Goal: Task Accomplishment & Management: Use online tool/utility

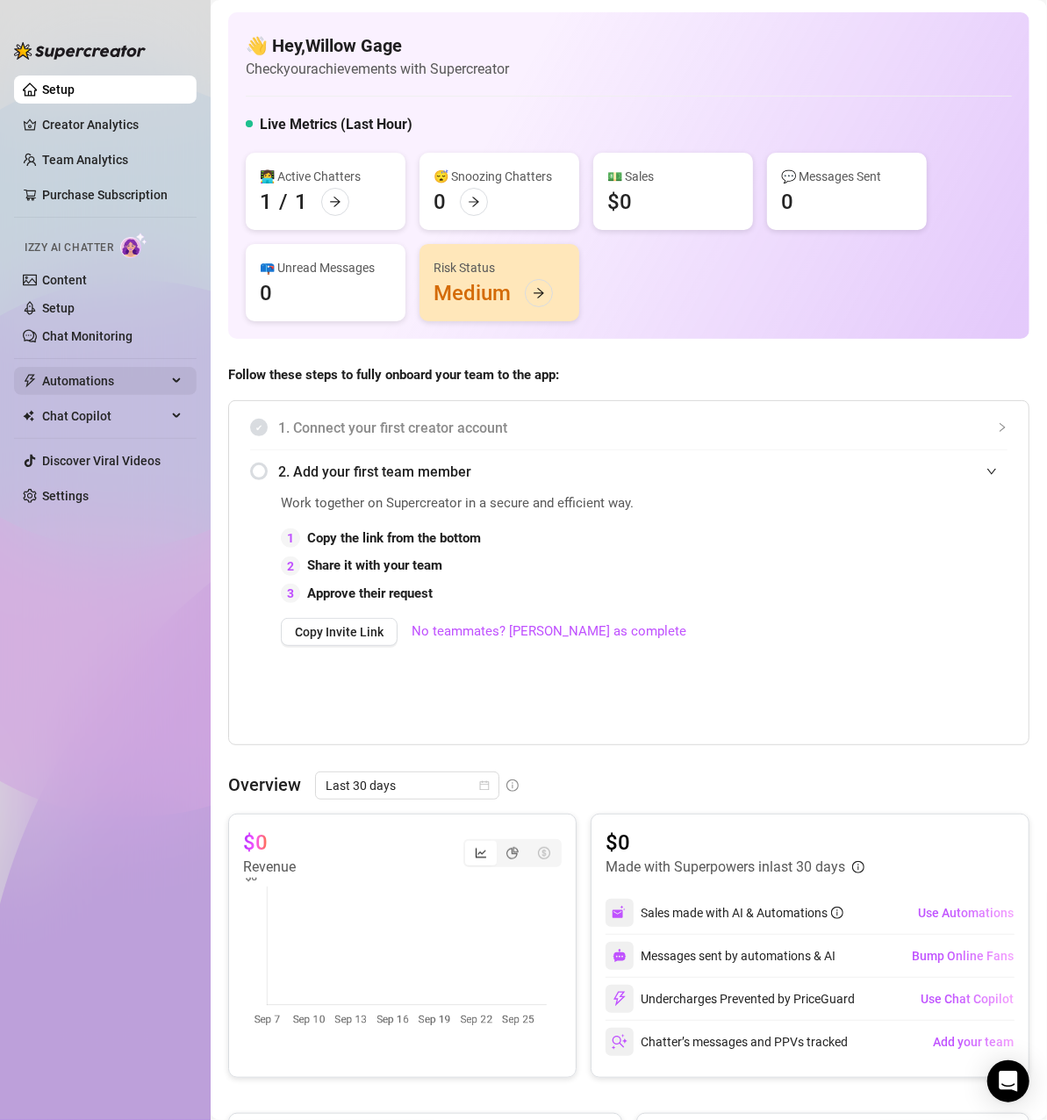
click at [93, 383] on span "Automations" at bounding box center [104, 381] width 125 height 28
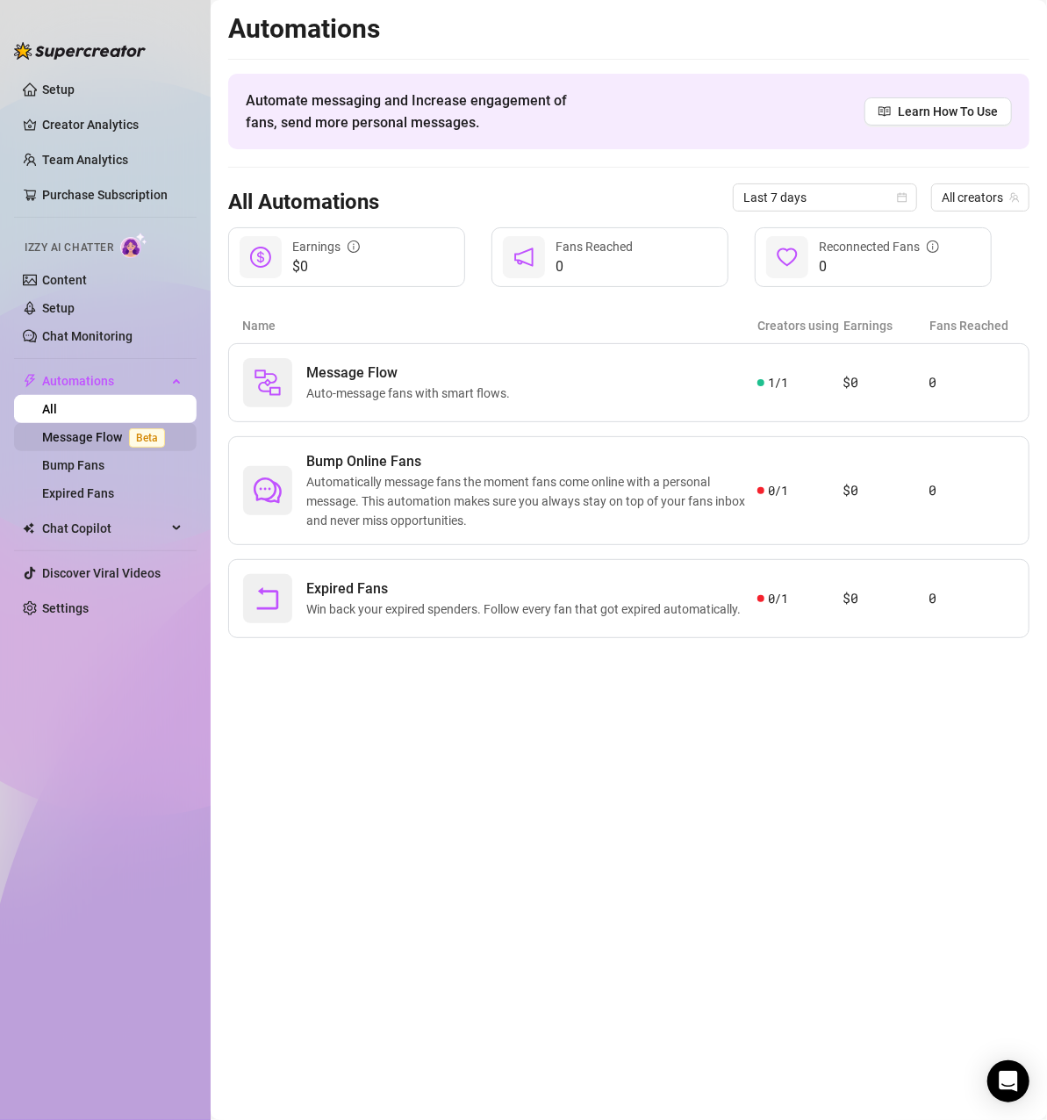
click at [118, 442] on link "Message Flow Beta" at bounding box center [107, 437] width 130 height 14
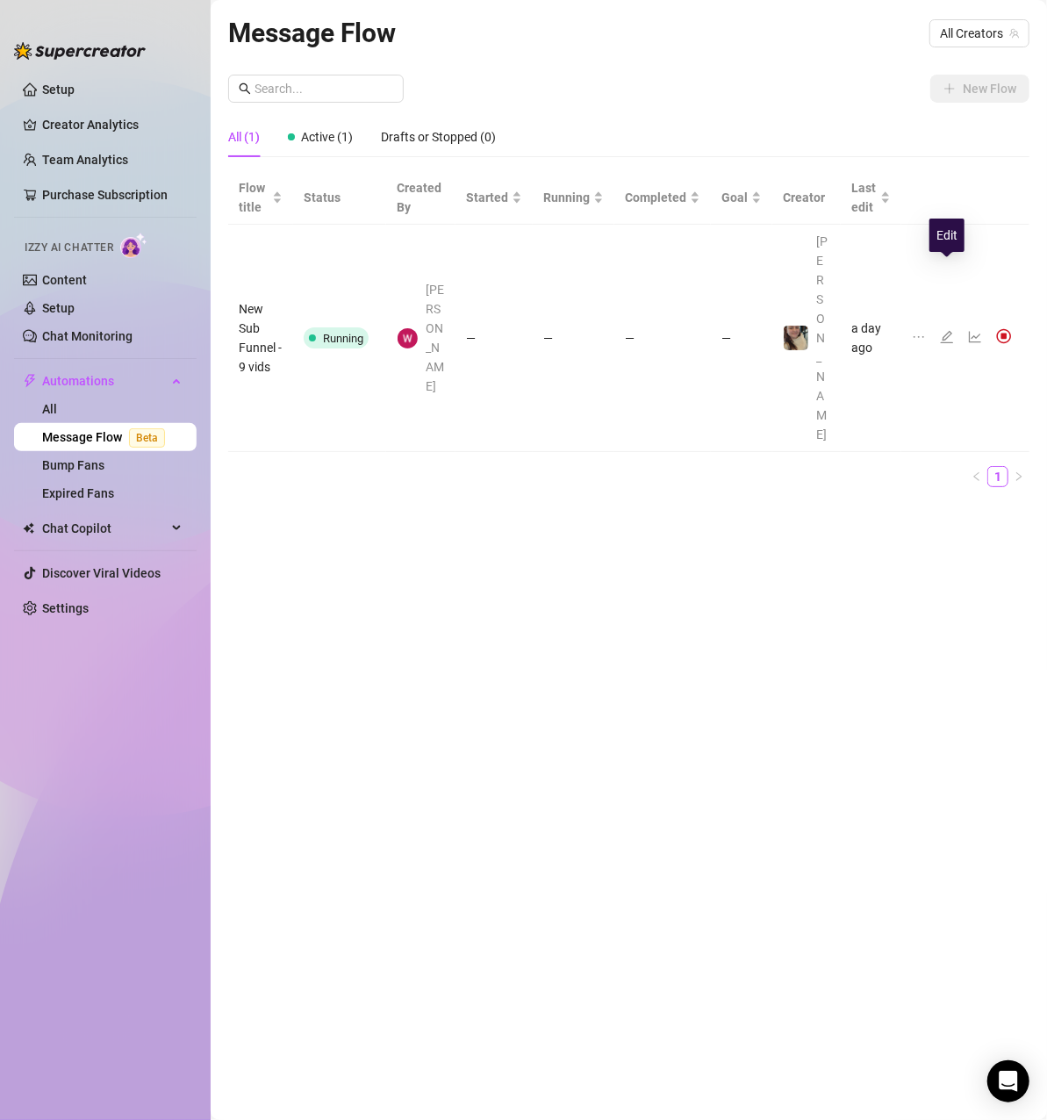
click at [941, 331] on icon "edit" at bounding box center [947, 337] width 12 height 12
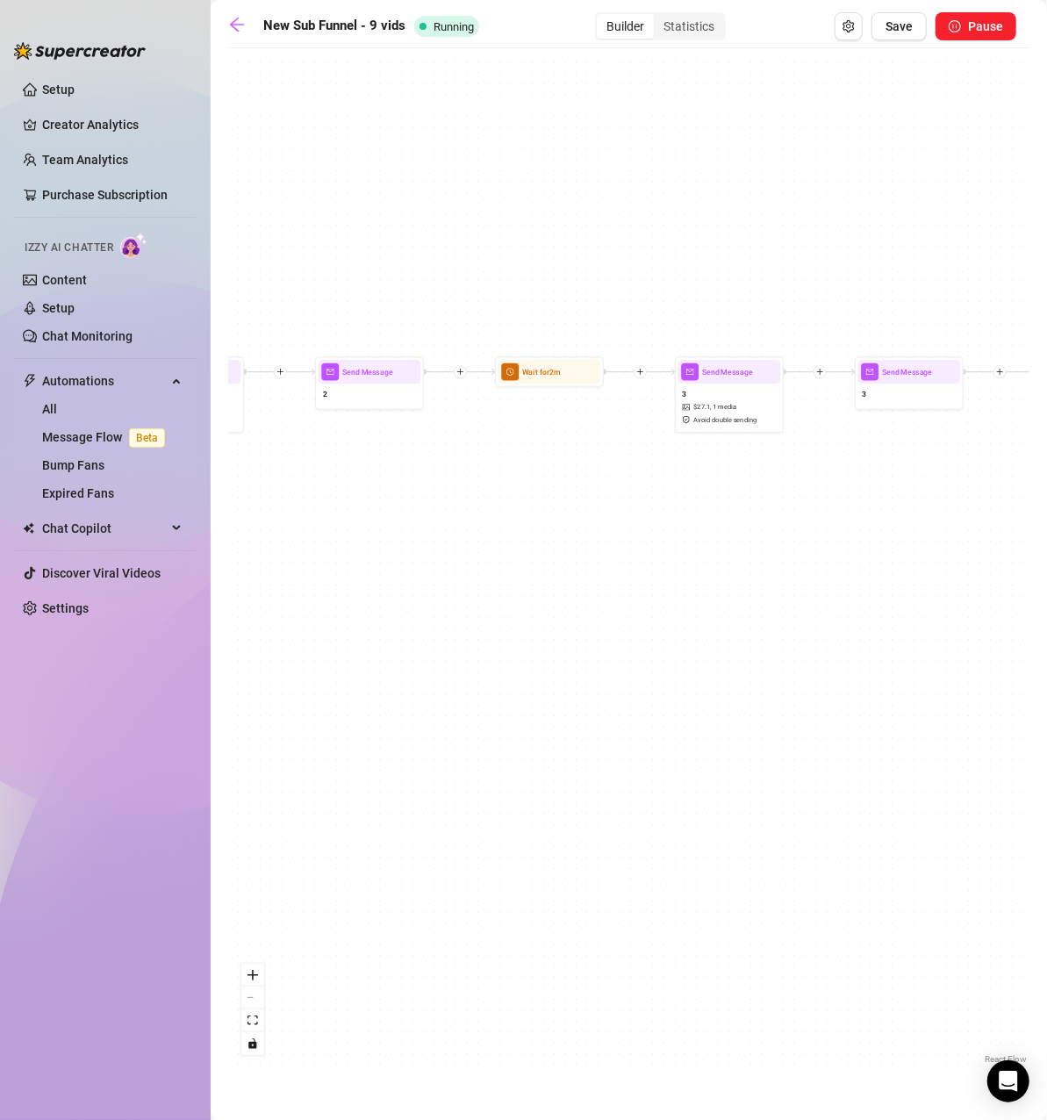
drag, startPoint x: 412, startPoint y: 432, endPoint x: 815, endPoint y: 555, distance: 421.9
click at [817, 554] on div "Wait for 2m Wait for 2m Wait for 4m Wait for 4m Wait for 2m Wait for 2m Send Me…" at bounding box center [628, 562] width 801 height 1011
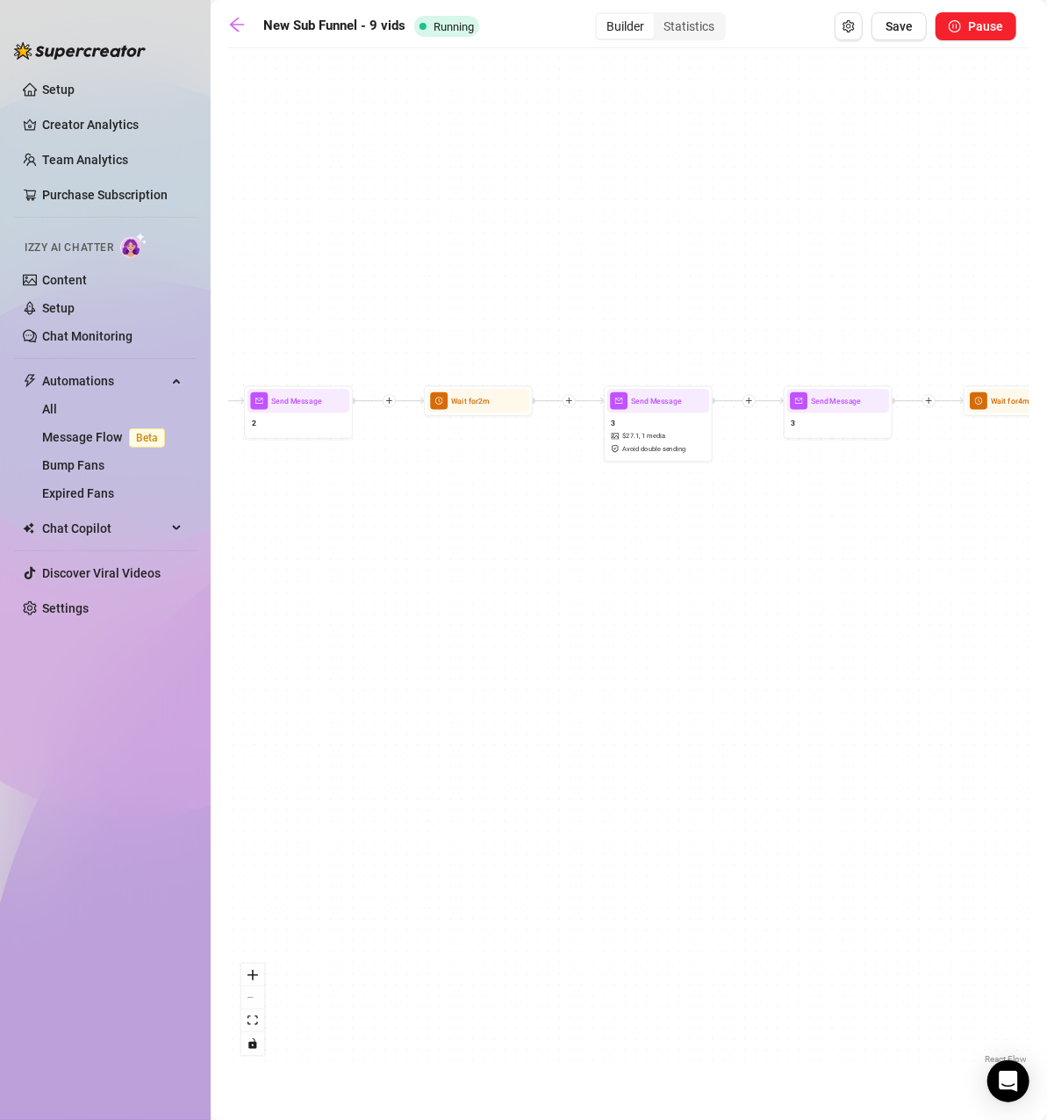
drag, startPoint x: 575, startPoint y: 437, endPoint x: 502, endPoint y: 467, distance: 78.7
click at [502, 467] on div "Wait for 2m Wait for 2m Wait for 4m Wait for 4m Wait for 2m Wait for 2m Send Me…" at bounding box center [628, 562] width 801 height 1011
click at [567, 401] on icon "plus" at bounding box center [566, 402] width 8 height 8
click at [588, 421] on icon "filter" at bounding box center [586, 423] width 8 height 8
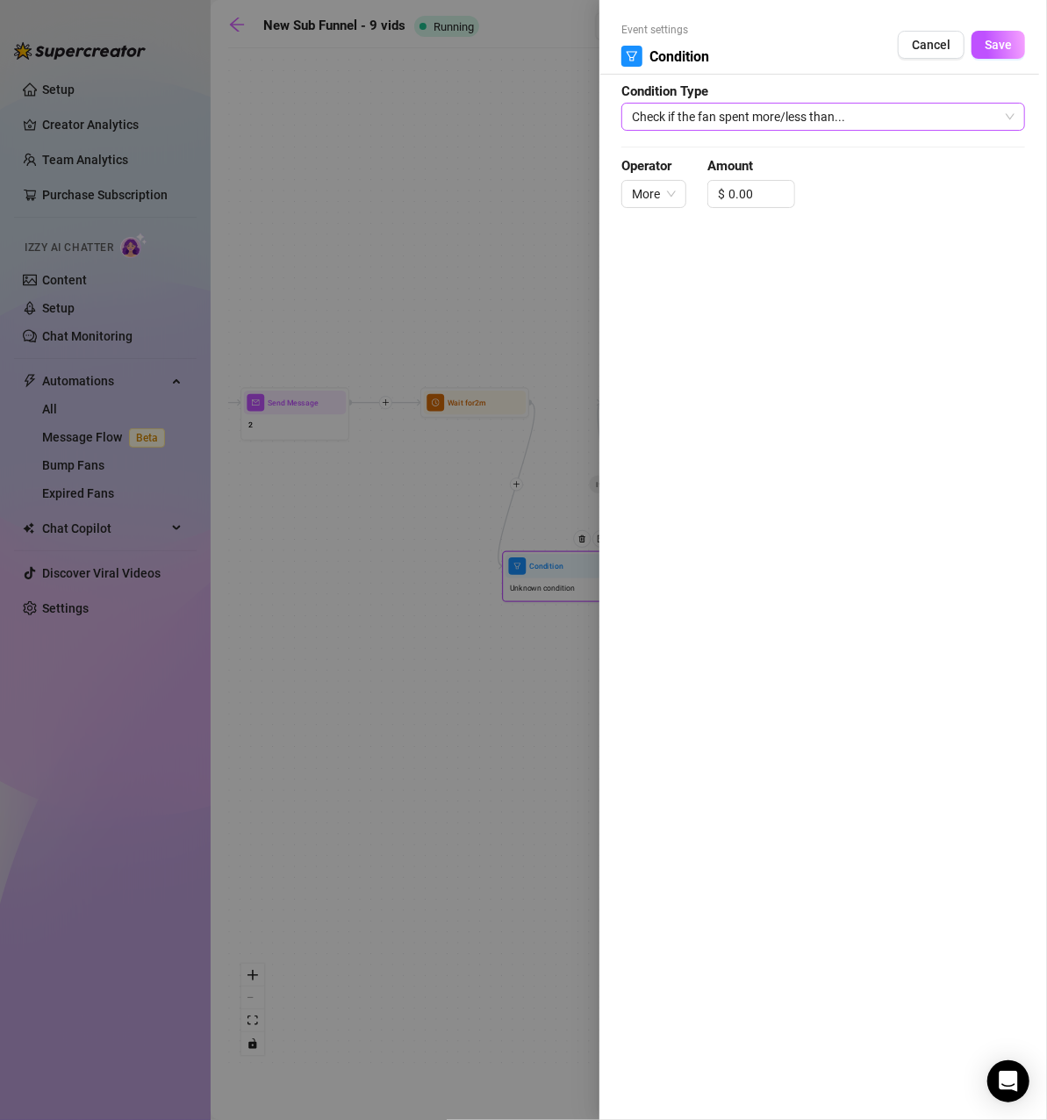
click at [820, 118] on span "Check if the fan spent more/less than..." at bounding box center [823, 117] width 383 height 26
click at [433, 230] on div at bounding box center [523, 560] width 1047 height 1120
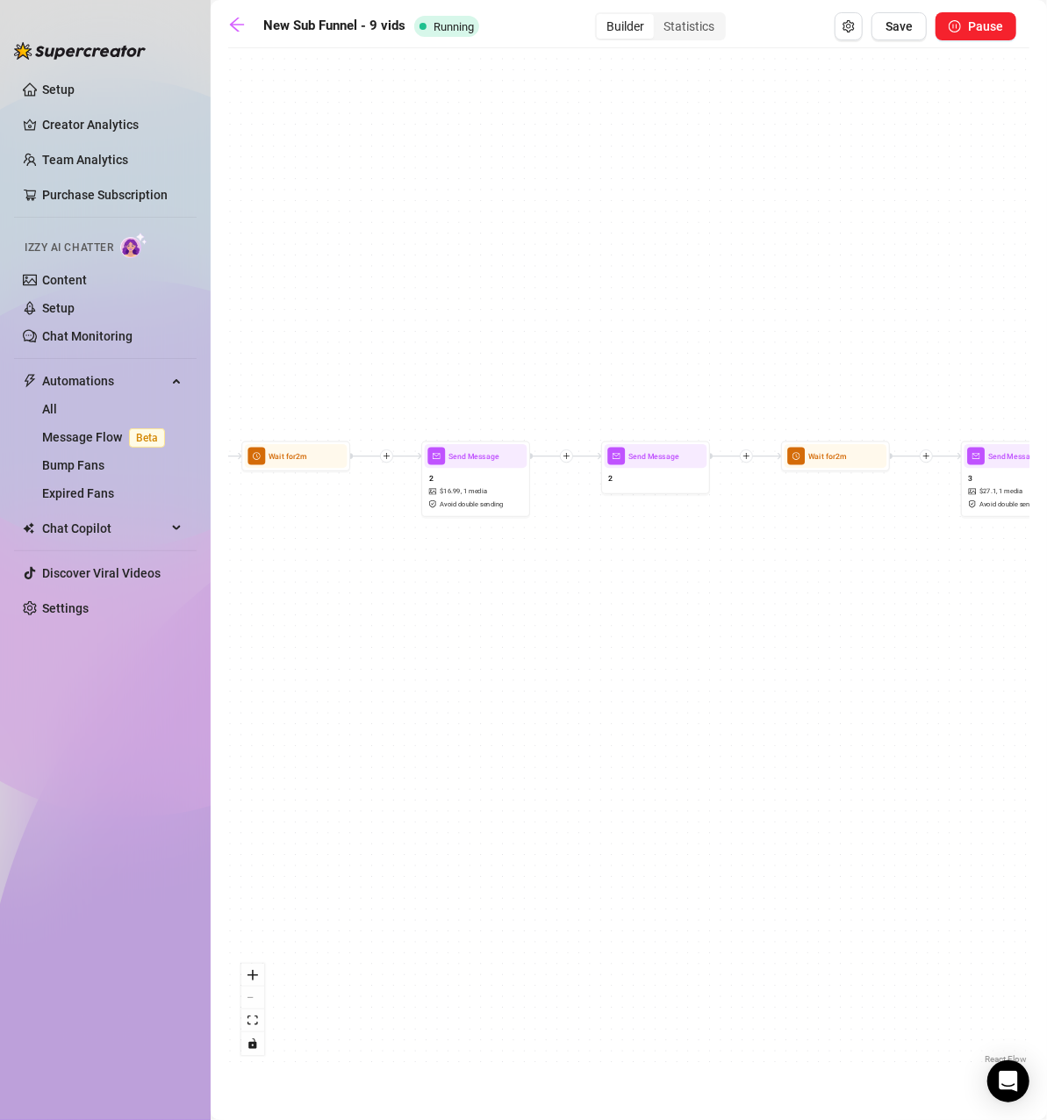
drag, startPoint x: 408, startPoint y: 264, endPoint x: 770, endPoint y: 317, distance: 365.3
click at [770, 317] on div "Wait for 2m Wait for 2m Wait for 4m Wait for 4m Wait for 2m Wait for 2m Send Me…" at bounding box center [628, 562] width 801 height 1011
drag, startPoint x: 519, startPoint y: 341, endPoint x: 942, endPoint y: 326, distance: 423.2
click at [942, 326] on div "Wait for 2m Wait for 2m Wait for 4m Wait for 4m Wait for 2m Wait for 2m Send Me…" at bounding box center [628, 562] width 801 height 1011
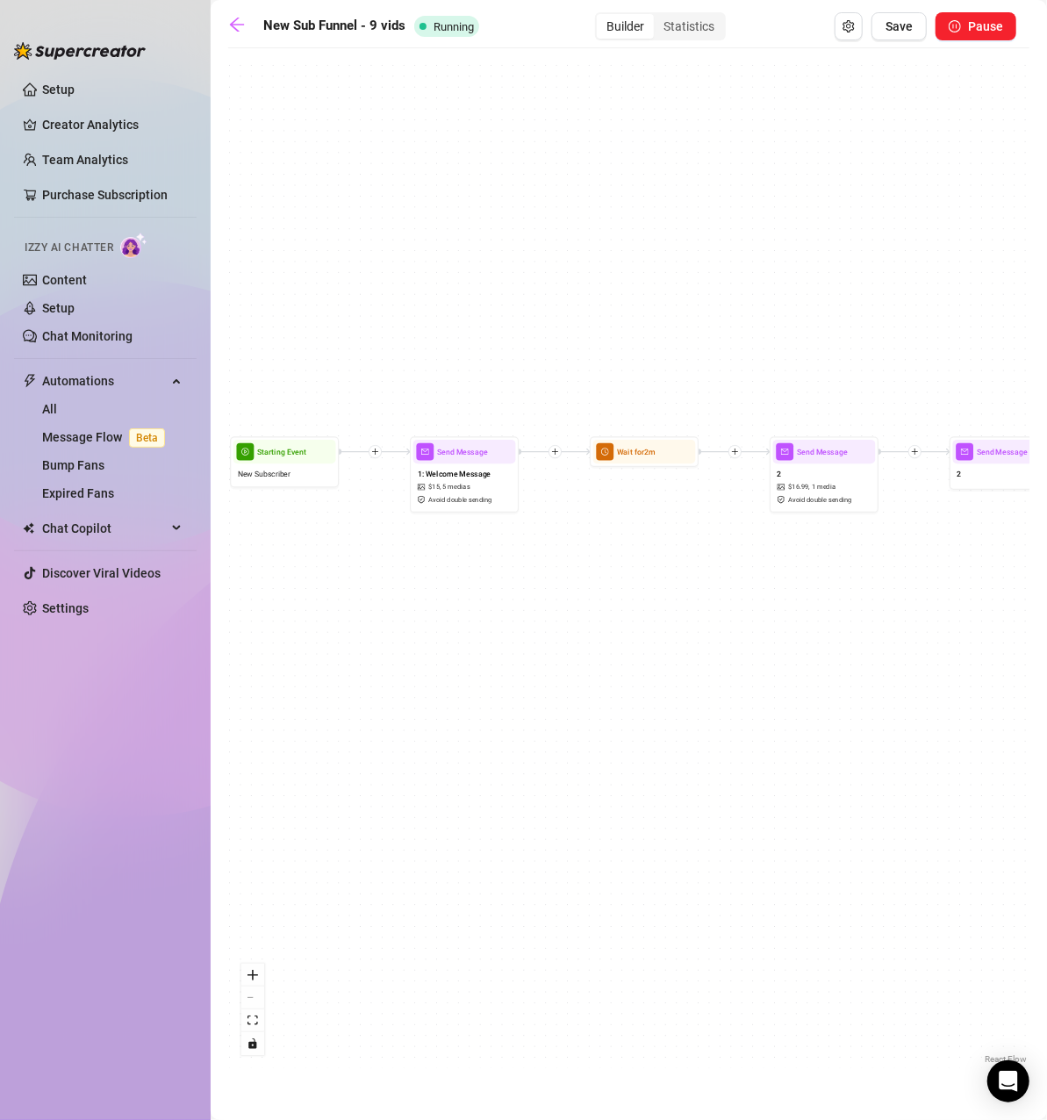
drag, startPoint x: 755, startPoint y: 307, endPoint x: 676, endPoint y: 316, distance: 80.3
click at [676, 316] on div "Wait for 2m Wait for 2m Wait for 4m Wait for 4m Wait for 2m Wait for 2m Send Me…" at bounding box center [628, 562] width 801 height 1011
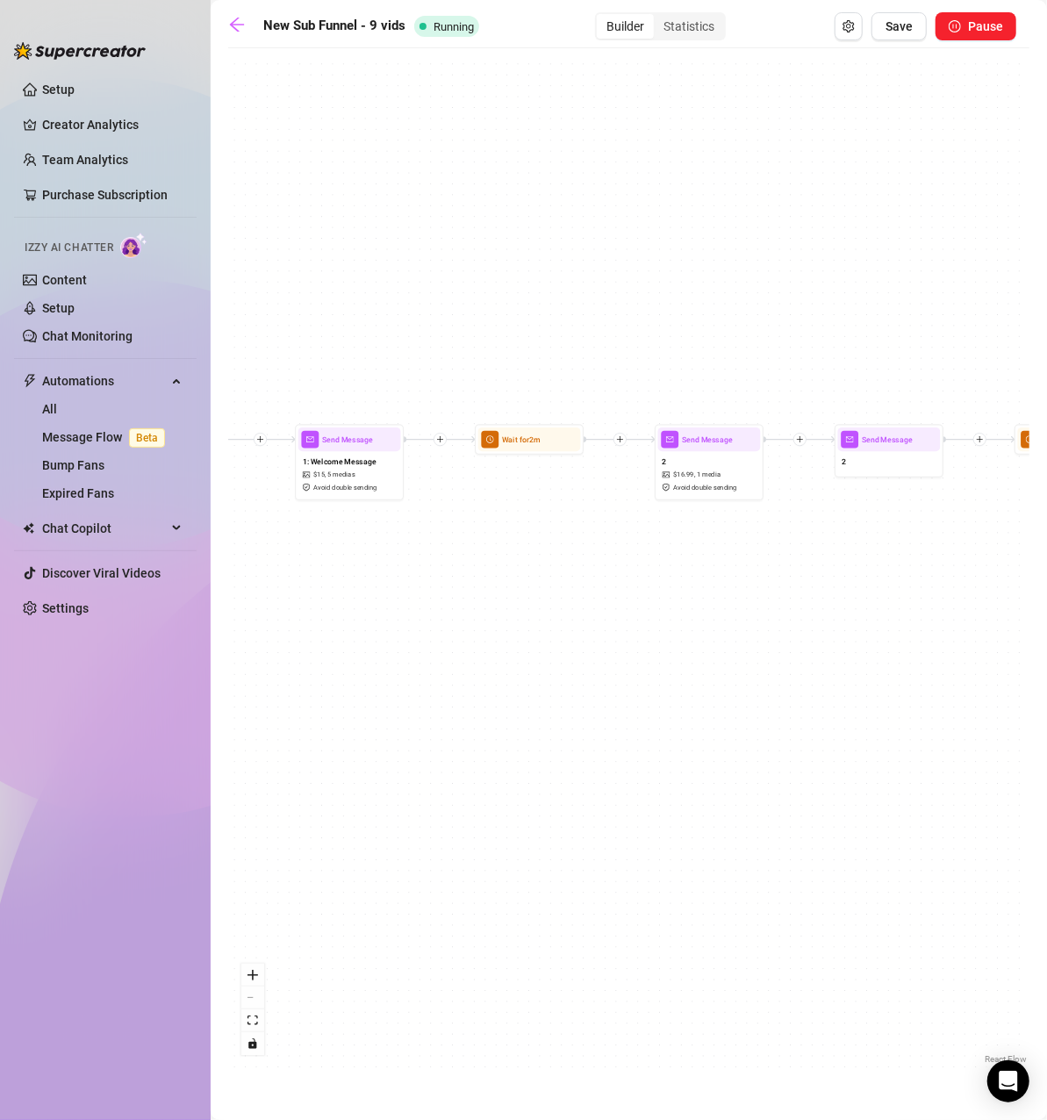
drag, startPoint x: 671, startPoint y: 325, endPoint x: 556, endPoint y: 312, distance: 115.6
click at [556, 312] on div "Wait for 2m Wait for 2m Wait for 4m Wait for 4m Wait for 2m Wait for 2m Send Me…" at bounding box center [628, 562] width 801 height 1011
click at [617, 441] on icon "plus" at bounding box center [620, 439] width 8 height 8
click at [659, 462] on div "Condition" at bounding box center [673, 459] width 80 height 18
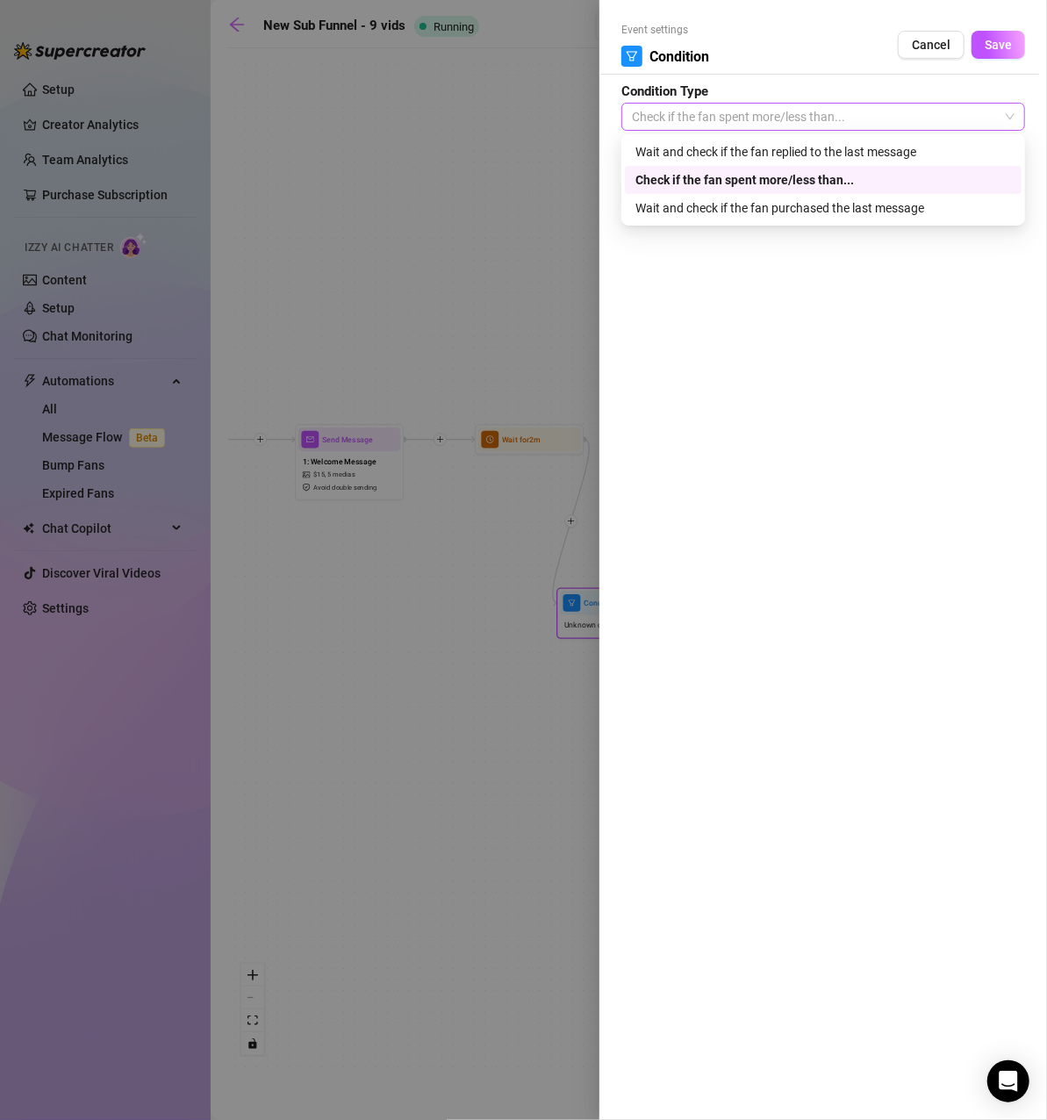
click at [842, 127] on span "Check if the fan spent more/less than..." at bounding box center [823, 117] width 383 height 26
click at [834, 151] on div "Wait and check if the fan replied to the last message" at bounding box center [823, 151] width 376 height 19
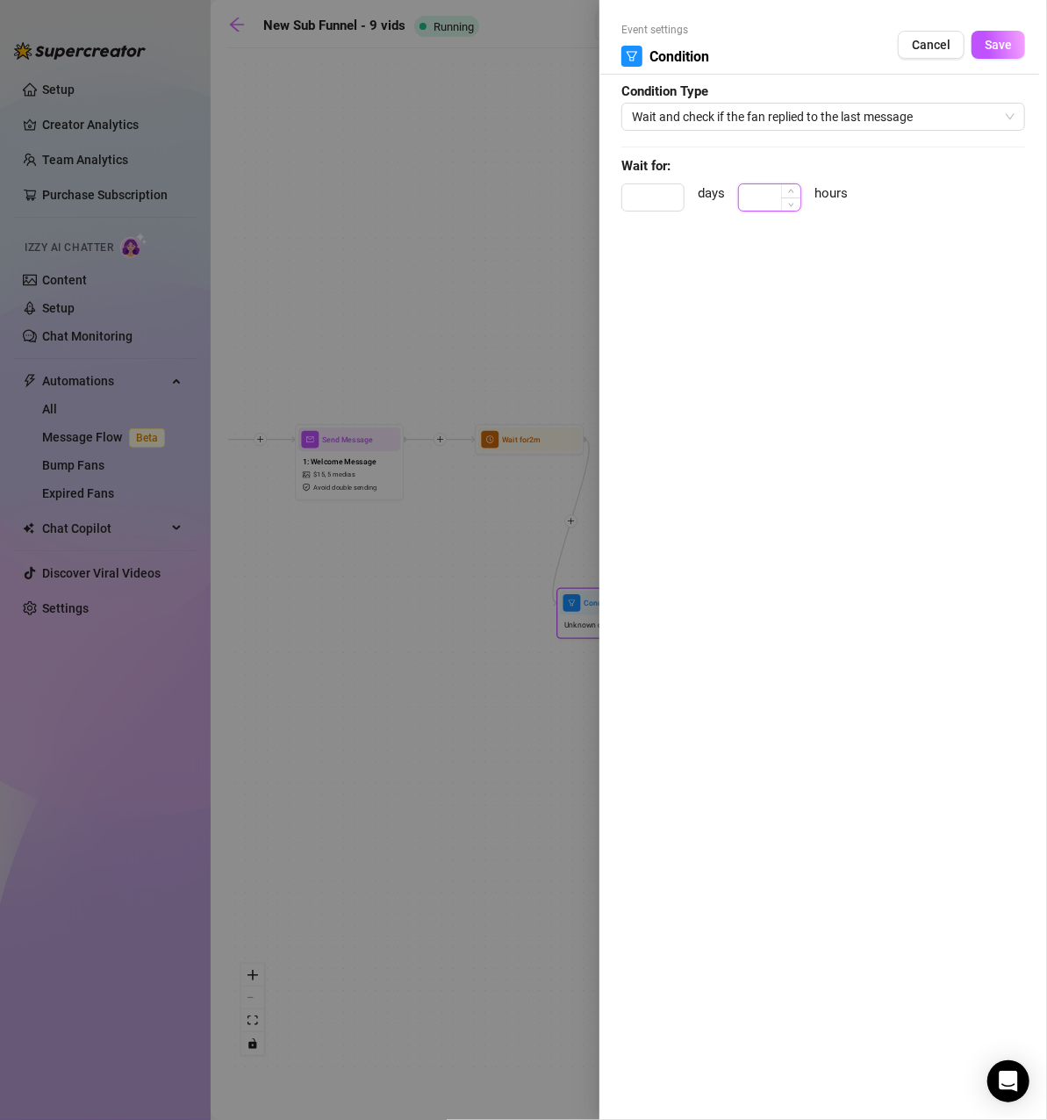
click at [775, 200] on input at bounding box center [769, 197] width 61 height 26
click at [798, 112] on span "Wait and check if the fan replied to the last message" at bounding box center [823, 117] width 383 height 26
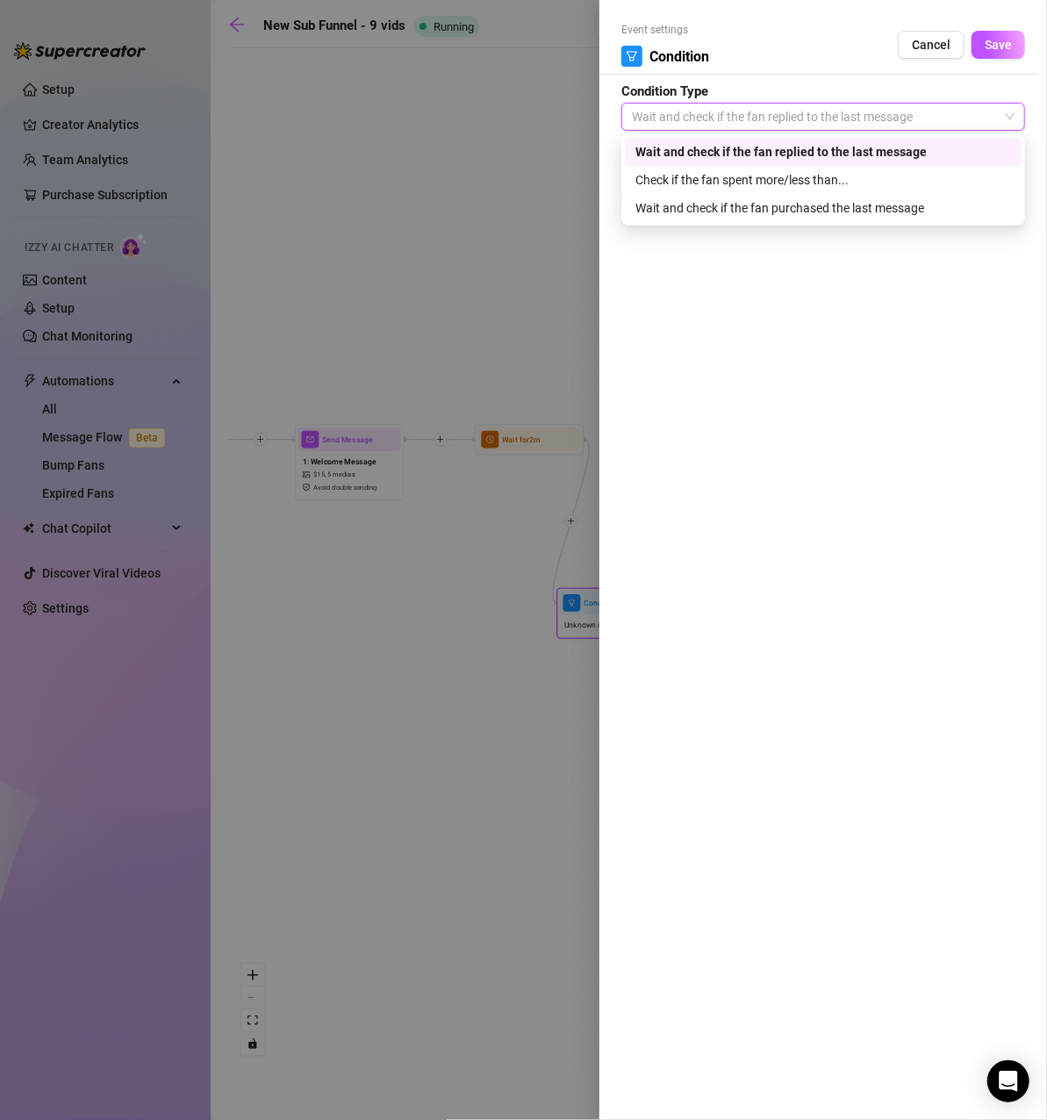
click at [798, 160] on div "Wait and check if the fan replied to the last message" at bounding box center [823, 151] width 376 height 19
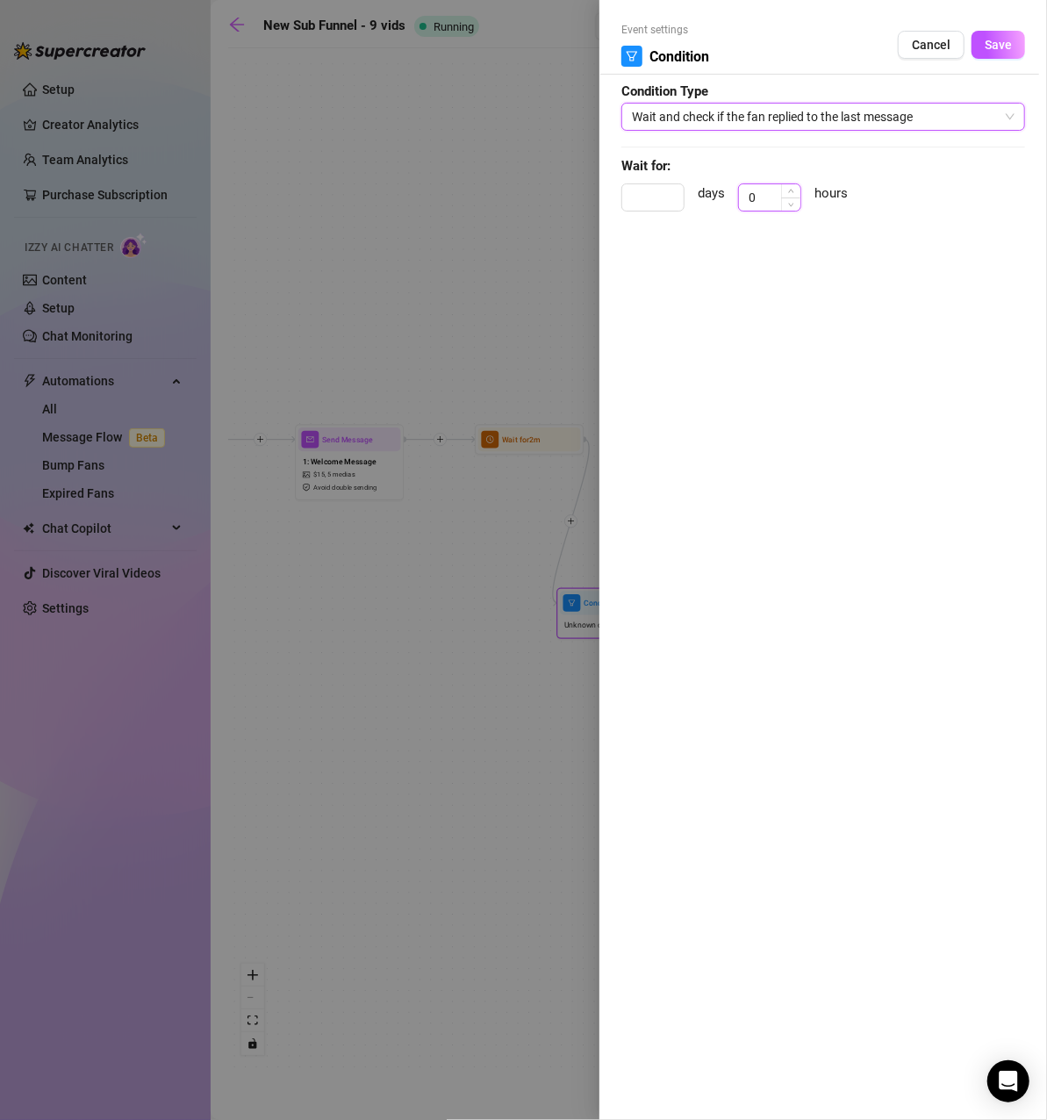
click at [766, 197] on input "0" at bounding box center [769, 197] width 61 height 26
type input "0.5"
click at [1006, 60] on div "Event settings Condition Cancel Save" at bounding box center [823, 48] width 404 height 53
click at [1005, 47] on span "Save" at bounding box center [997, 45] width 27 height 14
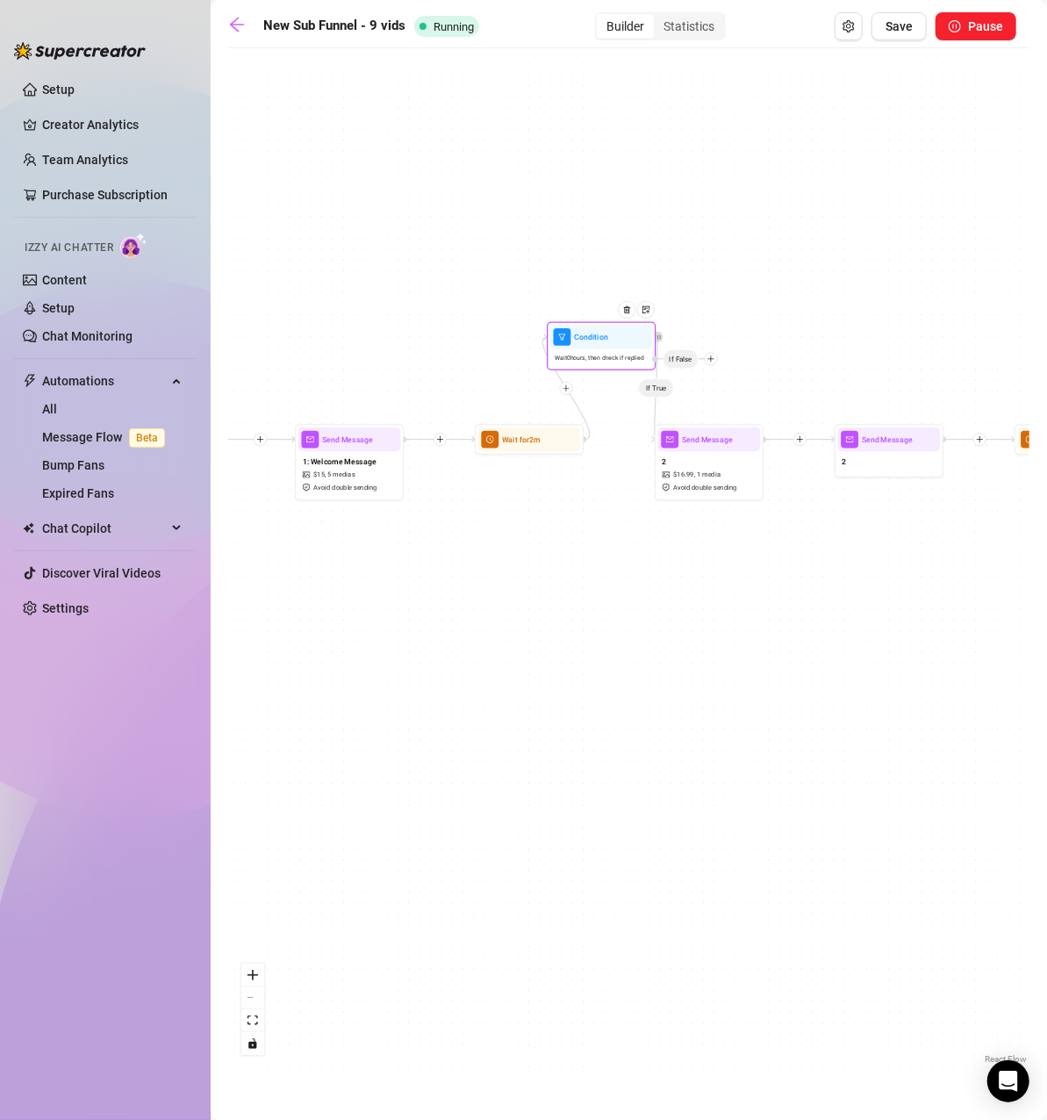
drag, startPoint x: 629, startPoint y: 616, endPoint x: 616, endPoint y: 359, distance: 257.4
click at [618, 356] on div "Wait 0 hours, then check if replied" at bounding box center [601, 358] width 103 height 18
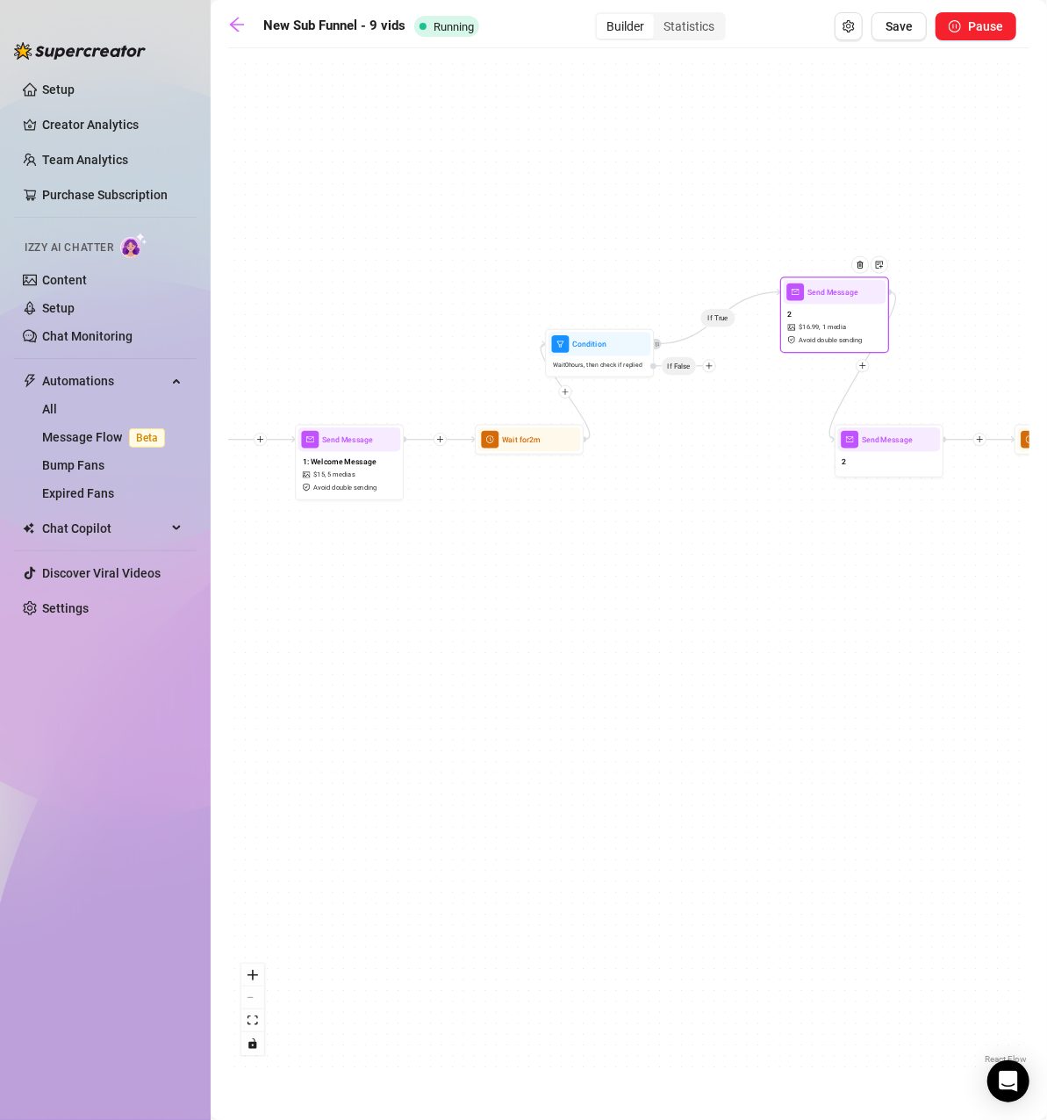
drag, startPoint x: 688, startPoint y: 486, endPoint x: 816, endPoint y: 339, distance: 195.3
click at [816, 339] on span "Avoid double sending" at bounding box center [830, 340] width 64 height 11
click at [660, 346] on div at bounding box center [655, 344] width 11 height 11
click at [711, 367] on icon "plus" at bounding box center [709, 366] width 8 height 8
click at [722, 386] on div "Condition" at bounding box center [731, 385] width 80 height 18
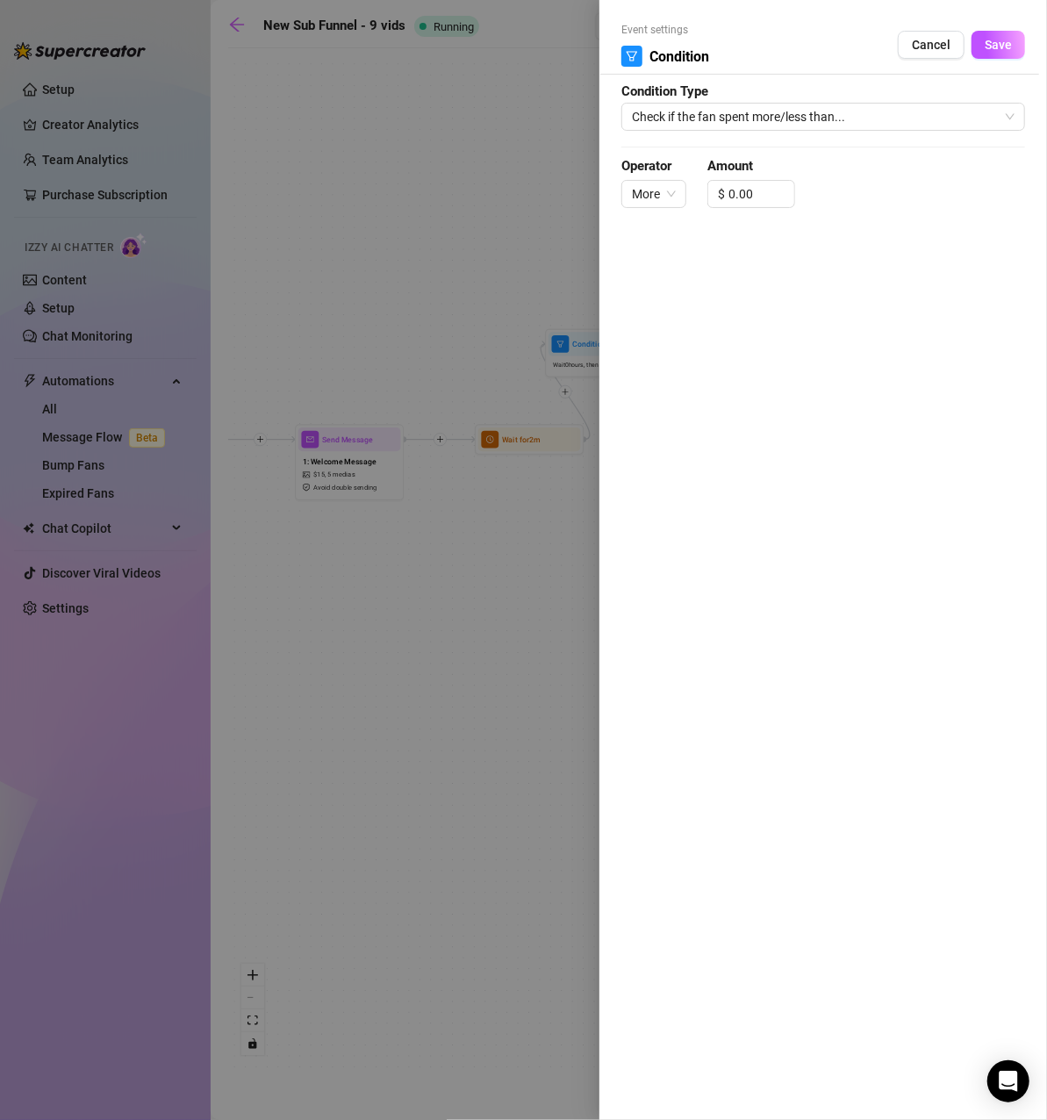
click at [839, 134] on form "Event settings Condition Cancel Save Condition Type Check if the fan spent more…" at bounding box center [823, 123] width 404 height 202
click at [837, 125] on span "Check if the fan spent more/less than..." at bounding box center [823, 117] width 383 height 26
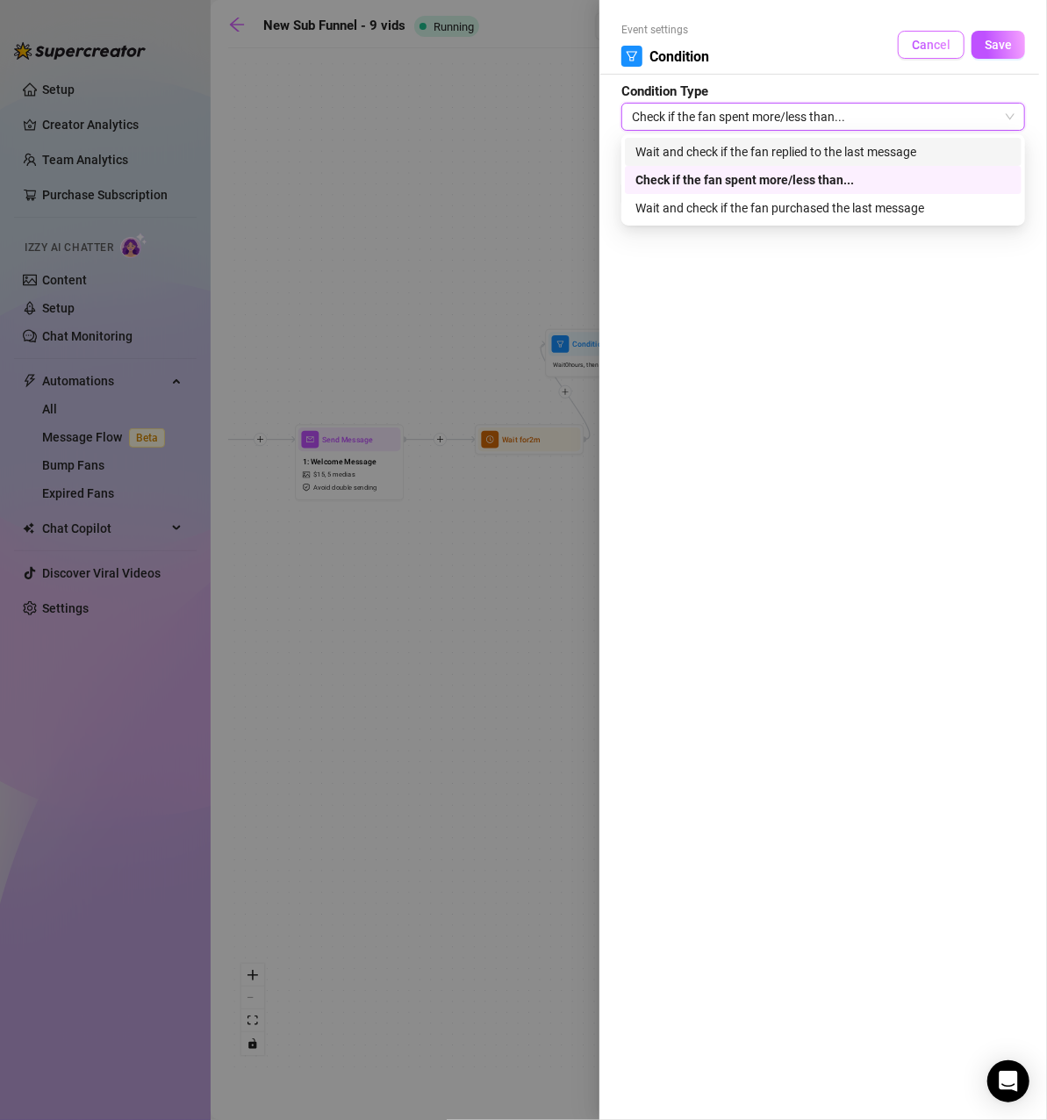
click at [941, 42] on span "Cancel" at bounding box center [931, 45] width 39 height 14
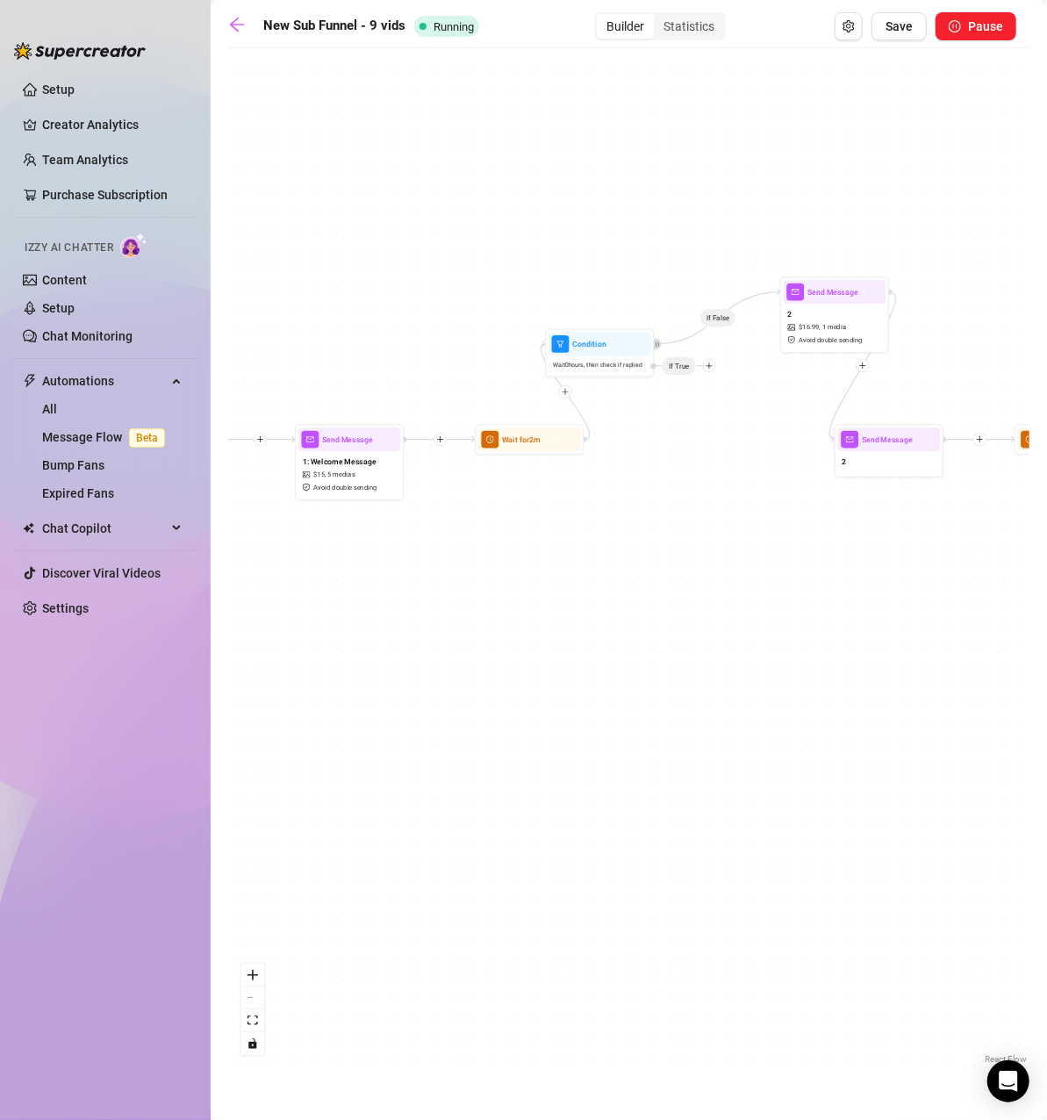
click at [727, 467] on div "If False Condition Wait 0 hours, then check if replied If True Wait for 2m Wait…" at bounding box center [628, 562] width 801 height 1011
click at [620, 345] on div at bounding box center [632, 324] width 47 height 55
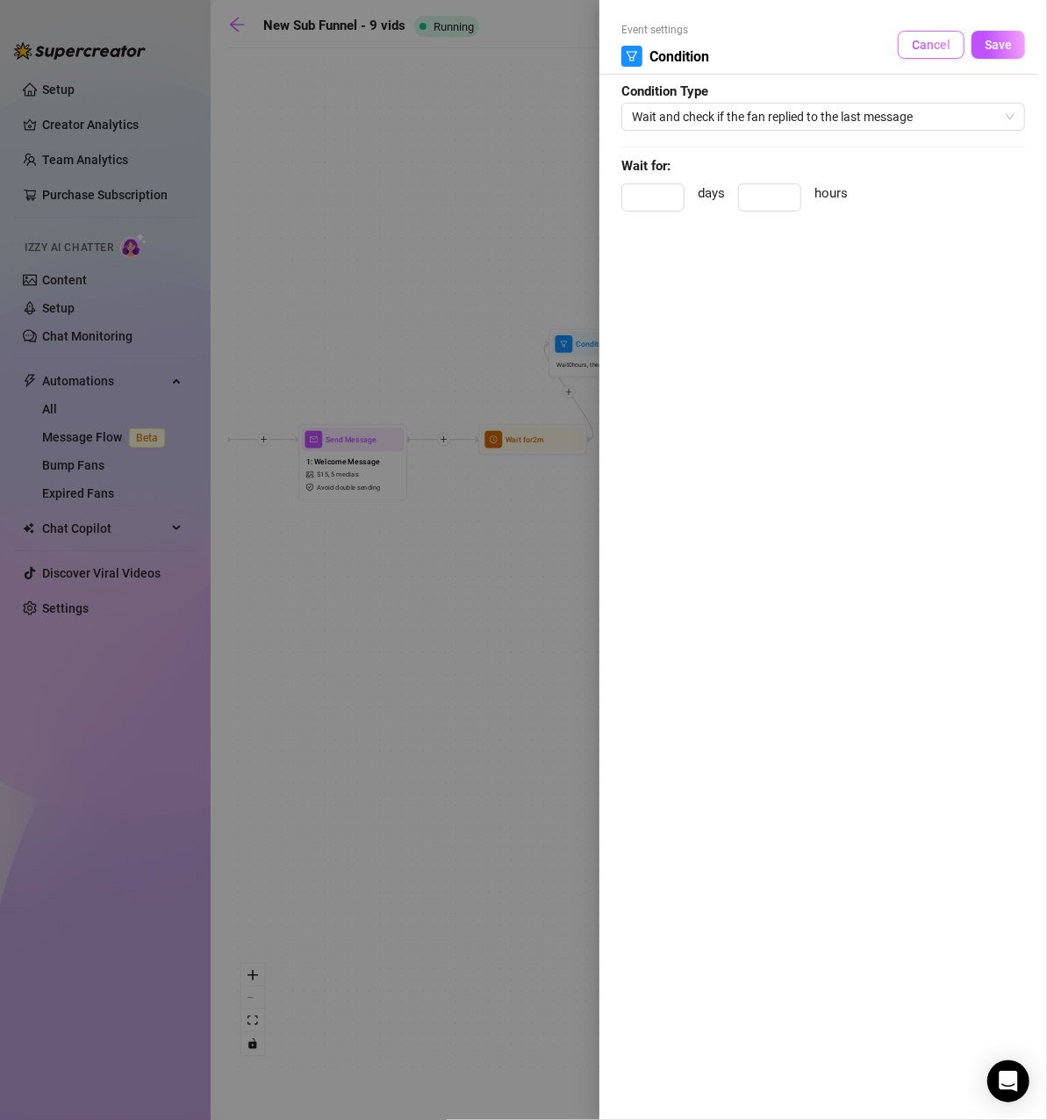
click at [934, 32] on button "Cancel" at bounding box center [931, 45] width 67 height 28
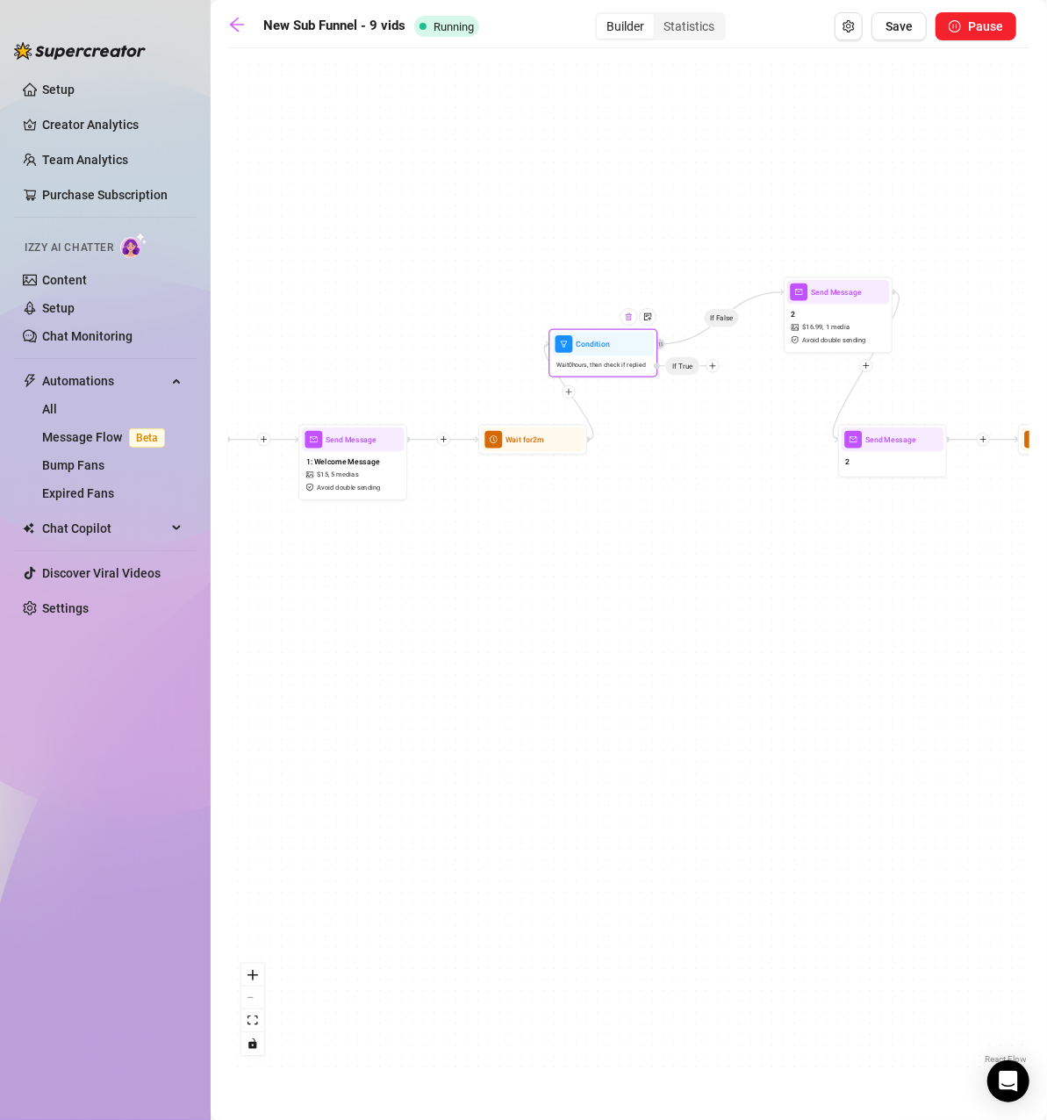
click at [629, 319] on img at bounding box center [629, 316] width 9 height 9
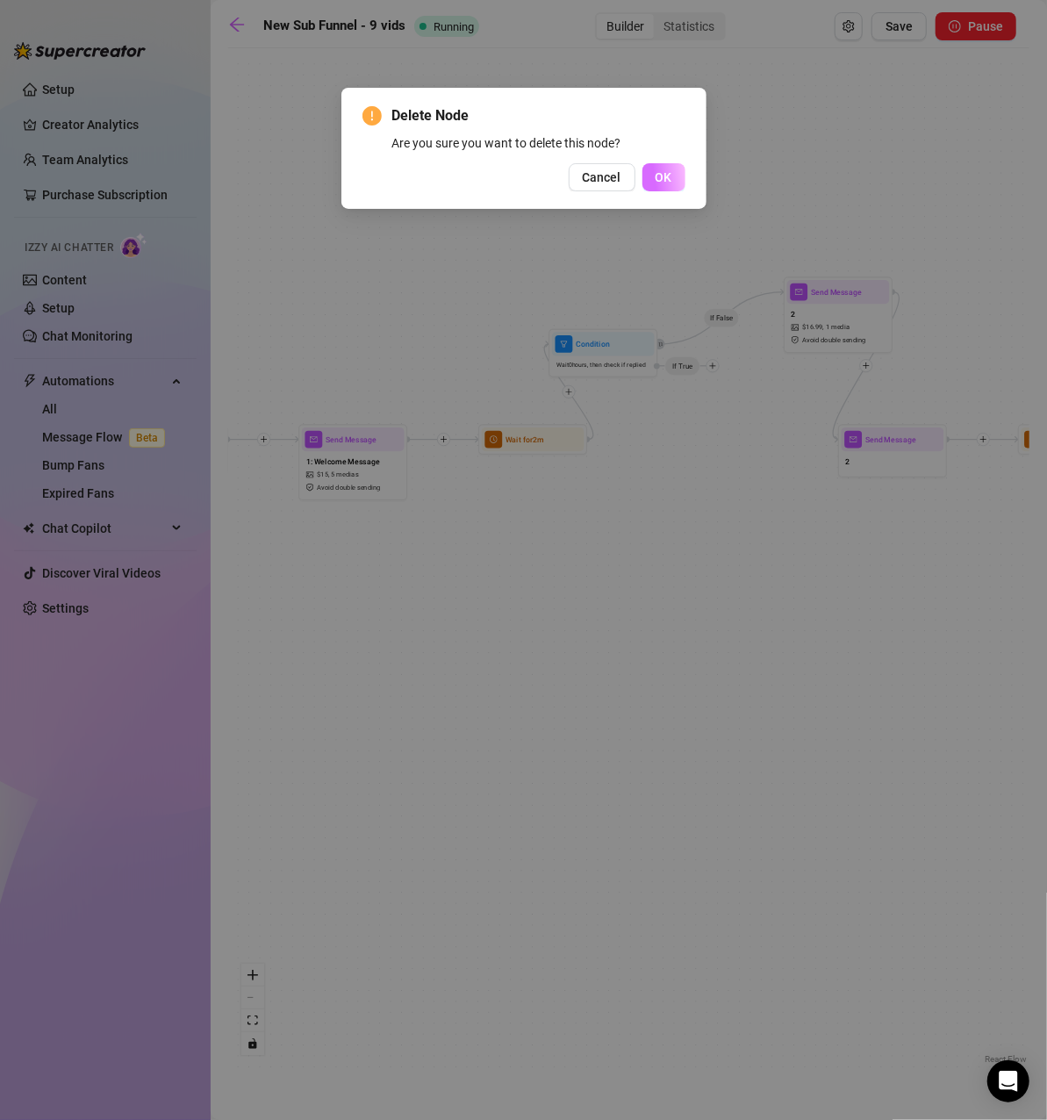
click at [654, 168] on button "OK" at bounding box center [663, 177] width 43 height 28
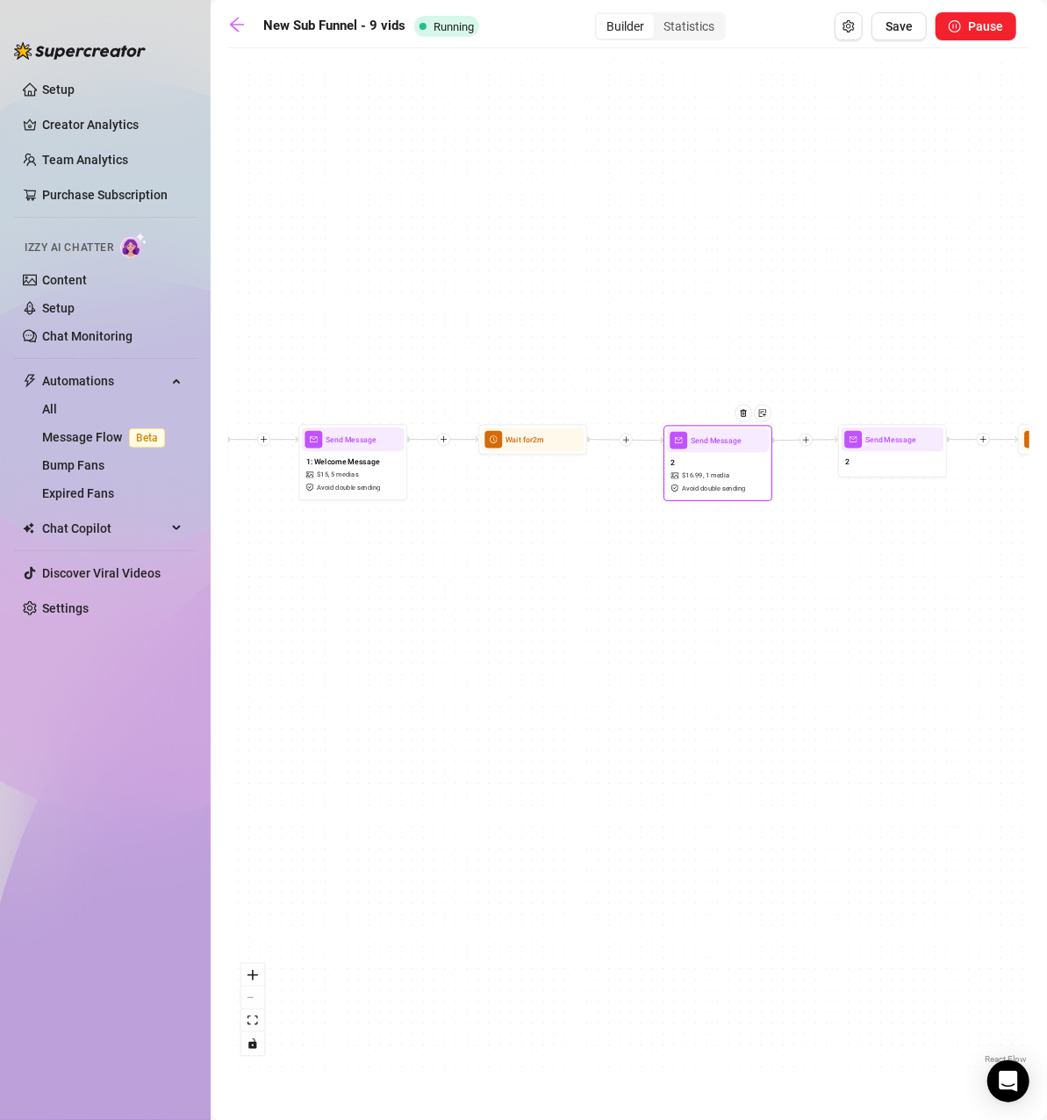
drag, startPoint x: 847, startPoint y: 297, endPoint x: 727, endPoint y: 446, distance: 191.6
click at [727, 446] on div at bounding box center [747, 420] width 47 height 55
click at [905, 25] on span "Save" at bounding box center [898, 26] width 27 height 14
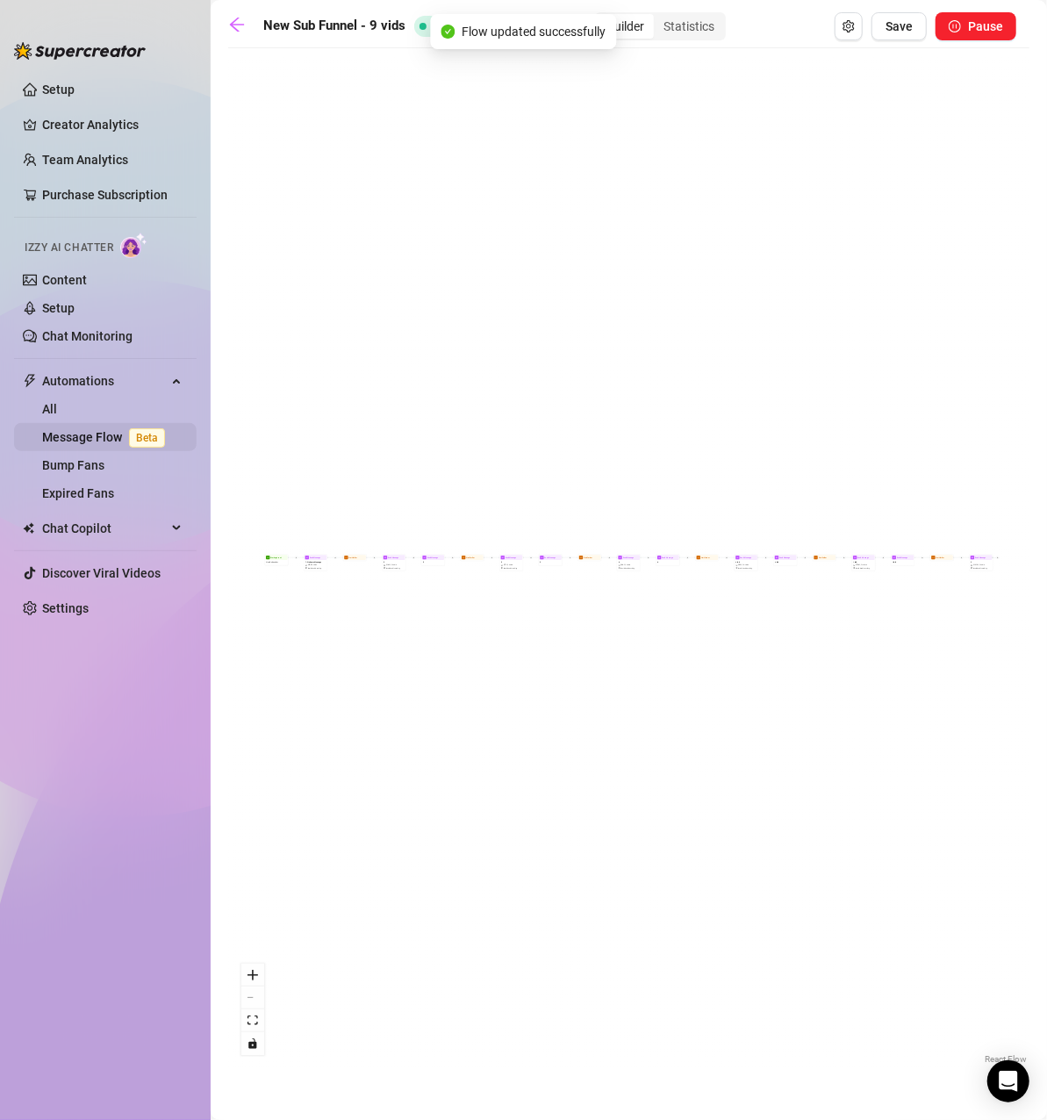
click at [82, 435] on link "Message Flow Beta" at bounding box center [107, 437] width 130 height 14
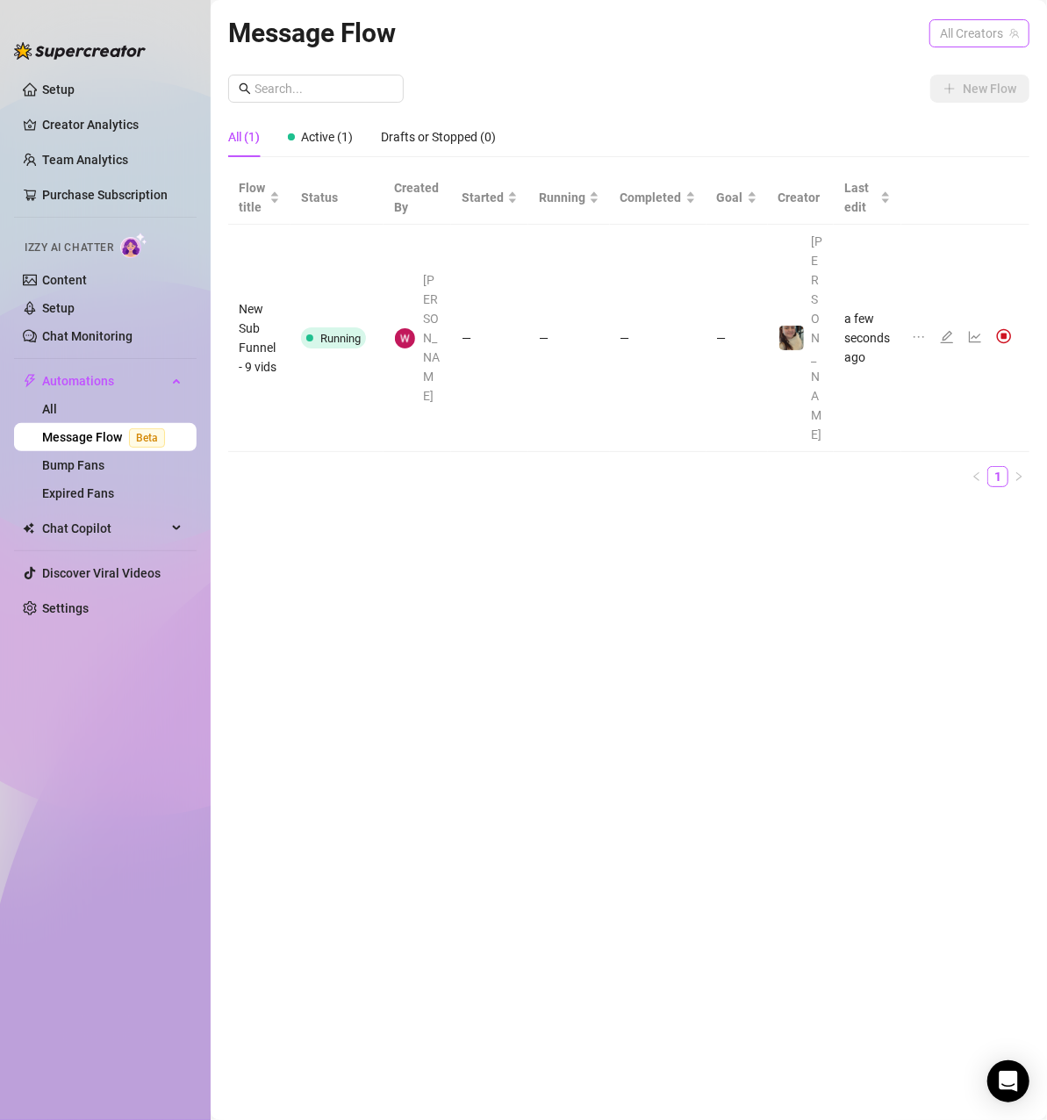
click at [959, 45] on span "All Creators" at bounding box center [979, 33] width 79 height 26
click at [952, 104] on span "( u524945981 )" at bounding box center [975, 97] width 79 height 19
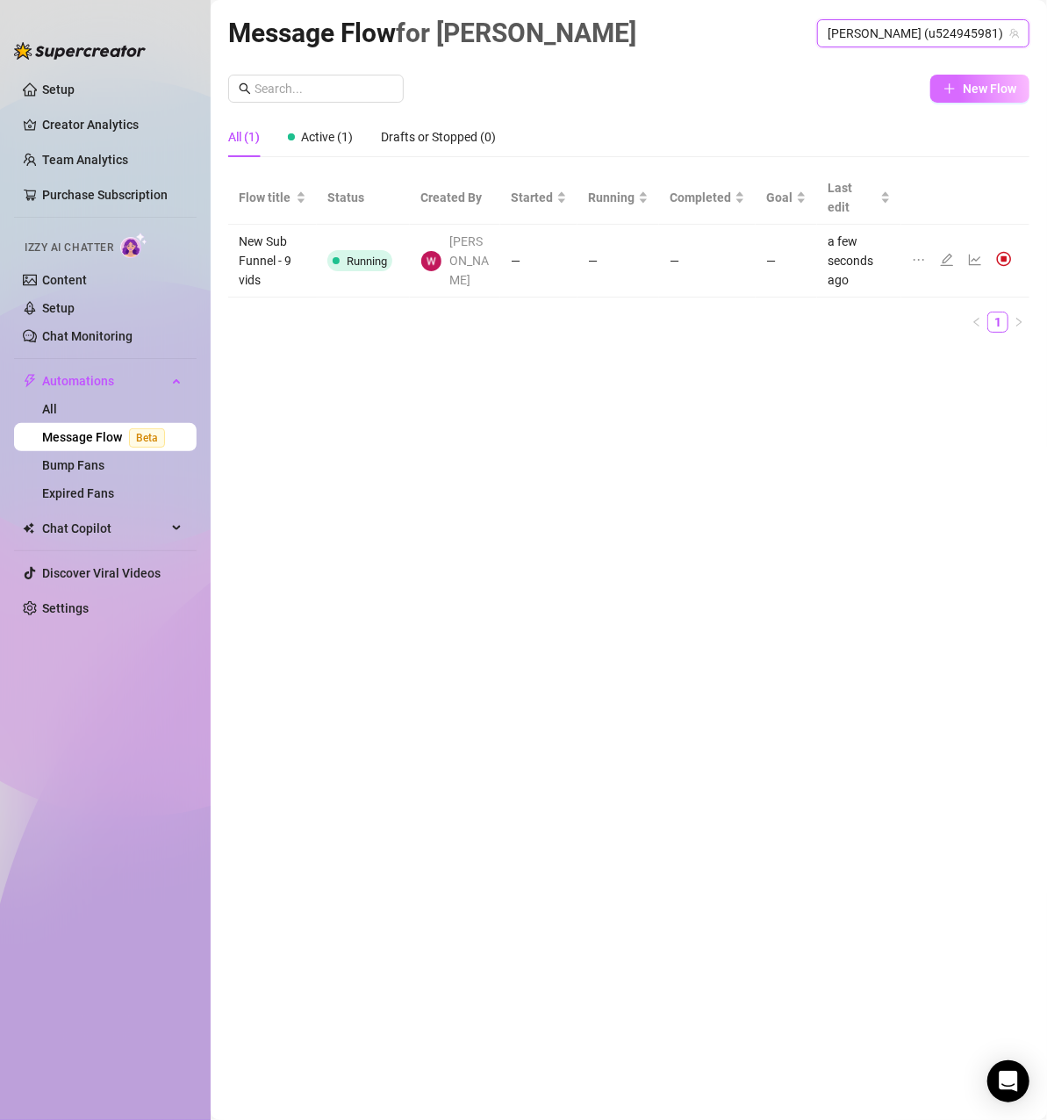
click at [979, 82] on span "New Flow" at bounding box center [990, 89] width 54 height 14
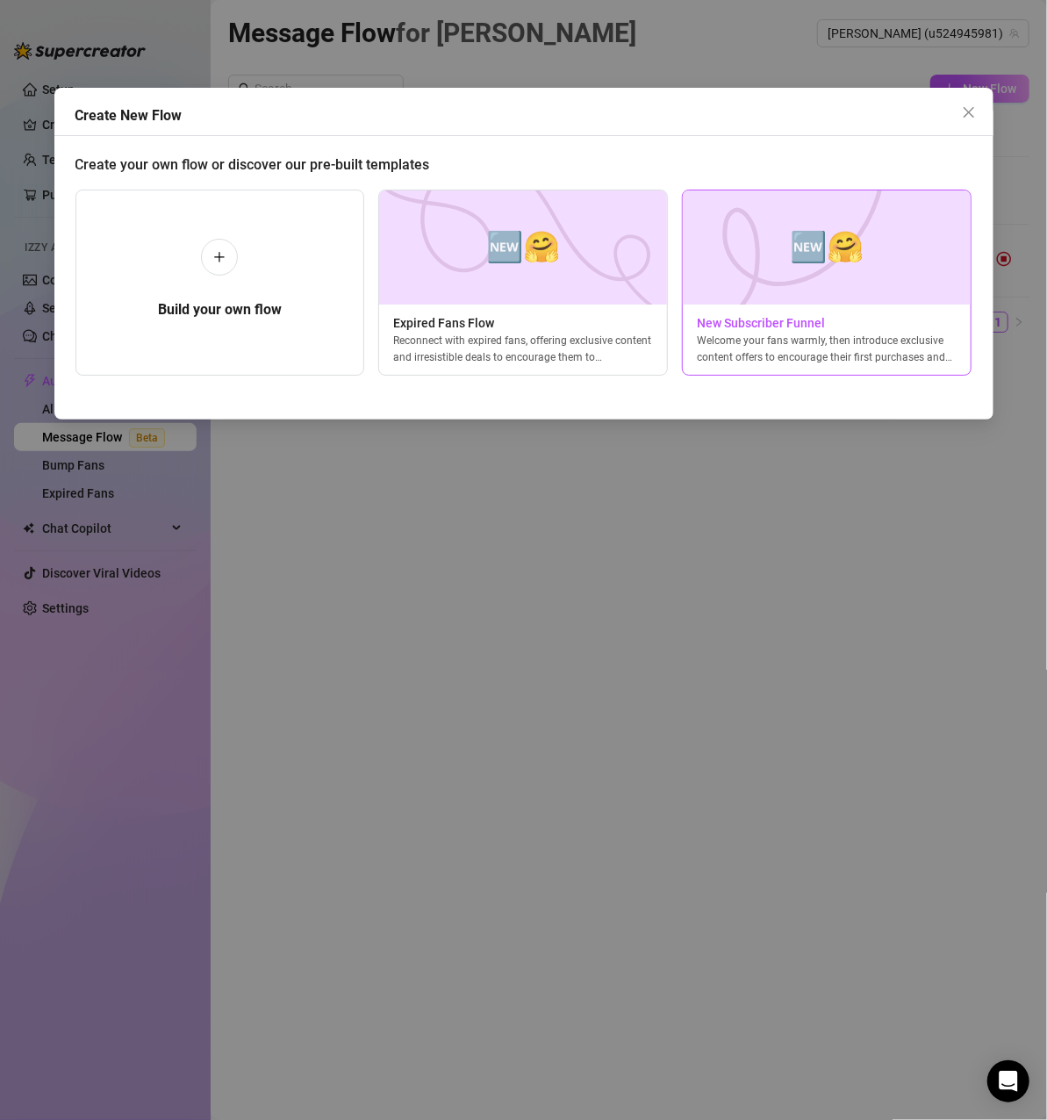
click at [777, 279] on img at bounding box center [827, 247] width 290 height 114
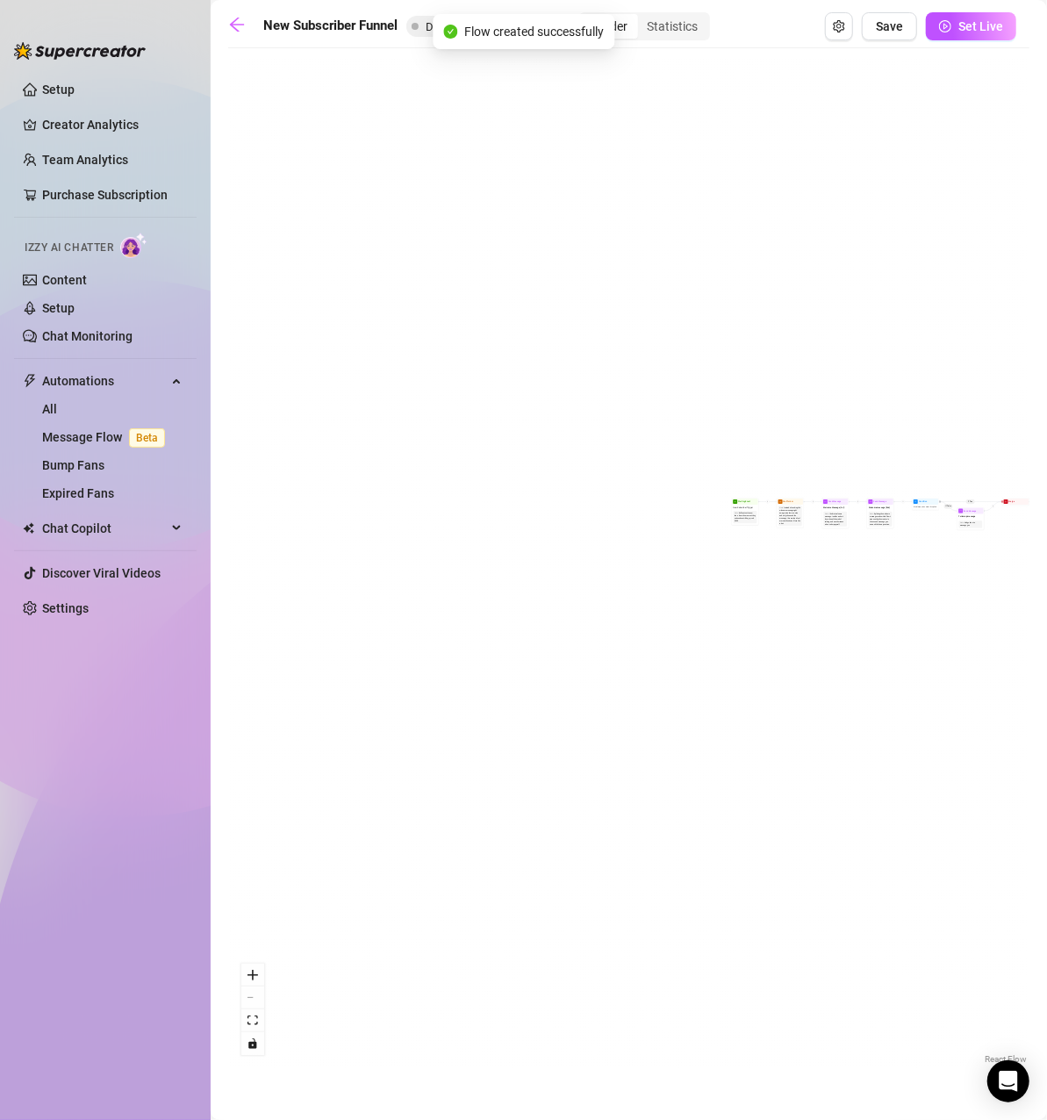
drag, startPoint x: 897, startPoint y: 734, endPoint x: 978, endPoint y: 755, distance: 84.3
click at [978, 755] on div "If True If True If True If False If False If False If True If False Merge Merge…" at bounding box center [628, 562] width 801 height 1011
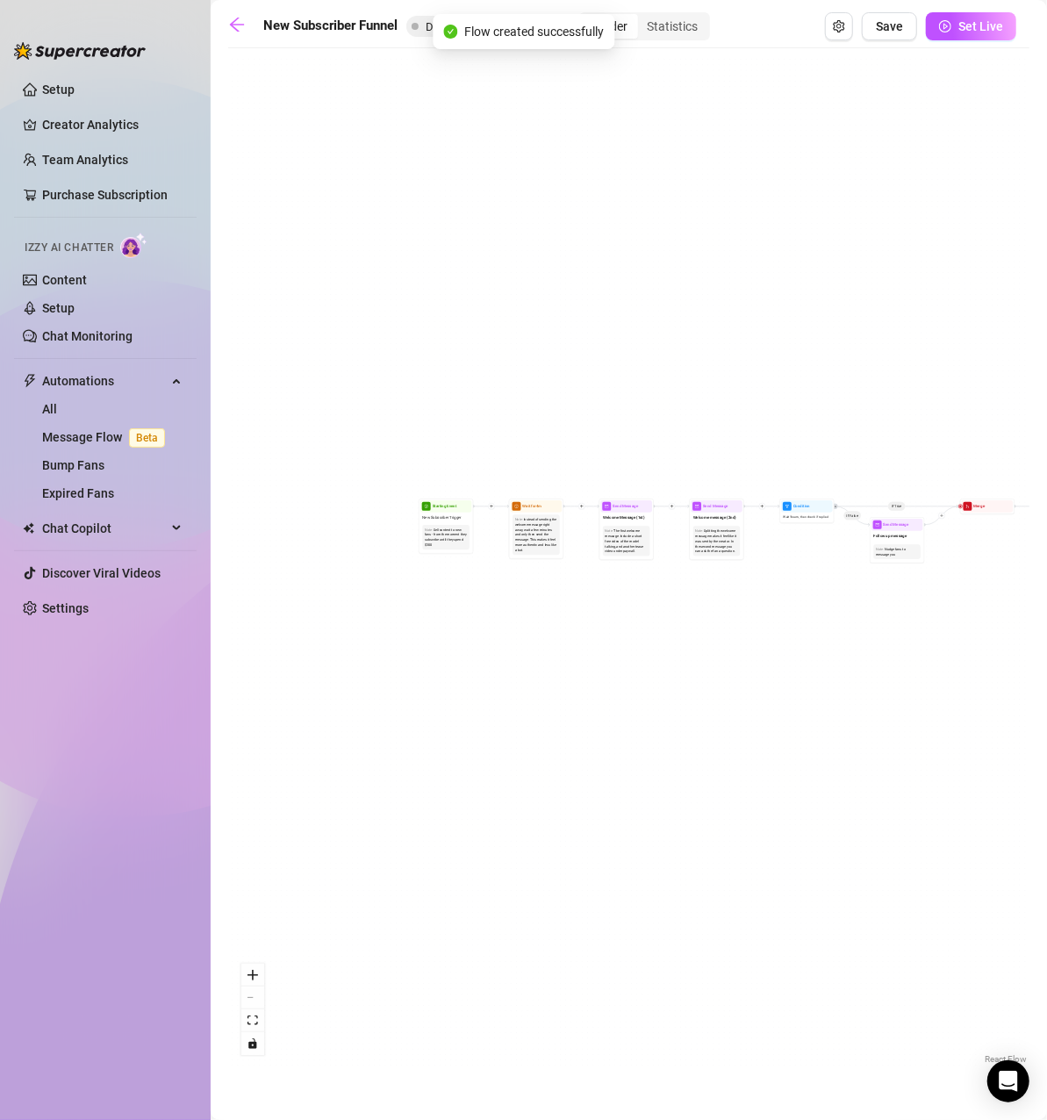
drag, startPoint x: 929, startPoint y: 593, endPoint x: 651, endPoint y: 656, distance: 285.2
click at [651, 656] on div "If True If True If True If False If False If False If True If False Merge Merge…" at bounding box center [628, 562] width 801 height 1011
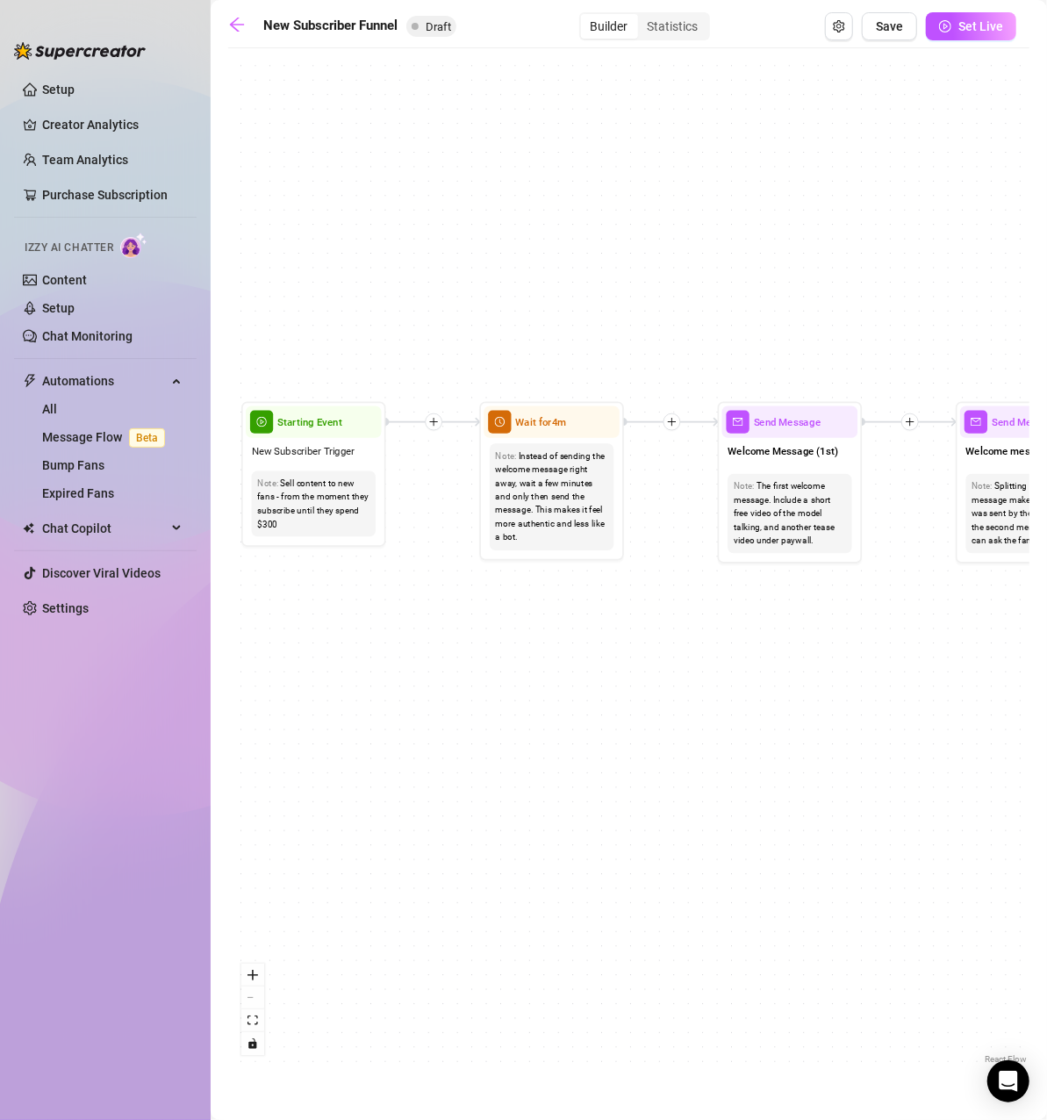
drag, startPoint x: 497, startPoint y: 614, endPoint x: 654, endPoint y: 642, distance: 159.6
click at [654, 642] on div "If True If True If True If False If False If False If True If False Merge Merge…" at bounding box center [628, 562] width 801 height 1011
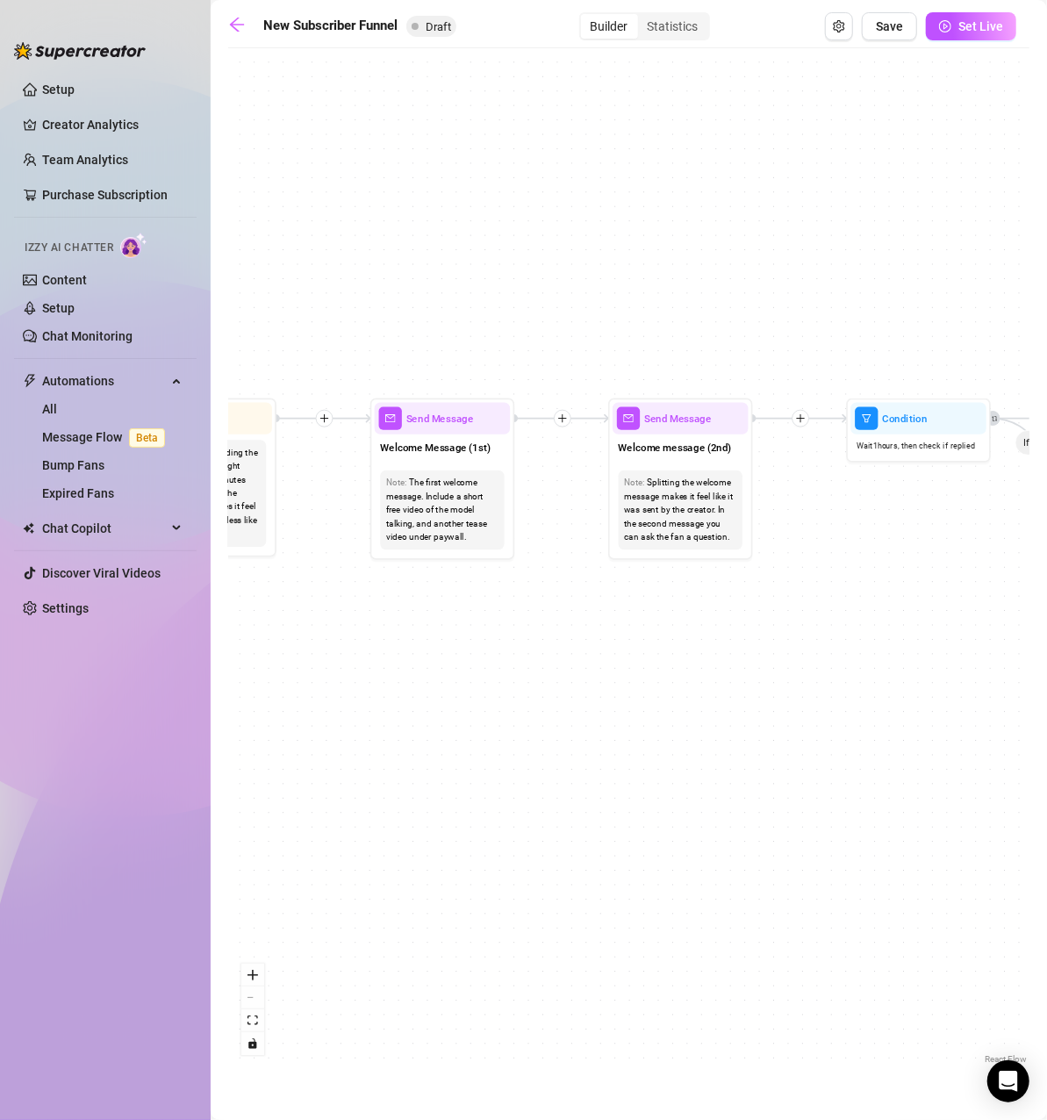
drag, startPoint x: 932, startPoint y: 701, endPoint x: 542, endPoint y: 692, distance: 389.7
click at [542, 692] on div "If True If True If True If False If False If False If True If False Merge Merge…" at bounding box center [628, 562] width 801 height 1011
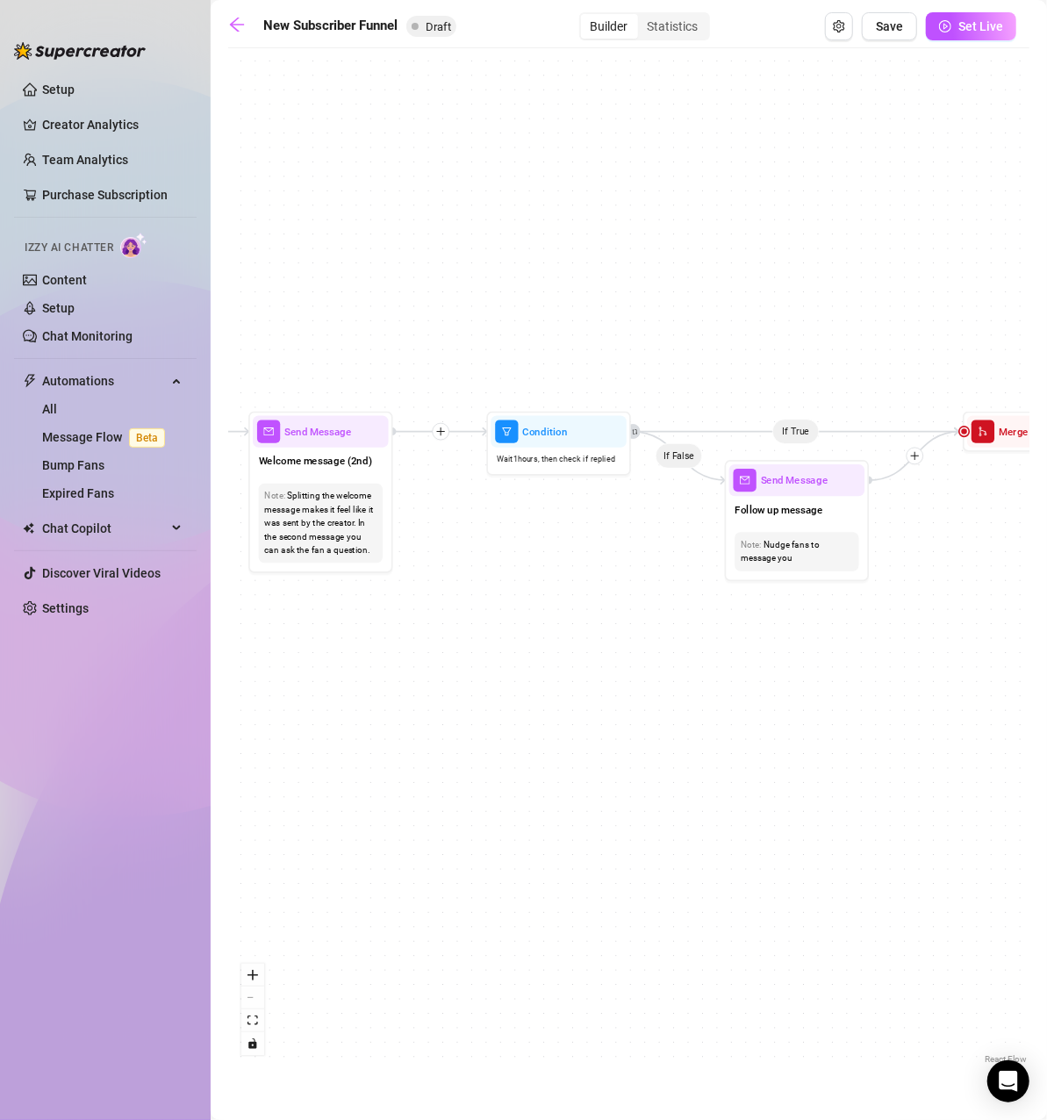
drag, startPoint x: 885, startPoint y: 574, endPoint x: 424, endPoint y: 604, distance: 462.5
click at [424, 604] on div "If True If True If True If False If False If False If True If False Merge Merge…" at bounding box center [628, 562] width 801 height 1011
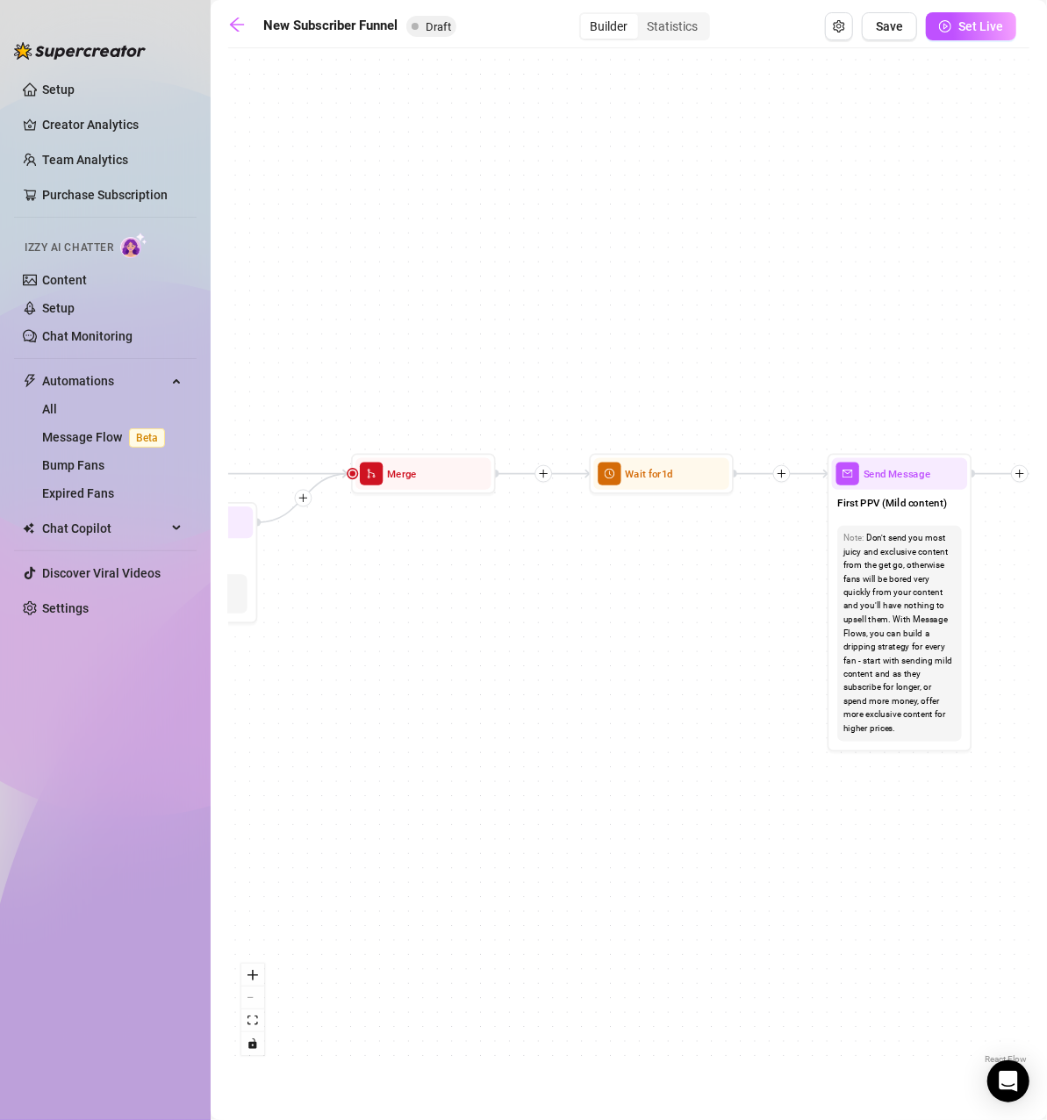
drag, startPoint x: 842, startPoint y: 613, endPoint x: 332, endPoint y: 639, distance: 511.3
click at [332, 639] on div "If True If True If True If False If False If False If True If False Merge Merge…" at bounding box center [628, 562] width 801 height 1011
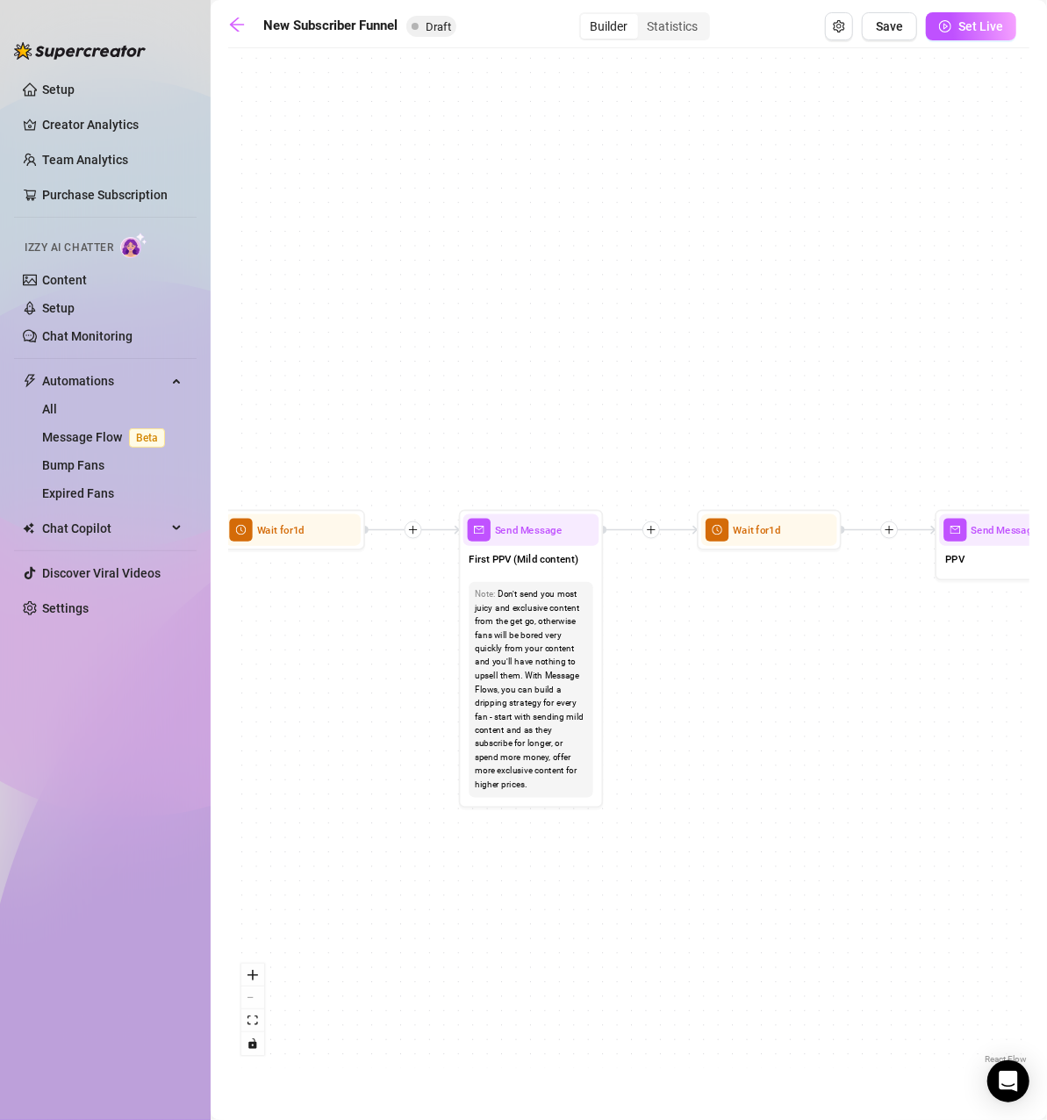
drag, startPoint x: 778, startPoint y: 540, endPoint x: 378, endPoint y: 590, distance: 403.2
click at [294, 590] on div "If True If True If True If False If False If False If True If False Merge Merge…" at bounding box center [628, 562] width 801 height 1011
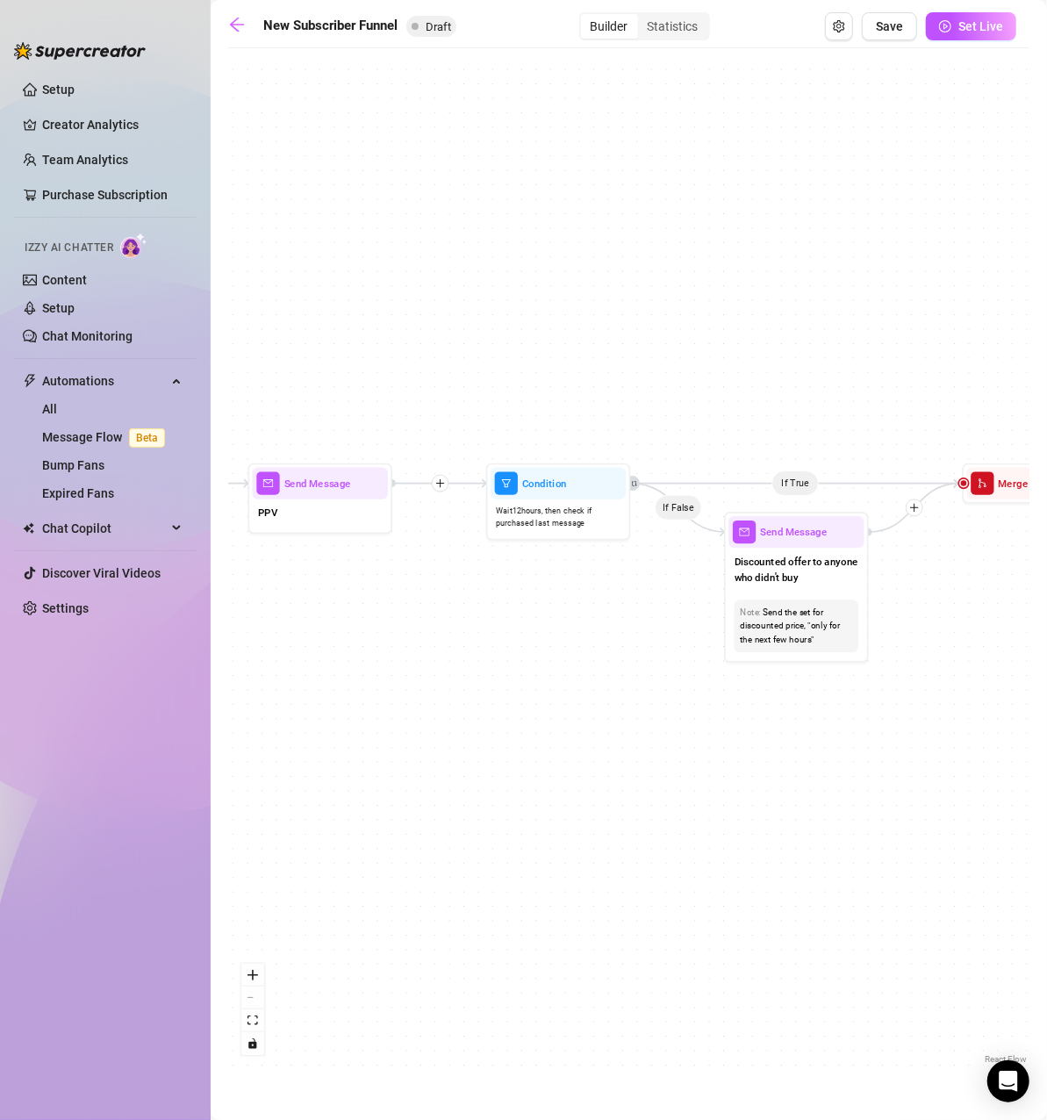
drag, startPoint x: 917, startPoint y: 642, endPoint x: 322, endPoint y: 569, distance: 599.5
click at [301, 576] on div "If True If True If True If False If False If False If True If False Merge Merge…" at bounding box center [628, 562] width 801 height 1011
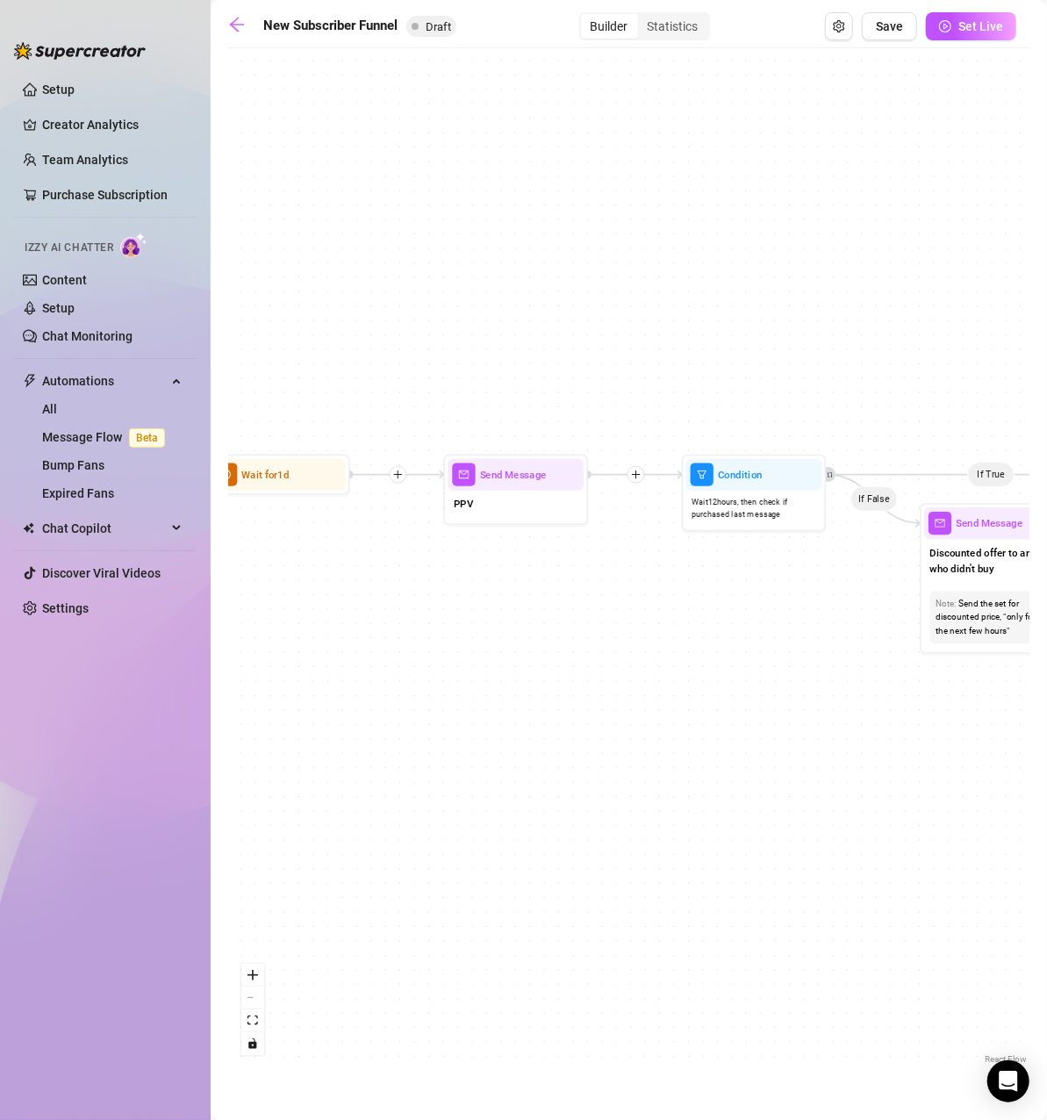
drag, startPoint x: 456, startPoint y: 687, endPoint x: 728, endPoint y: 704, distance: 272.5
click at [728, 704] on div "If True If True If True If False If False If False If True If False Merge Merge…" at bounding box center [628, 562] width 801 height 1011
click at [501, 509] on div "PPV" at bounding box center [515, 505] width 136 height 31
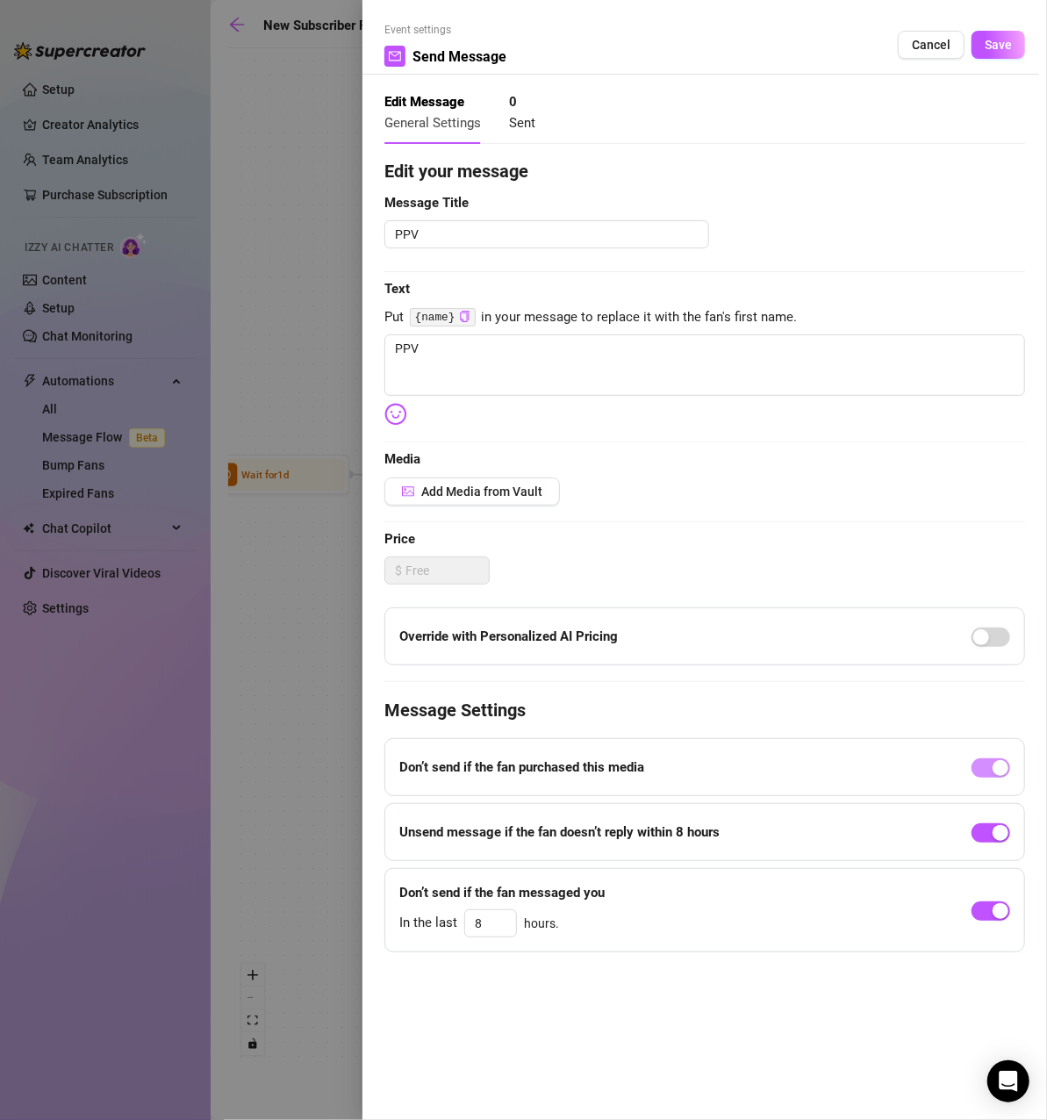
click at [290, 597] on div at bounding box center [523, 560] width 1047 height 1120
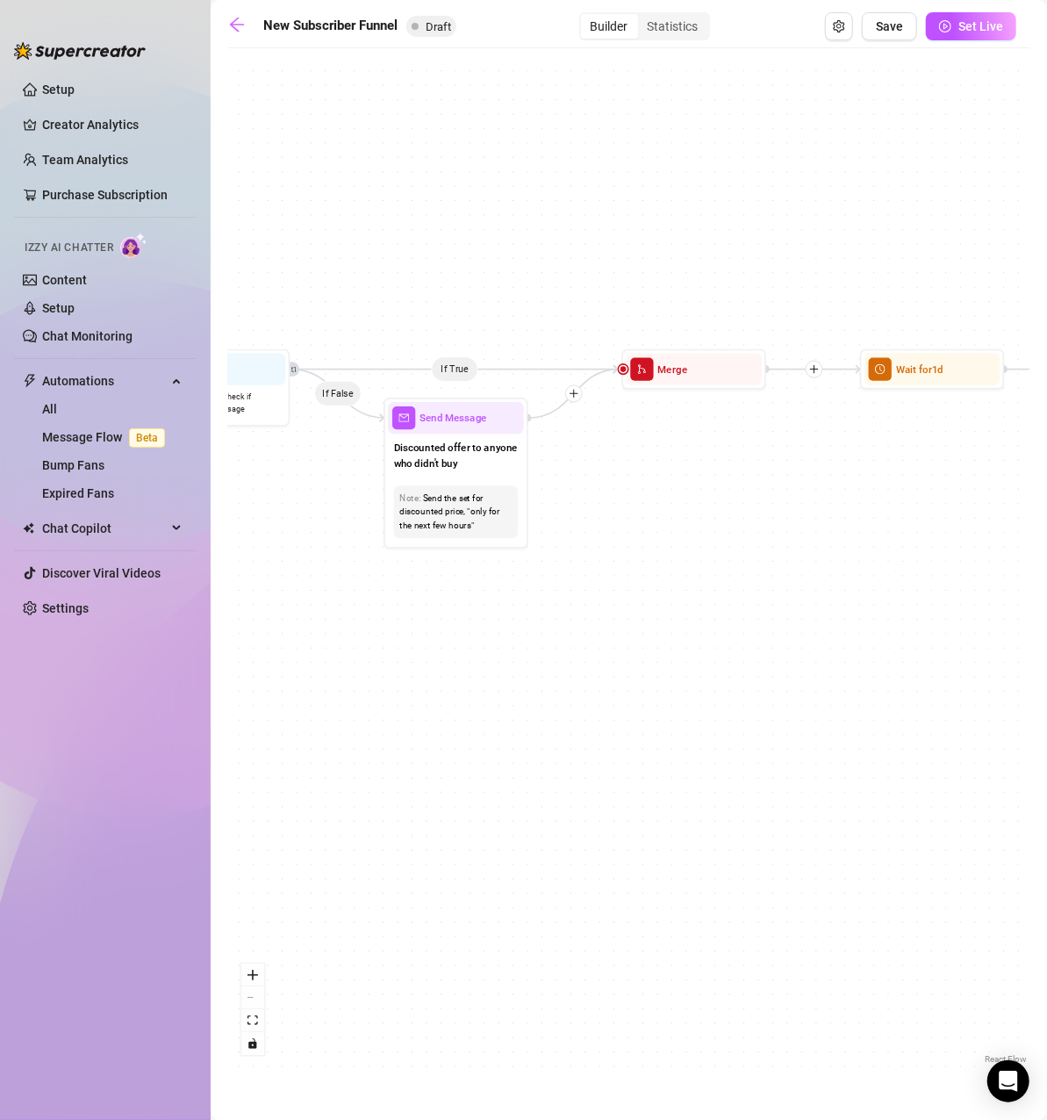
drag, startPoint x: 798, startPoint y: 676, endPoint x: 261, endPoint y: 570, distance: 546.4
click at [261, 570] on div "If True If True If True If False If False If False If True If False Merge Merge…" at bounding box center [628, 562] width 801 height 1011
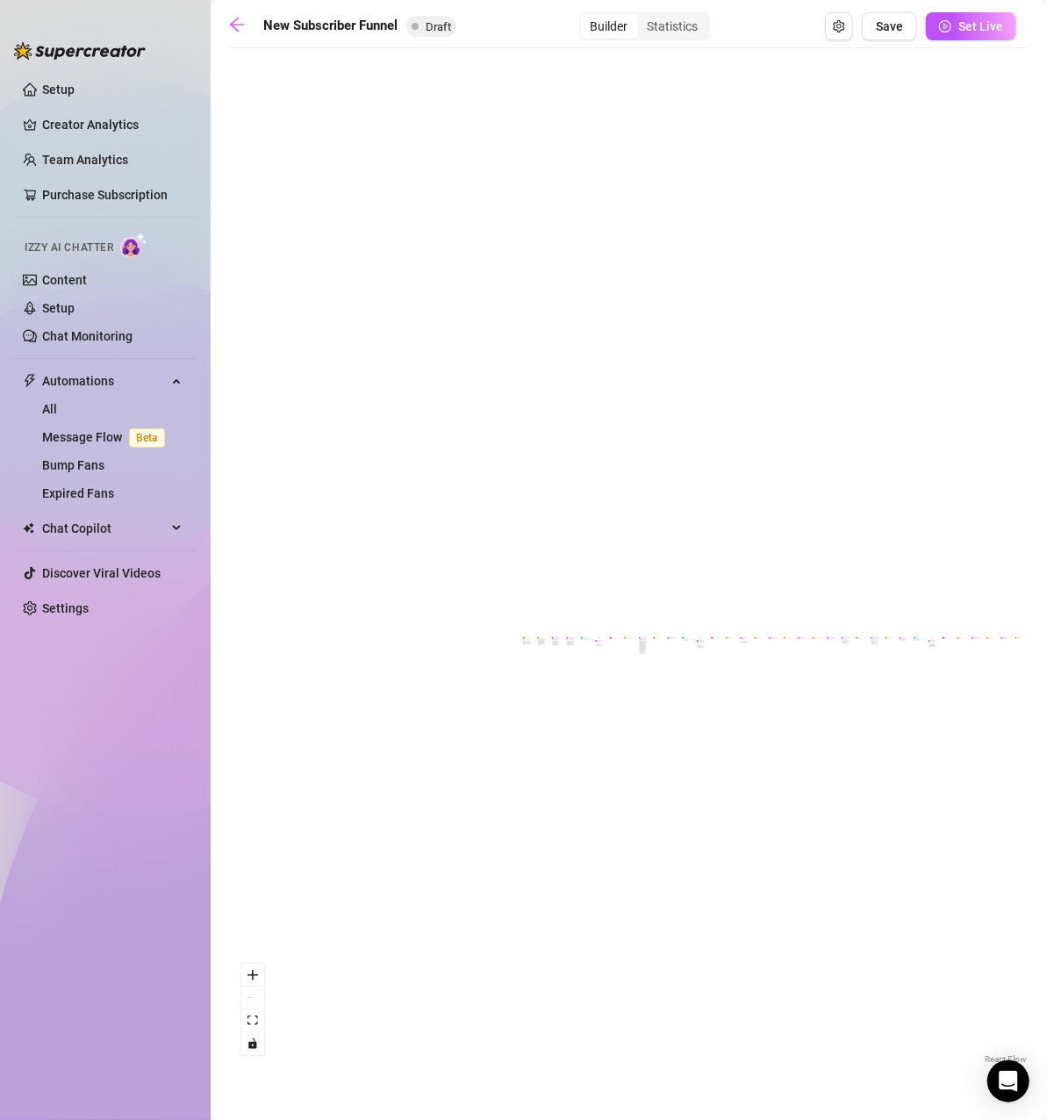
drag, startPoint x: 967, startPoint y: 641, endPoint x: 763, endPoint y: 697, distance: 210.9
click at [754, 702] on div "If True If True If True If False If False If False If True If False Merge Merge…" at bounding box center [628, 562] width 801 height 1011
drag, startPoint x: 945, startPoint y: 677, endPoint x: 1058, endPoint y: 742, distance: 130.5
click at [1046, 742] on html "Setup Creator Analytics Team Analytics Purchase Subscription Izzy AI Chatter Co…" at bounding box center [523, 560] width 1047 height 1120
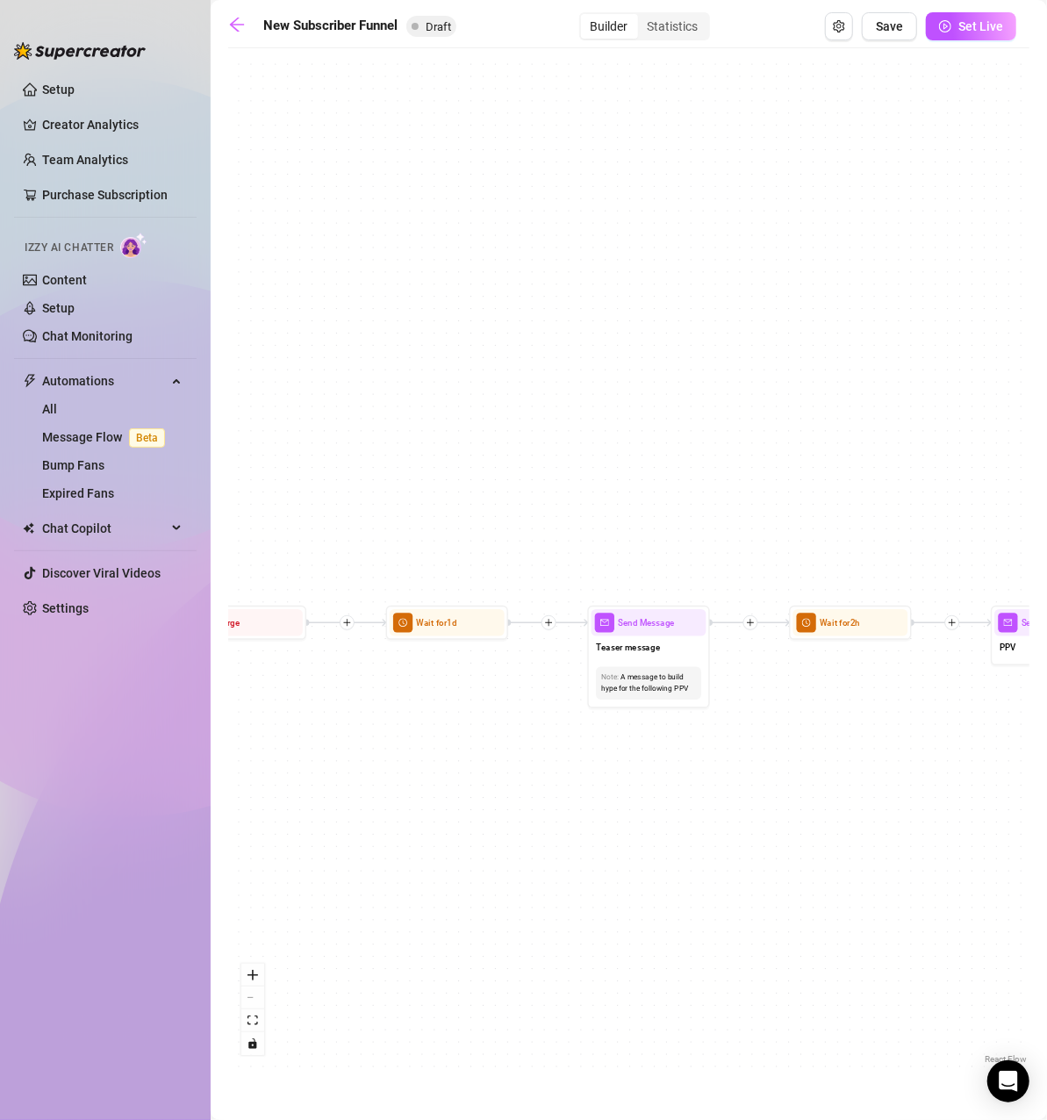
drag, startPoint x: 237, startPoint y: 612, endPoint x: 1035, endPoint y: 707, distance: 803.2
click at [1035, 707] on main "New Subscriber Funnel Draft Builder Statistics Save Set Live If True If True If…" at bounding box center [629, 560] width 836 height 1120
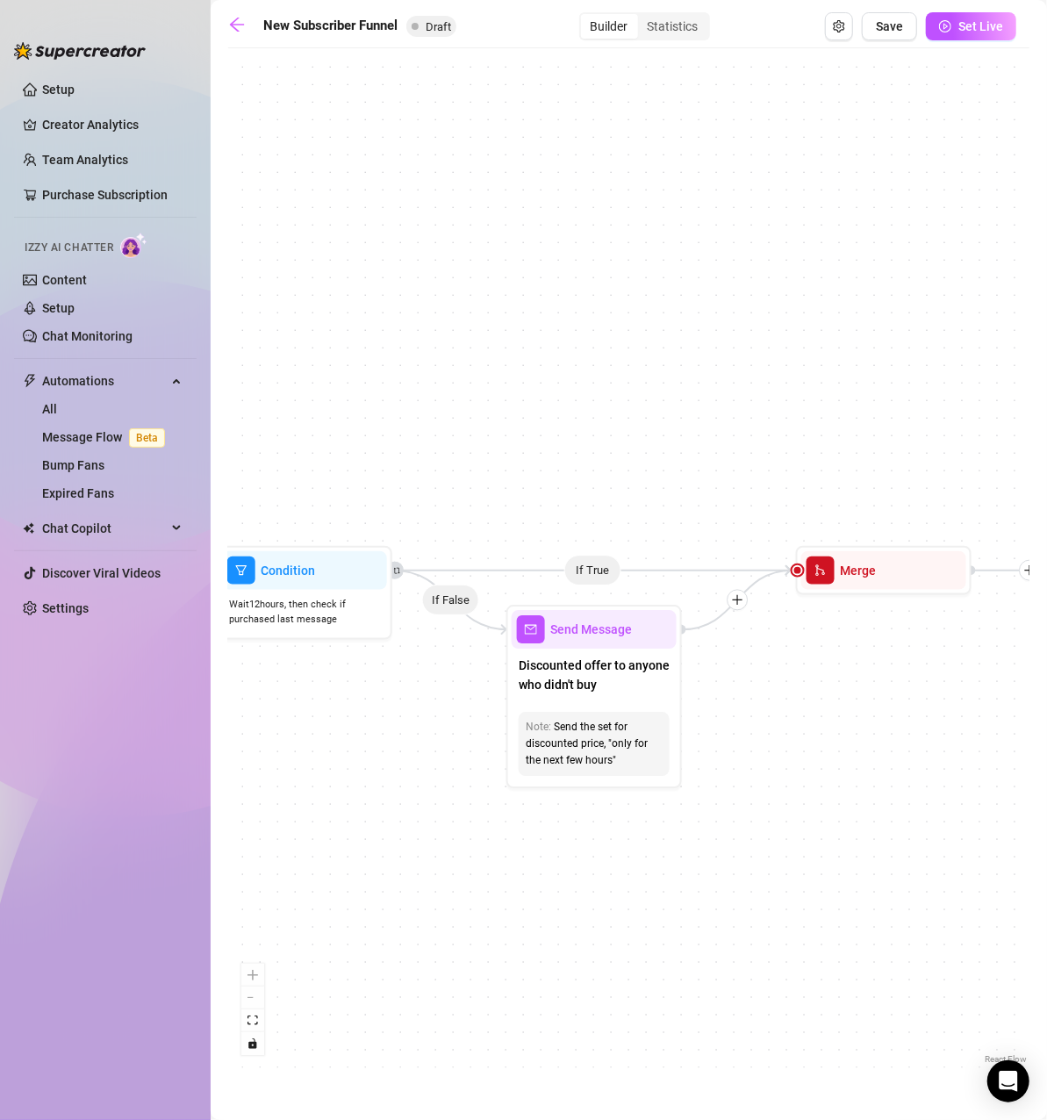
drag, startPoint x: 512, startPoint y: 674, endPoint x: 975, endPoint y: 677, distance: 463.3
click at [975, 677] on div "If True If True If True If False If False If False If True If False Merge Merge…" at bounding box center [628, 562] width 801 height 1011
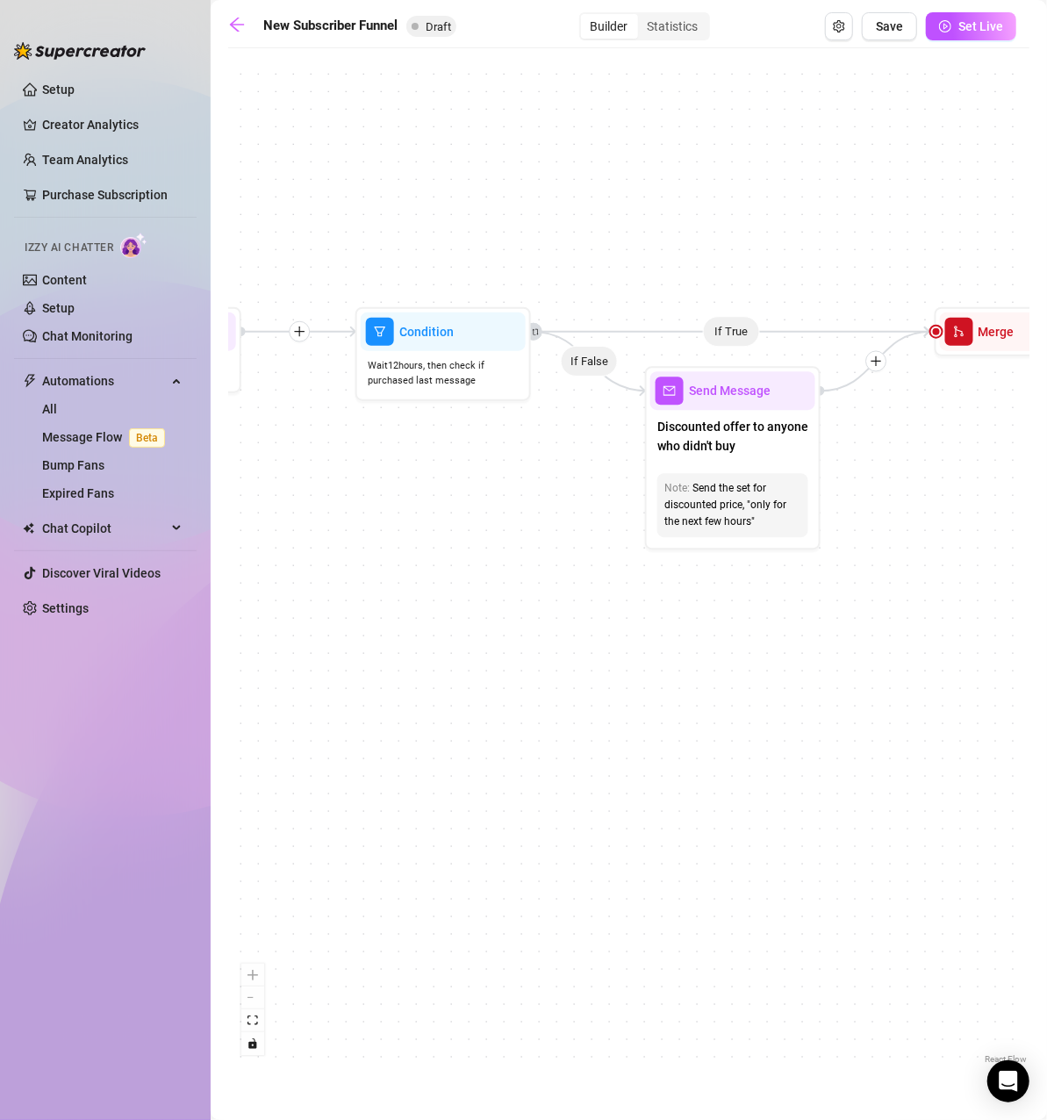
drag, startPoint x: 808, startPoint y: 727, endPoint x: 947, endPoint y: 489, distance: 276.0
click at [947, 489] on div "If True If True If True If False If False If False If True If False Merge Merge…" at bounding box center [628, 562] width 801 height 1011
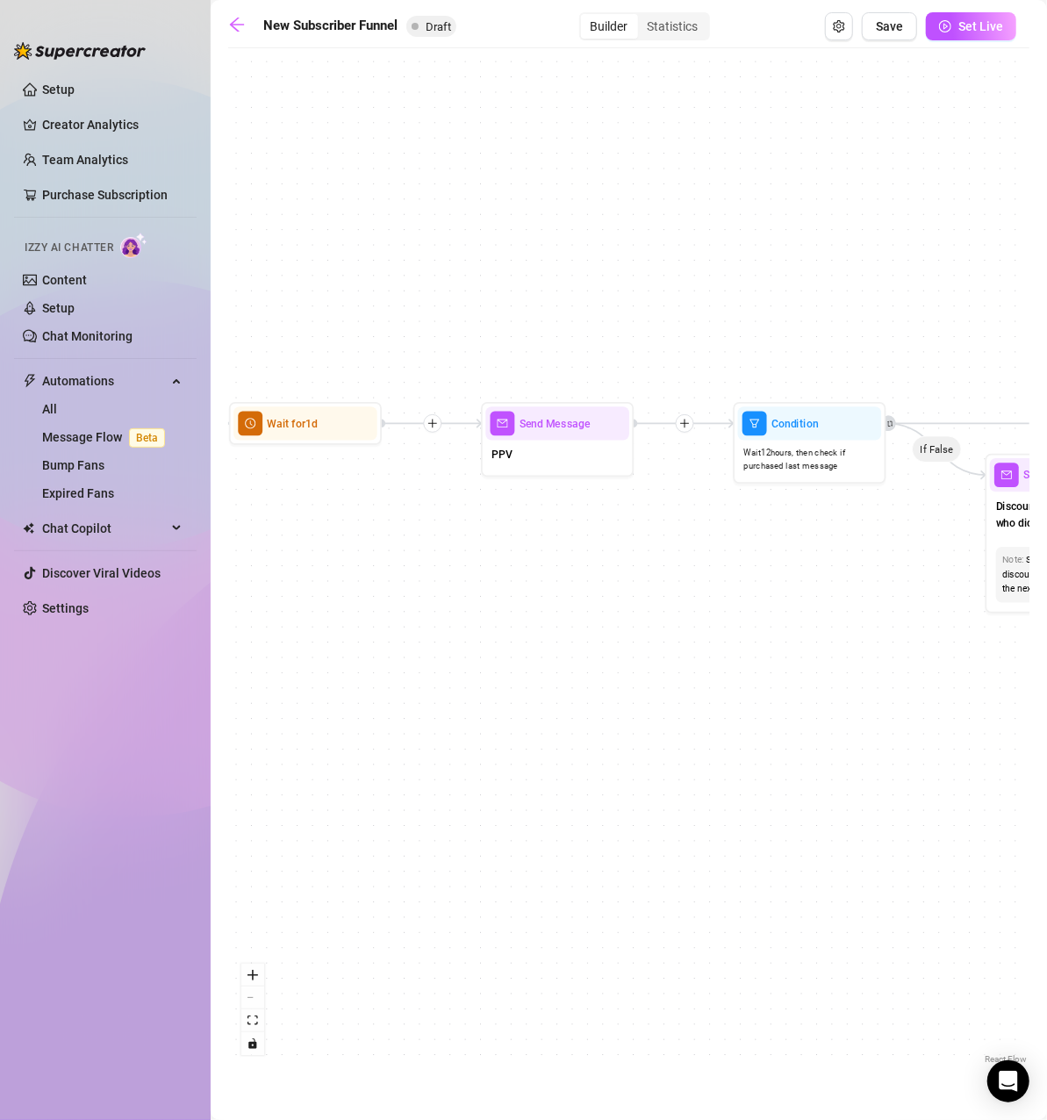
drag, startPoint x: 770, startPoint y: 632, endPoint x: 985, endPoint y: 654, distance: 216.1
click at [985, 654] on div "If True If True If True If False If False If False If True If False Merge Merge…" at bounding box center [628, 562] width 801 height 1011
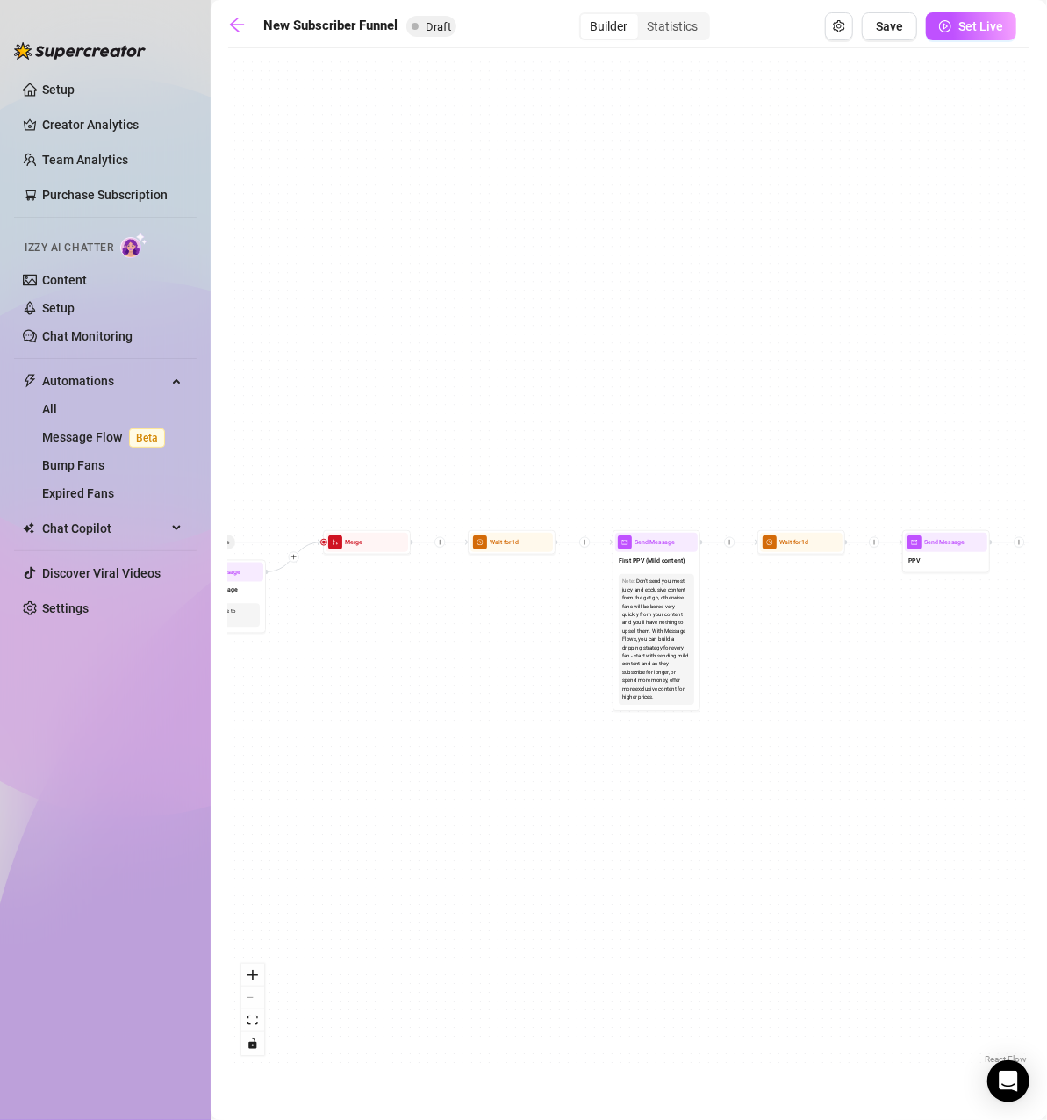
drag, startPoint x: 536, startPoint y: 635, endPoint x: 990, endPoint y: 655, distance: 454.1
click at [990, 655] on div "If True If True If True If False If False If False If True If False Merge Merge…" at bounding box center [628, 562] width 801 height 1011
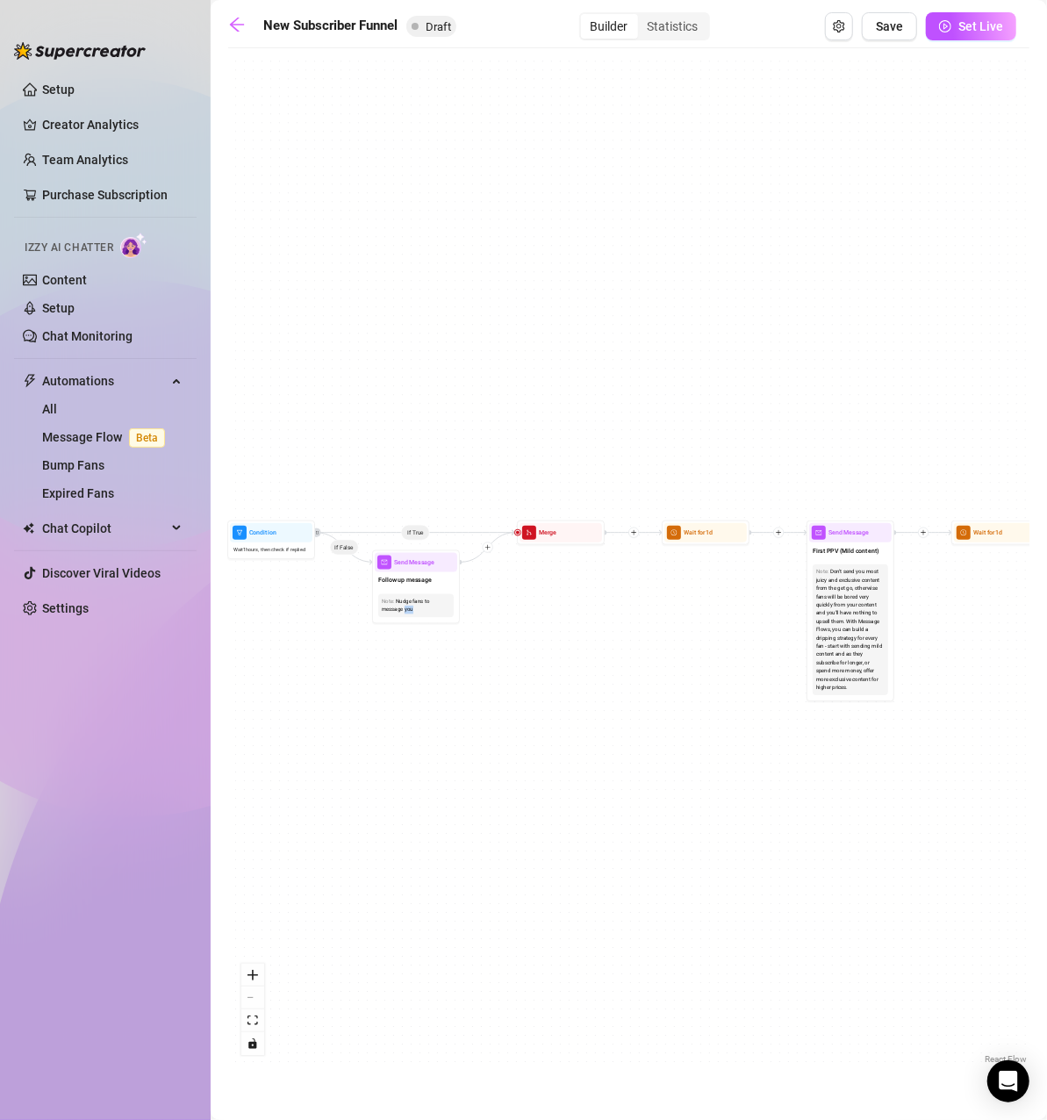
drag, startPoint x: 405, startPoint y: 612, endPoint x: 627, endPoint y: 644, distance: 225.2
click at [627, 644] on div "If True If True If True If False If False If False If True If False Merge Merge…" at bounding box center [628, 562] width 801 height 1011
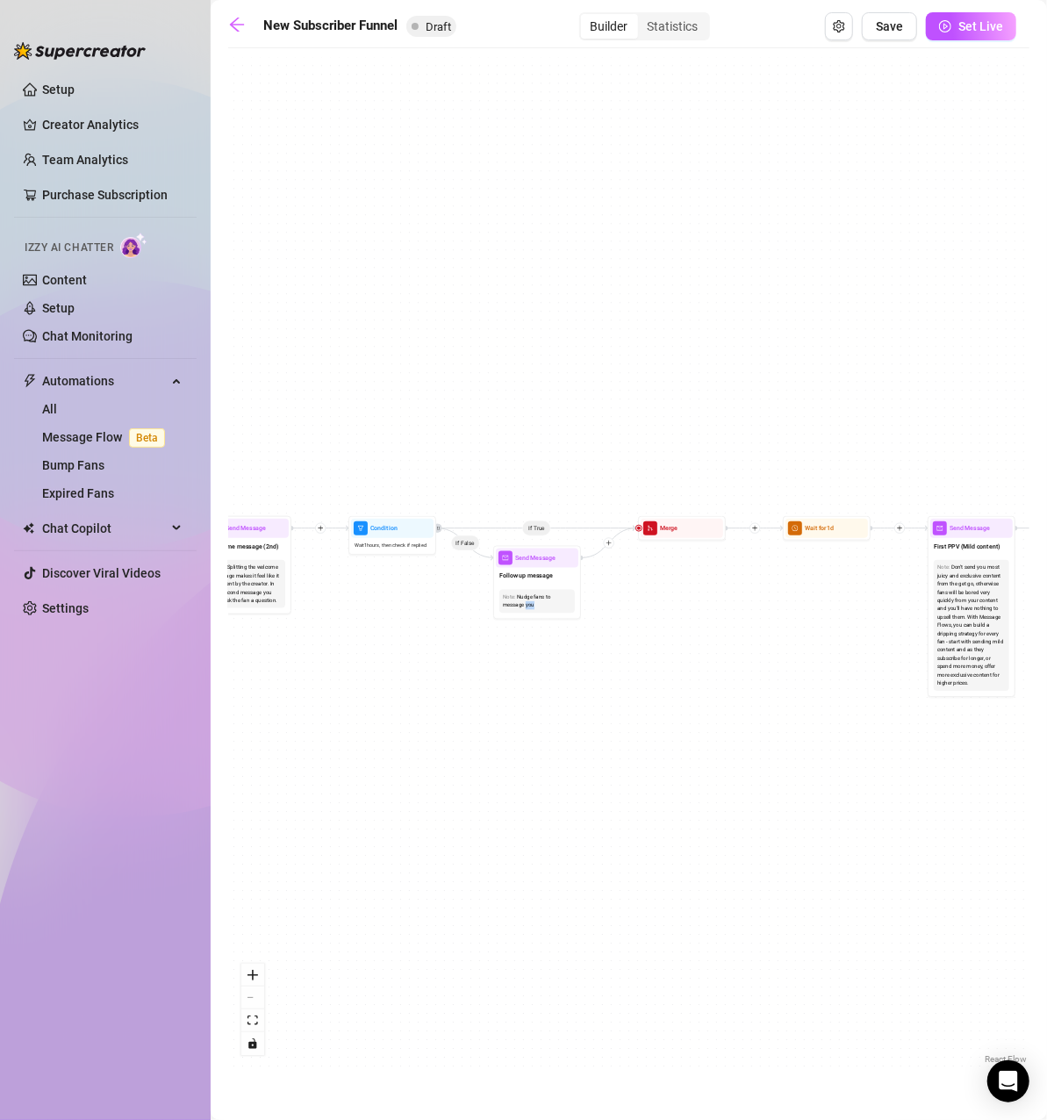
drag, startPoint x: 567, startPoint y: 664, endPoint x: 662, endPoint y: 658, distance: 95.8
click at [662, 658] on div "If True If True If True If False If False If False If True If False Merge Merge…" at bounding box center [628, 562] width 801 height 1011
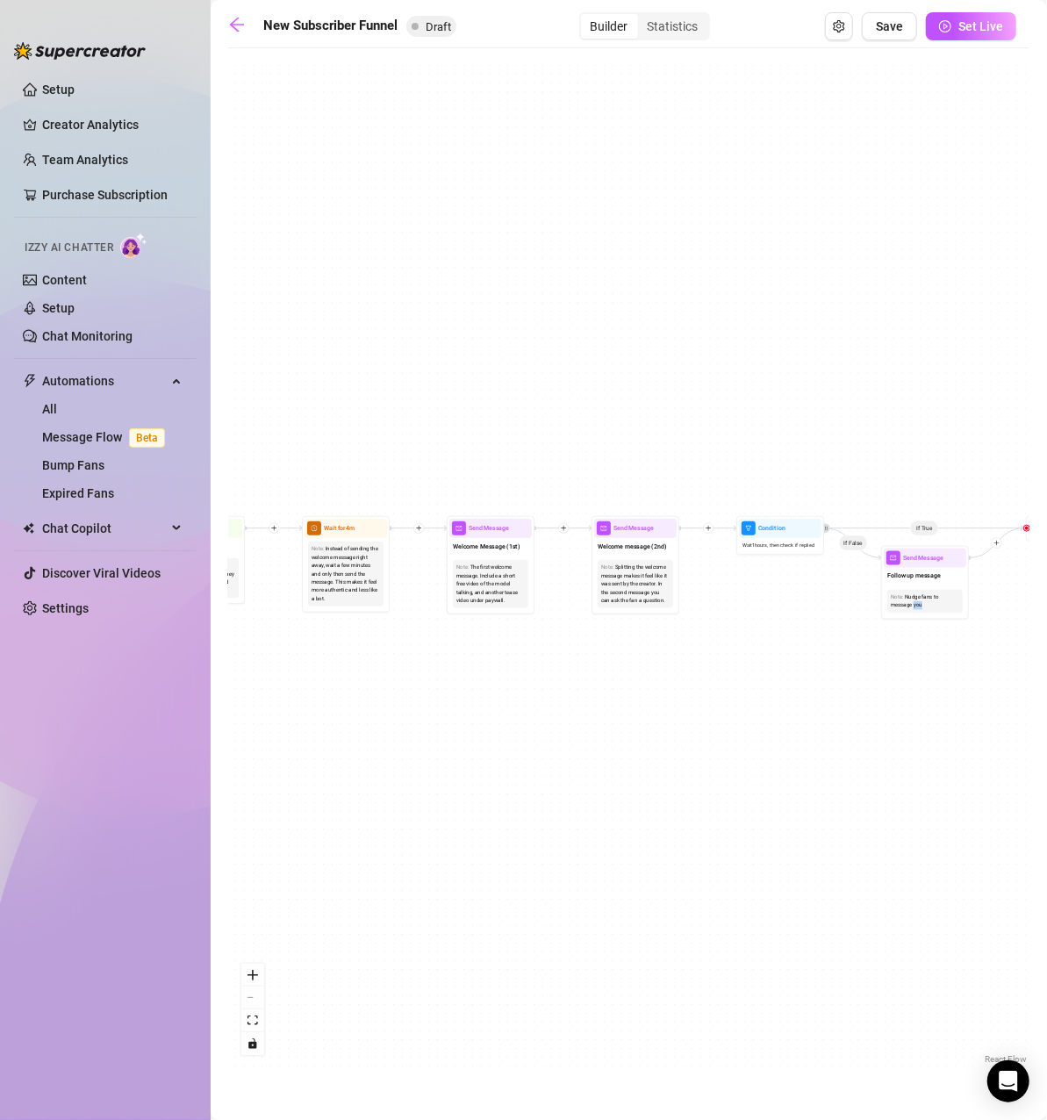
drag, startPoint x: 440, startPoint y: 695, endPoint x: 778, endPoint y: 695, distance: 337.8
click at [778, 695] on div "If True If True If True If False If False If False If True If False Merge Merge…" at bounding box center [628, 562] width 801 height 1011
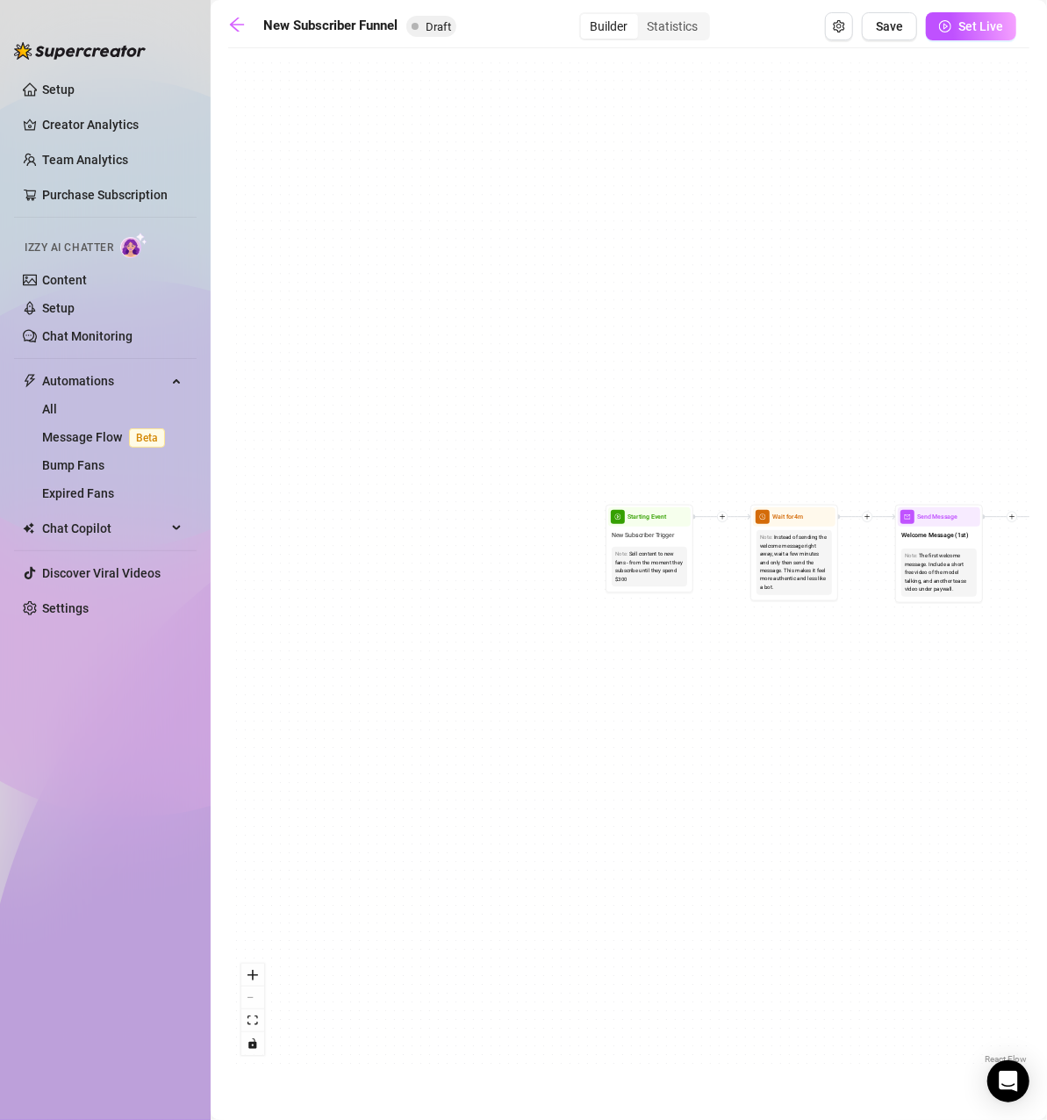
drag, startPoint x: 489, startPoint y: 735, endPoint x: 885, endPoint y: 721, distance: 396.9
click at [885, 721] on div "If True If True If True If False If False If False If True If False Merge Merge…" at bounding box center [628, 562] width 801 height 1011
click at [83, 437] on link "Message Flow Beta" at bounding box center [107, 437] width 130 height 14
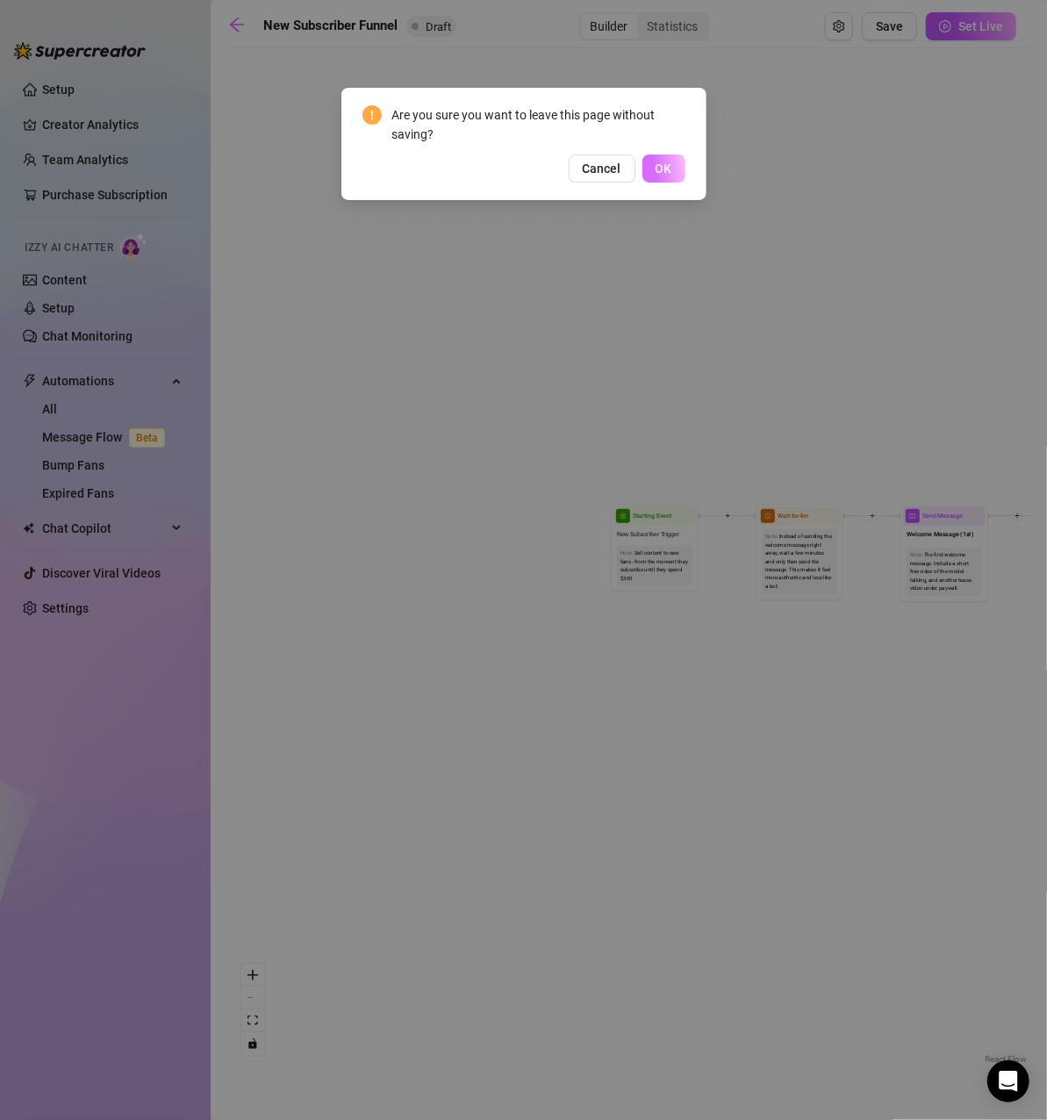
click at [679, 170] on button "OK" at bounding box center [663, 168] width 43 height 28
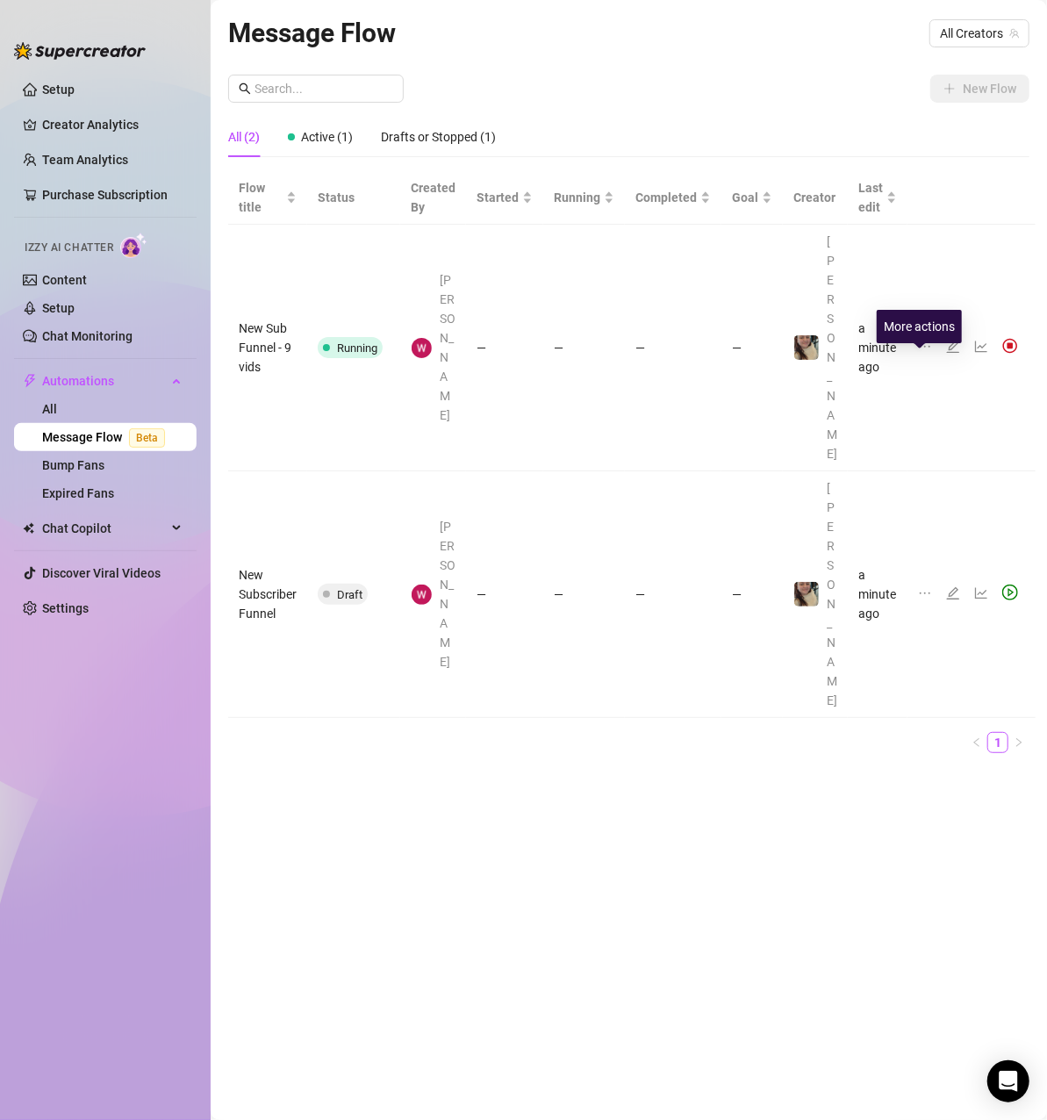
click at [918, 586] on icon "ellipsis" at bounding box center [925, 593] width 14 height 14
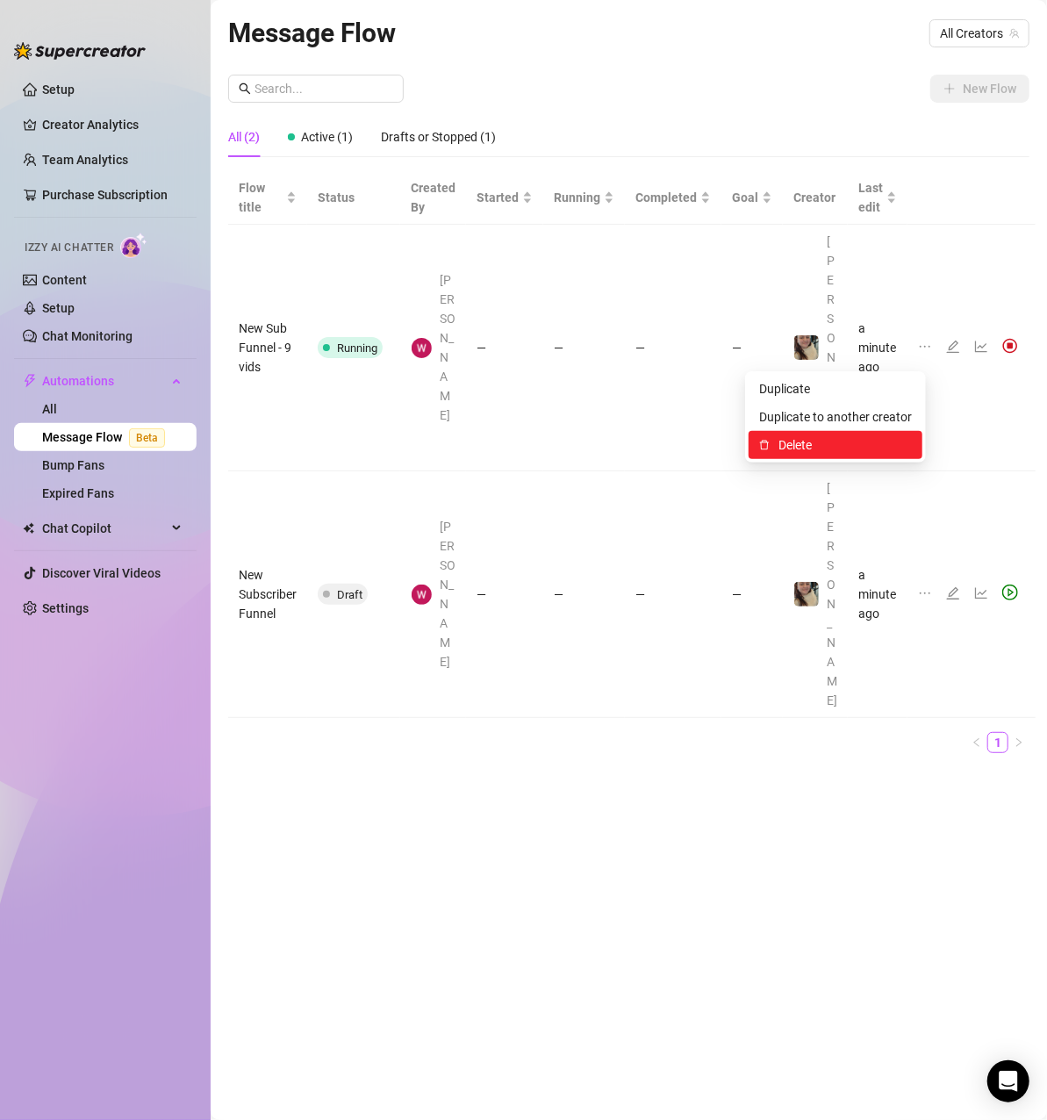
click at [875, 439] on span "Delete" at bounding box center [844, 444] width 133 height 19
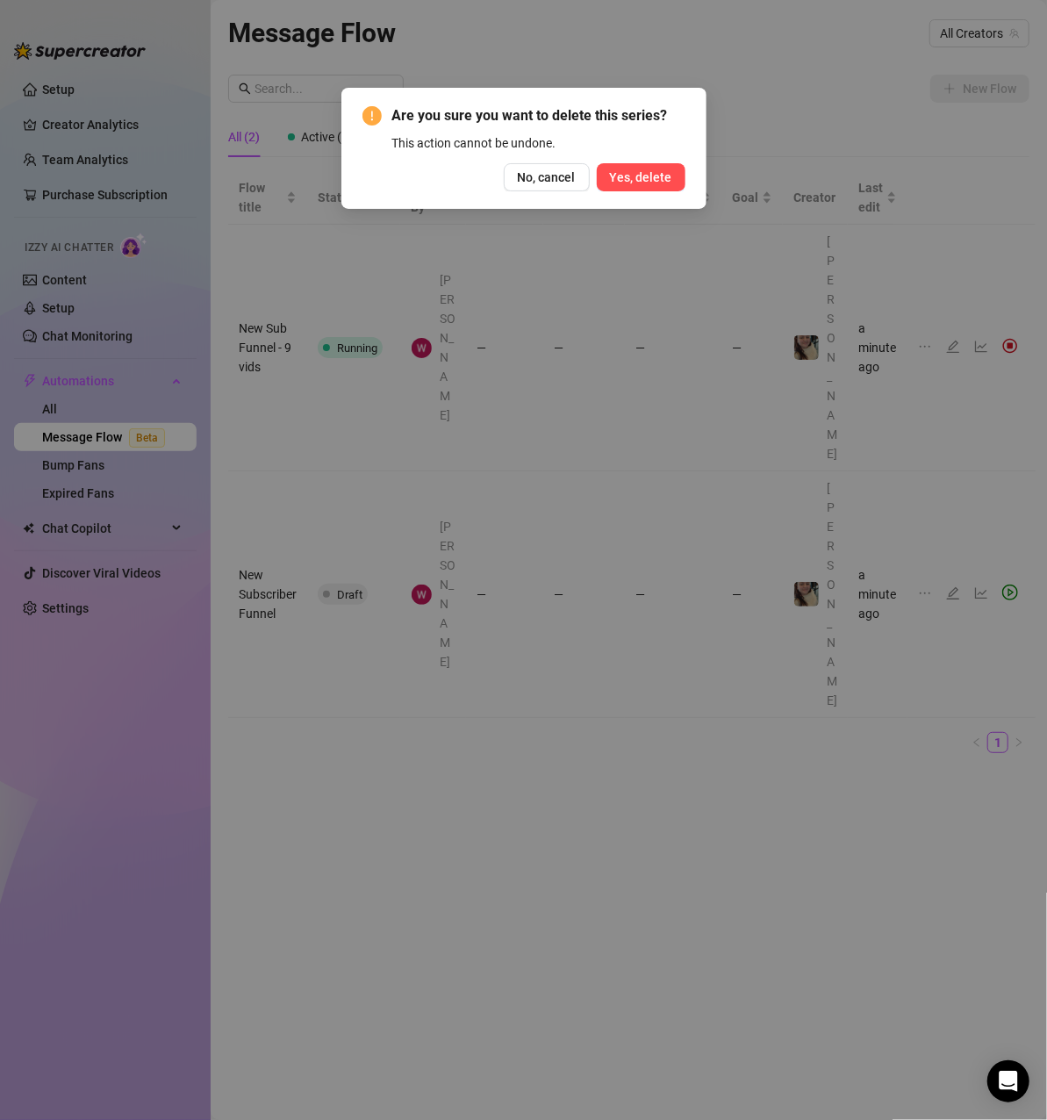
click at [684, 171] on button "Yes, delete" at bounding box center [641, 177] width 89 height 28
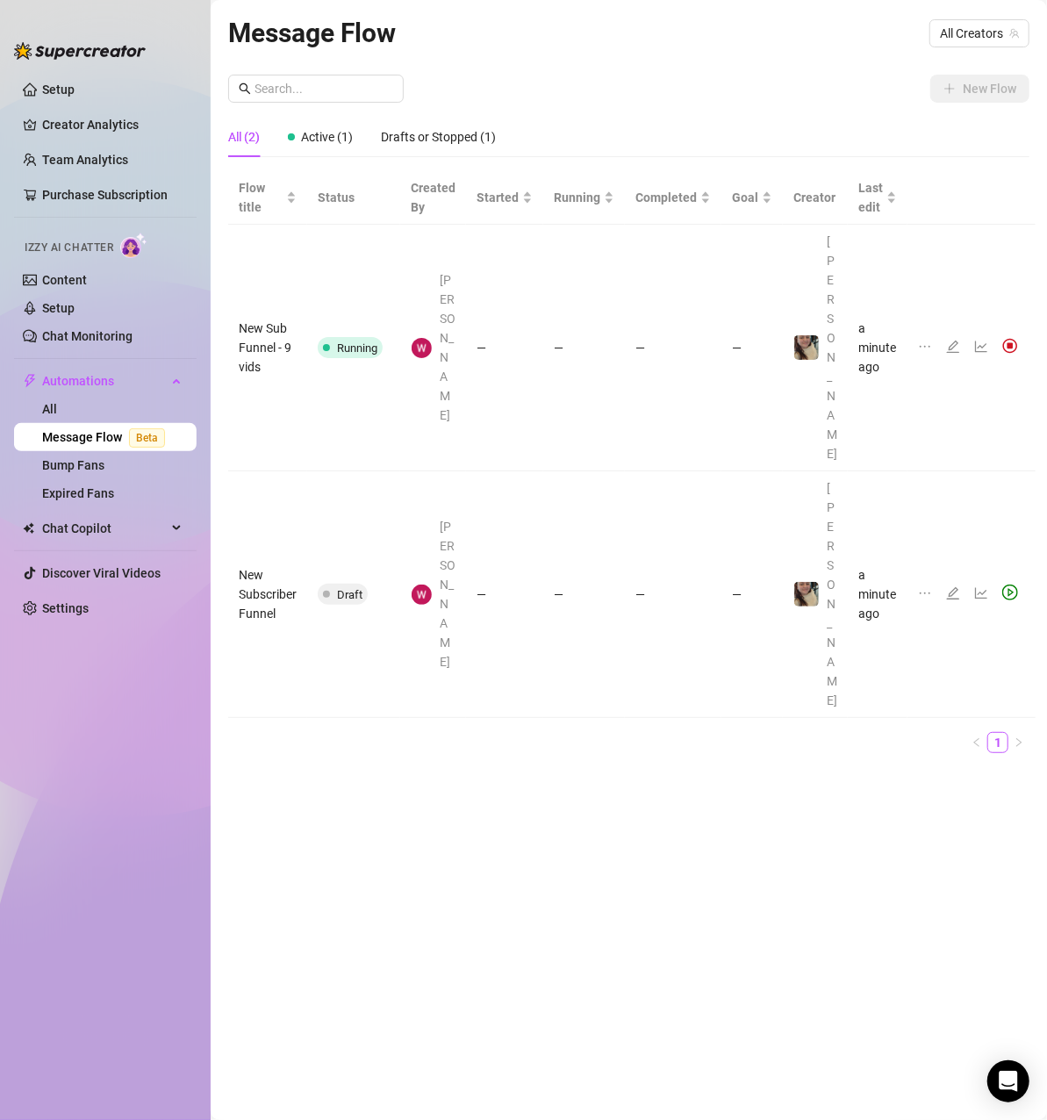
click at [946, 340] on icon "edit" at bounding box center [953, 347] width 14 height 14
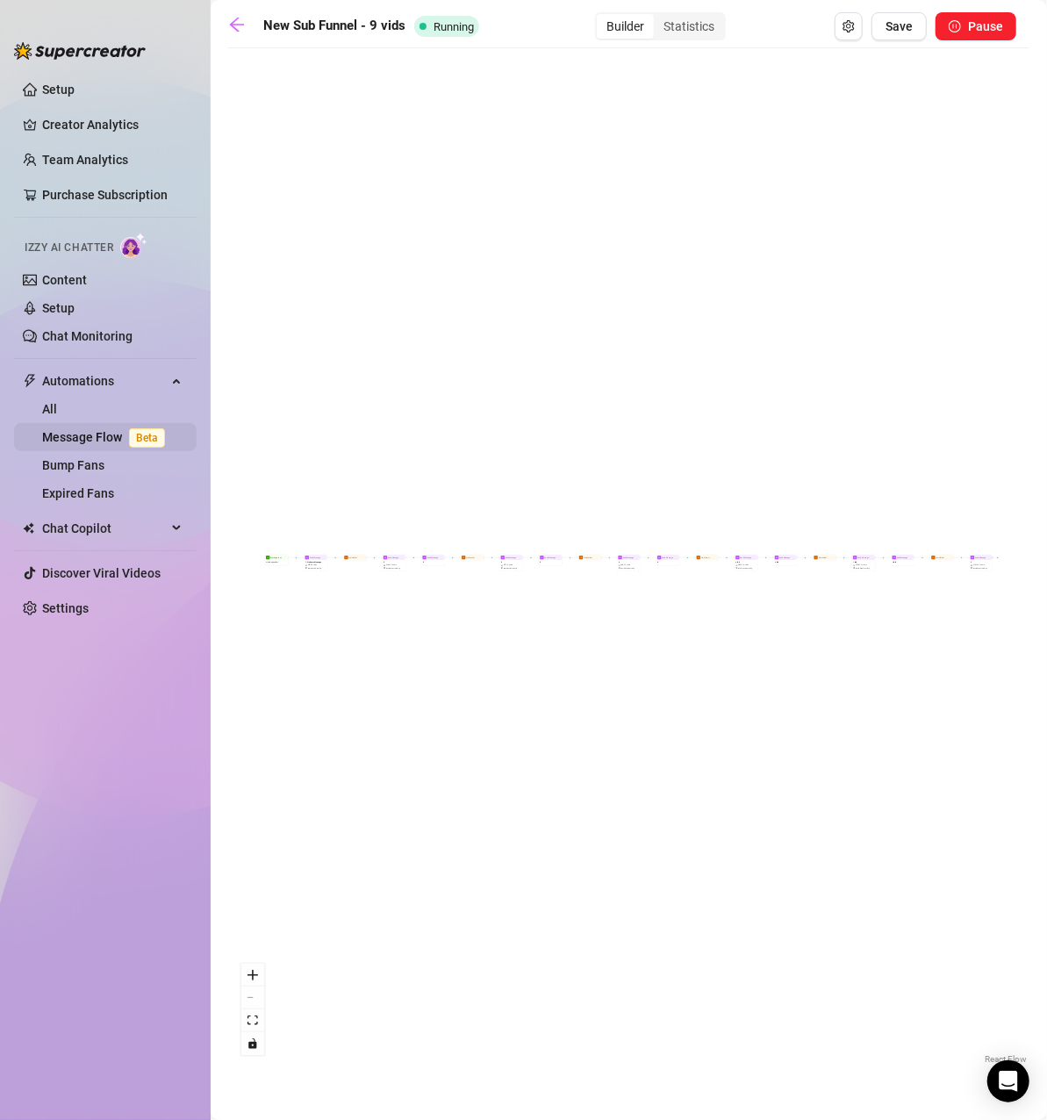
click at [135, 433] on span "Beta" at bounding box center [147, 437] width 36 height 19
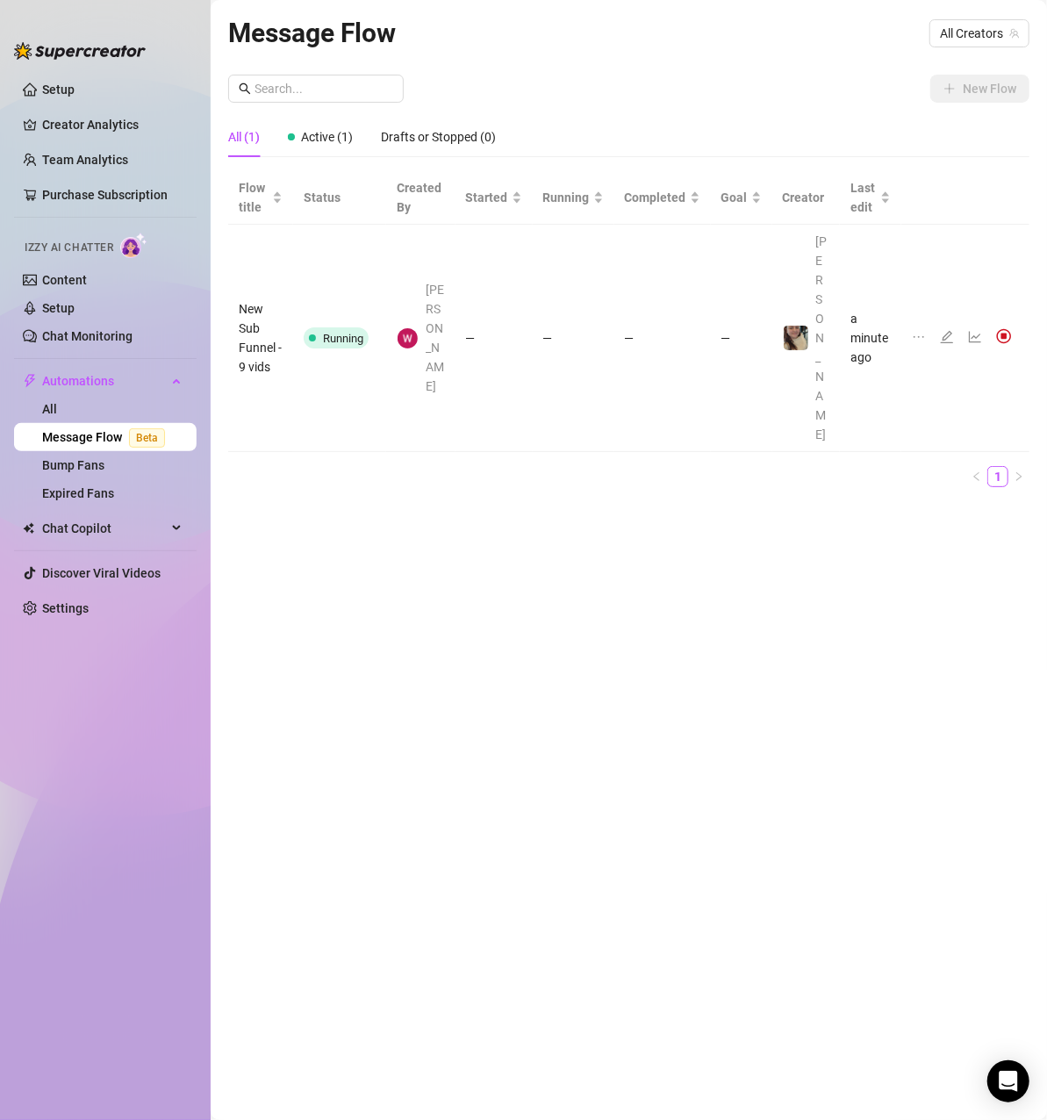
click at [947, 330] on icon "edit" at bounding box center [947, 337] width 14 height 14
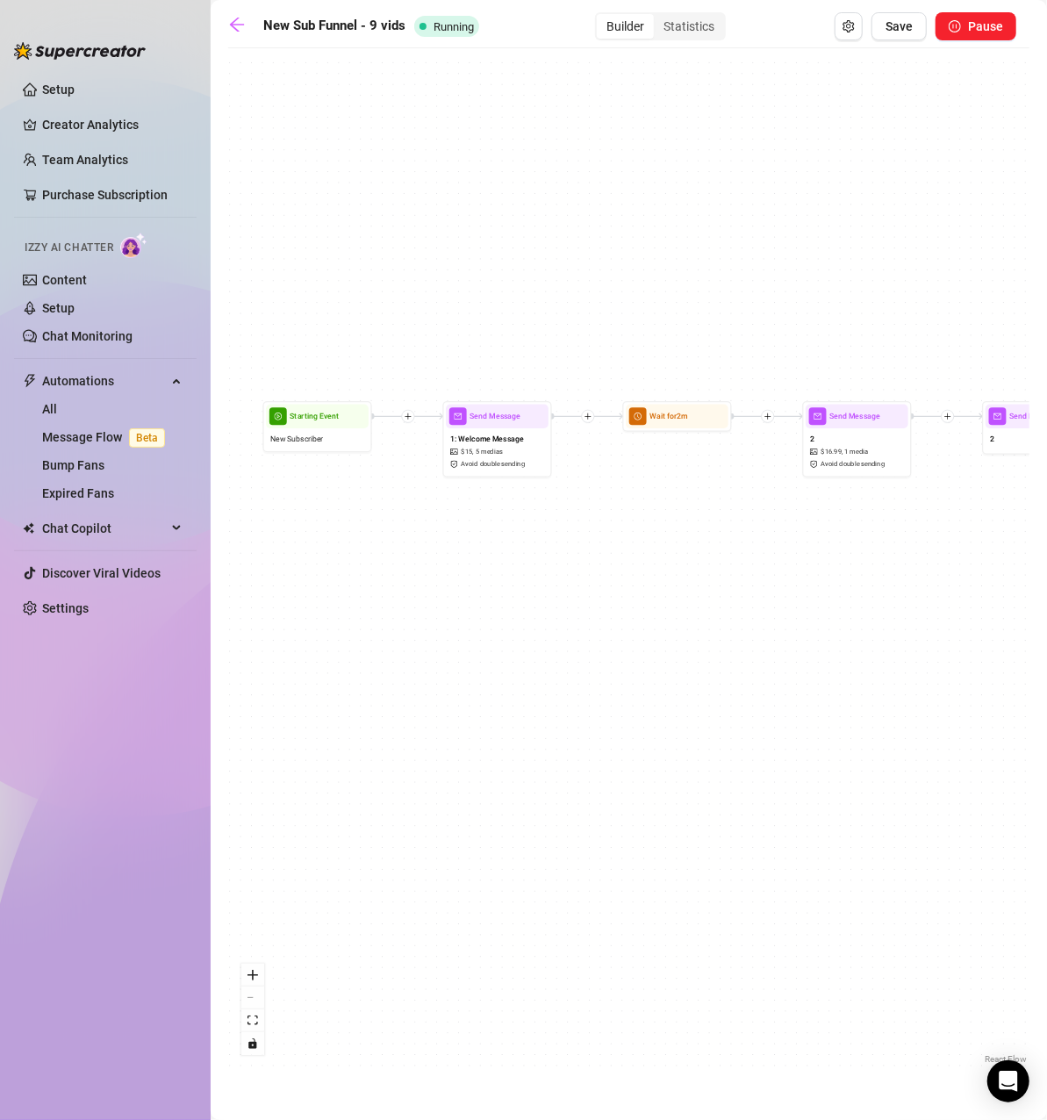
drag, startPoint x: 347, startPoint y: 481, endPoint x: 922, endPoint y: 571, distance: 581.8
click at [922, 571] on div "Wait for 2m Wait for 2m Wait for 4m Wait for 4m Wait for 2m Wait for 2m Send Me…" at bounding box center [628, 562] width 801 height 1011
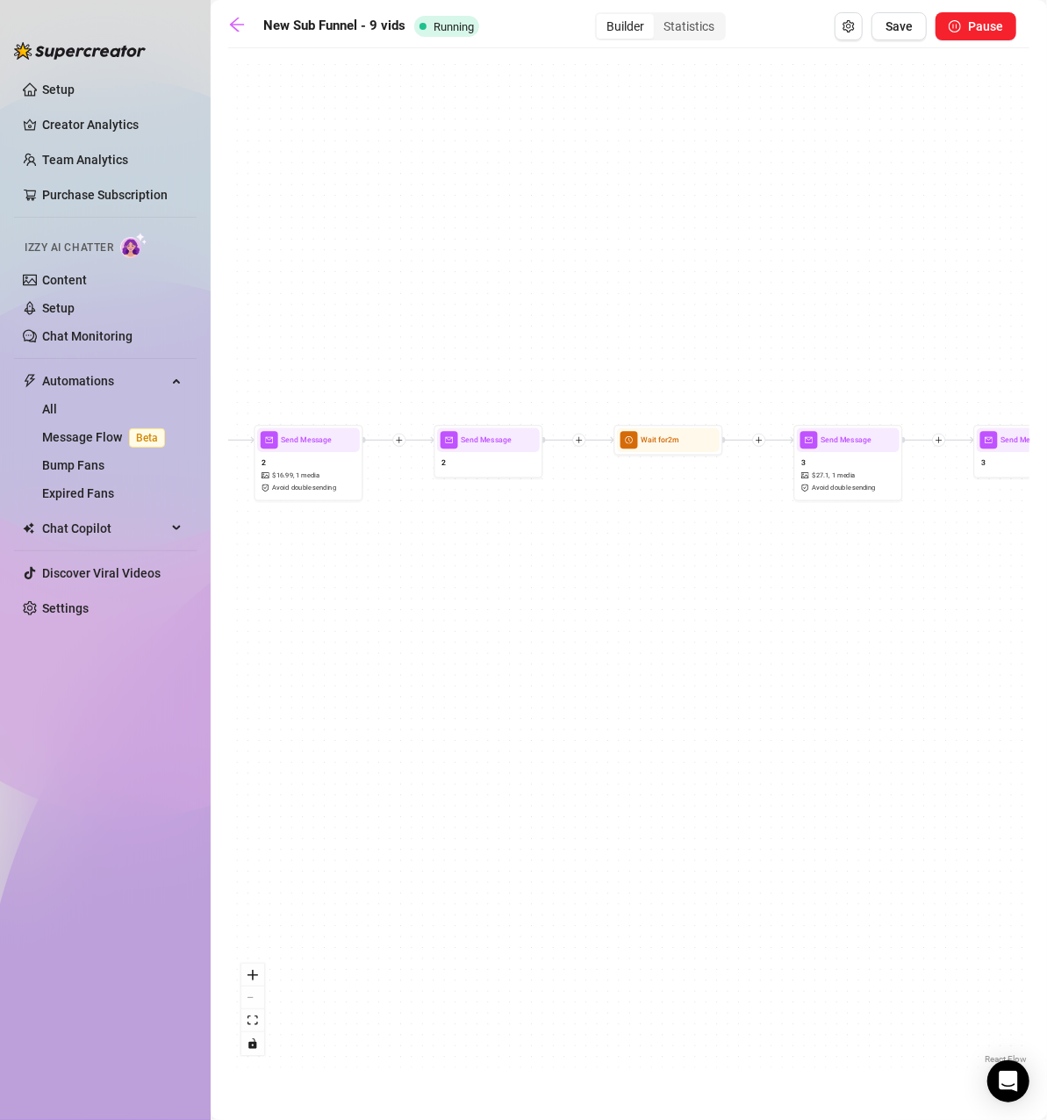
drag, startPoint x: 885, startPoint y: 564, endPoint x: 326, endPoint y: 587, distance: 559.4
click at [326, 587] on div "Wait for 2m Wait for 2m Wait for 4m Wait for 4m Wait for 2m Wait for 2m Send Me…" at bounding box center [628, 562] width 801 height 1011
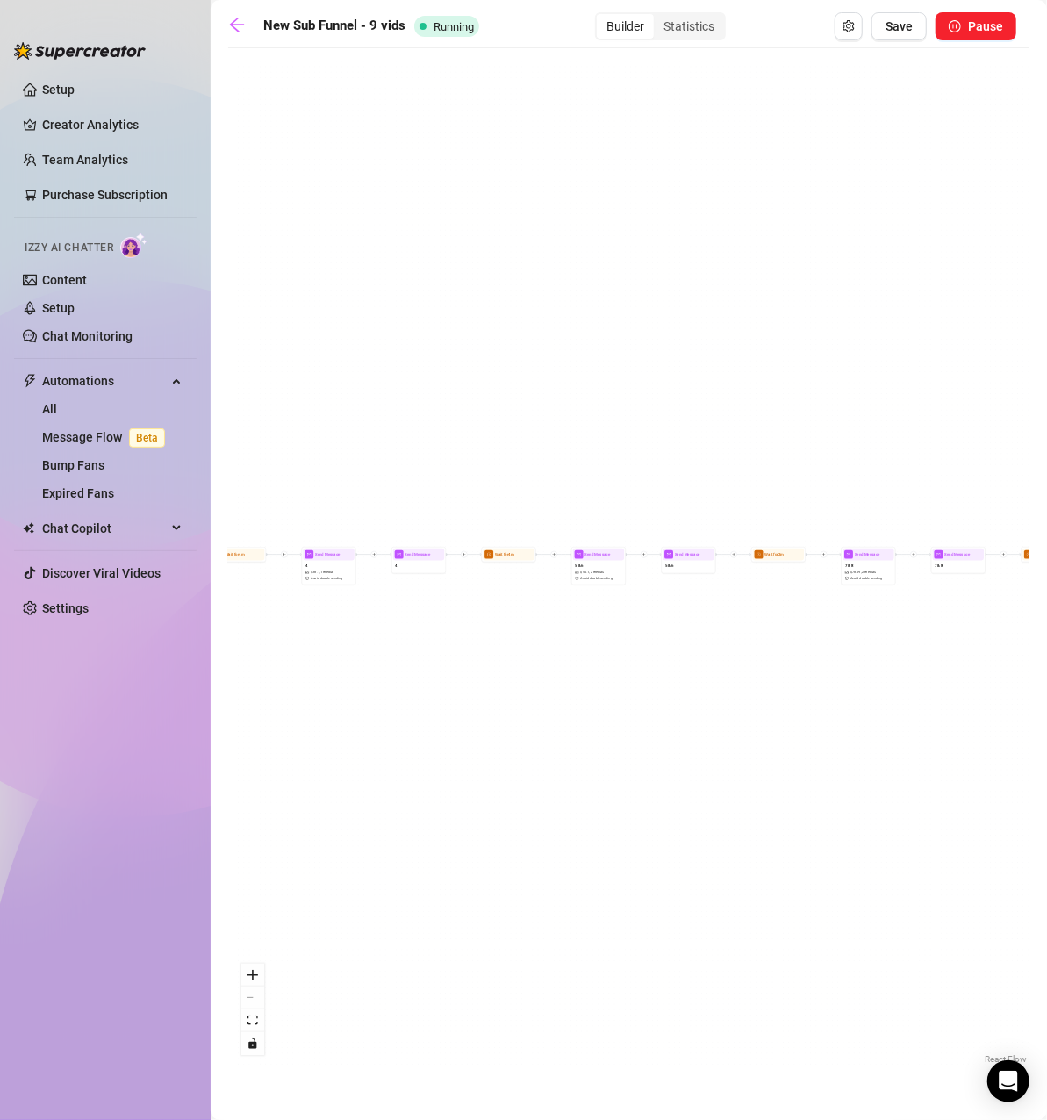
drag, startPoint x: 867, startPoint y: 626, endPoint x: 324, endPoint y: 660, distance: 544.2
click at [324, 660] on div "Wait for 2m Wait for 2m Wait for 4m Wait for 4m Wait for 2m Wait for 2m Send Me…" at bounding box center [628, 562] width 801 height 1011
drag, startPoint x: 810, startPoint y: 615, endPoint x: 936, endPoint y: 616, distance: 126.4
click at [1034, 604] on main "New Sub Funnel - 9 vids Running Builder Statistics Save Pause Wait for 2m Wait …" at bounding box center [629, 560] width 836 height 1120
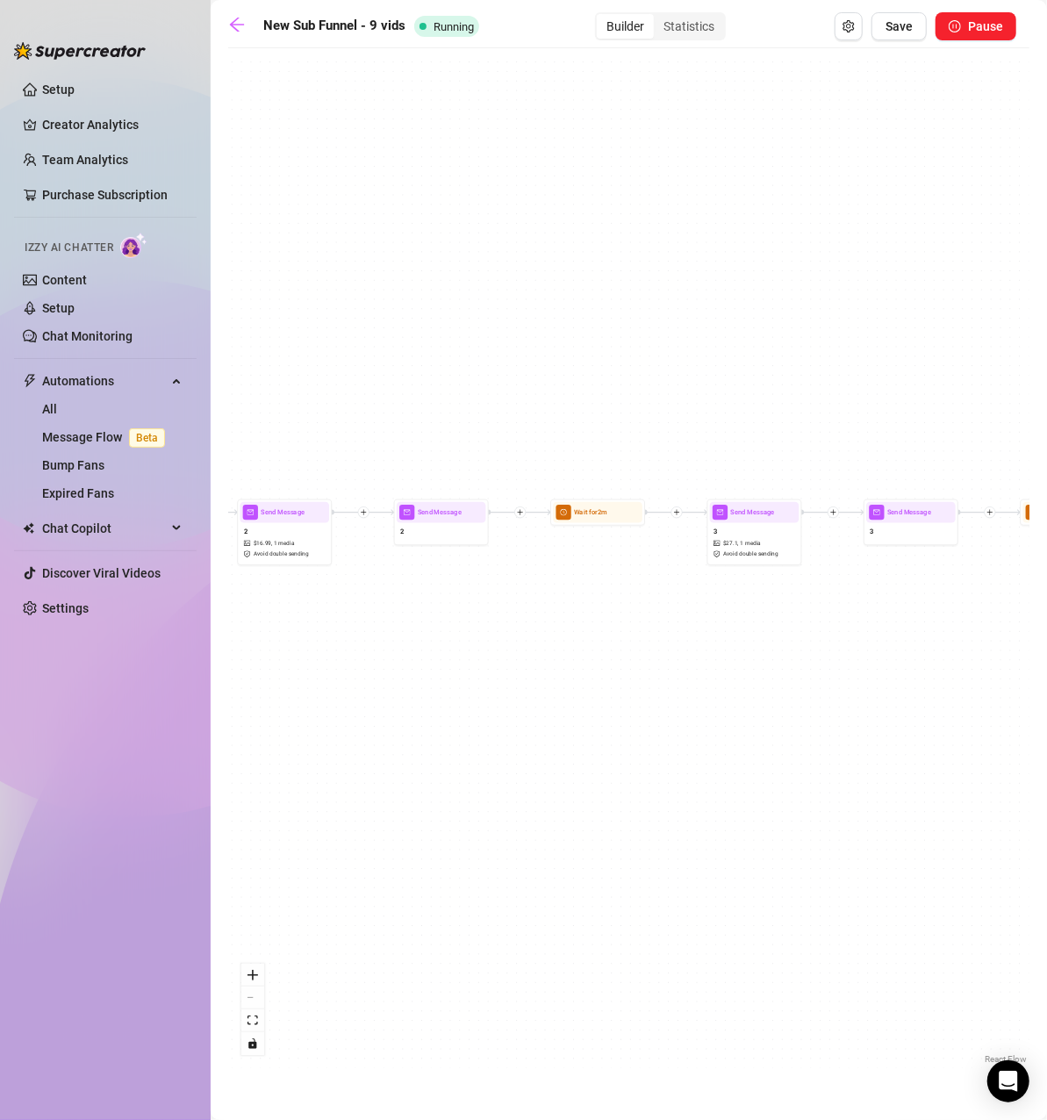
drag, startPoint x: 312, startPoint y: 600, endPoint x: 1057, endPoint y: 634, distance: 745.7
click at [1046, 634] on html "Setup Creator Analytics Team Analytics Purchase Subscription Izzy AI Chatter Co…" at bounding box center [523, 560] width 1047 height 1120
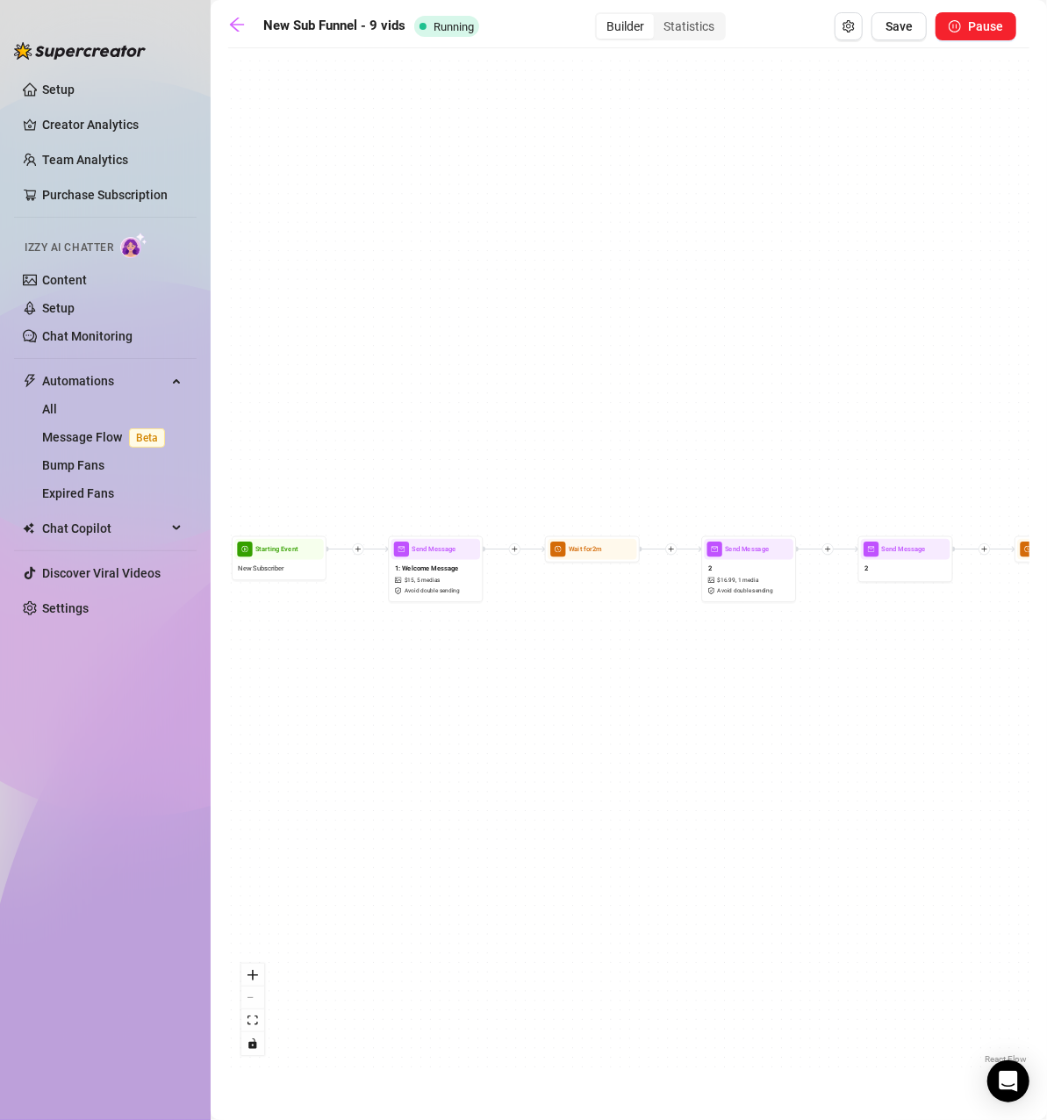
drag, startPoint x: 490, startPoint y: 643, endPoint x: 943, endPoint y: 690, distance: 456.0
click at [943, 690] on div "Wait for 2m Wait for 2m Wait for 4m Wait for 4m Wait for 2m Wait for 2m Send Me…" at bounding box center [628, 562] width 801 height 1011
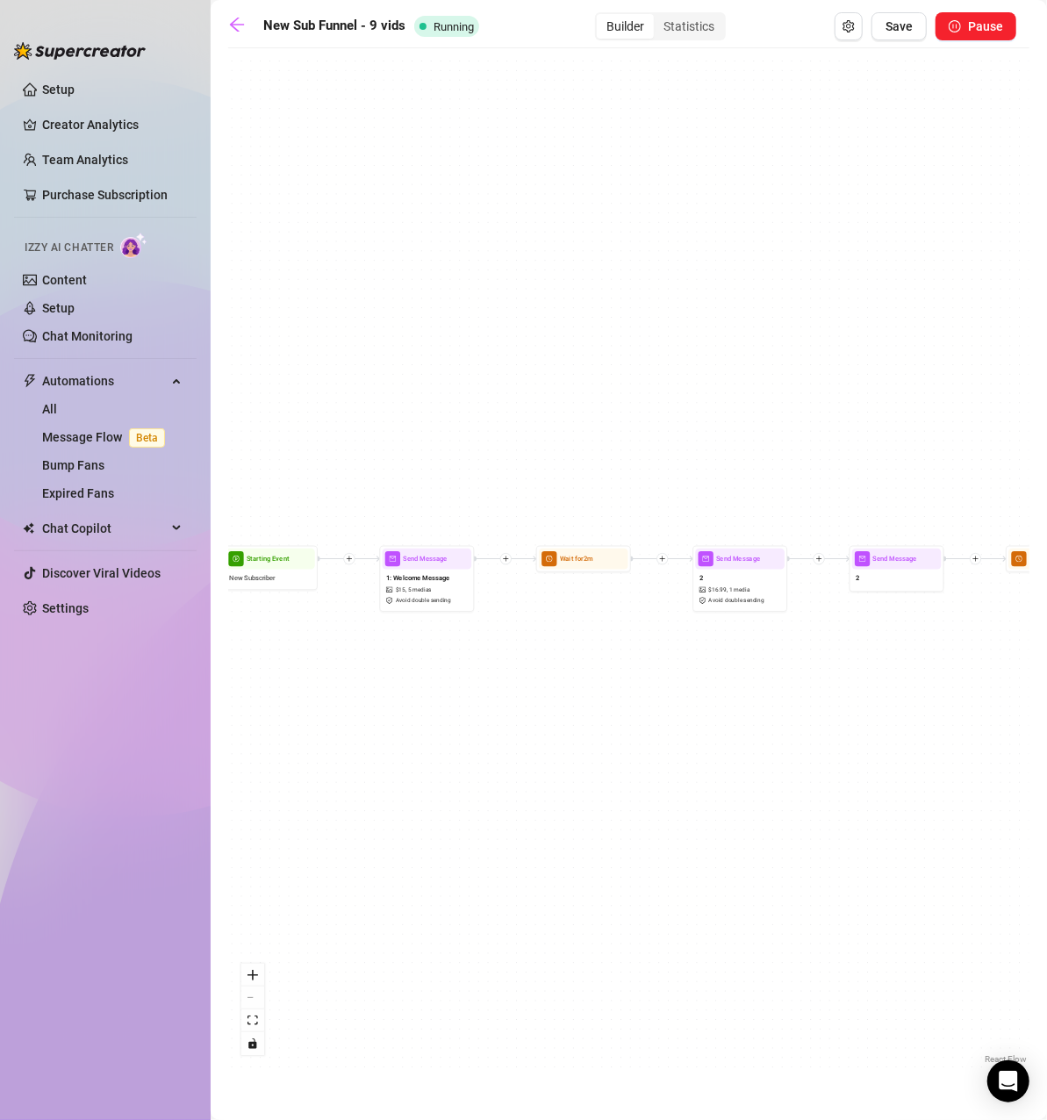
drag, startPoint x: 784, startPoint y: 677, endPoint x: 648, endPoint y: 681, distance: 135.2
click at [648, 681] on div "Wait for 2m Wait for 2m Wait for 4m Wait for 4m Wait for 2m Wait for 2m Send Me…" at bounding box center [628, 562] width 801 height 1011
click at [662, 558] on icon "plus" at bounding box center [662, 558] width 7 height 7
click at [695, 573] on div "Condition" at bounding box center [708, 576] width 69 height 16
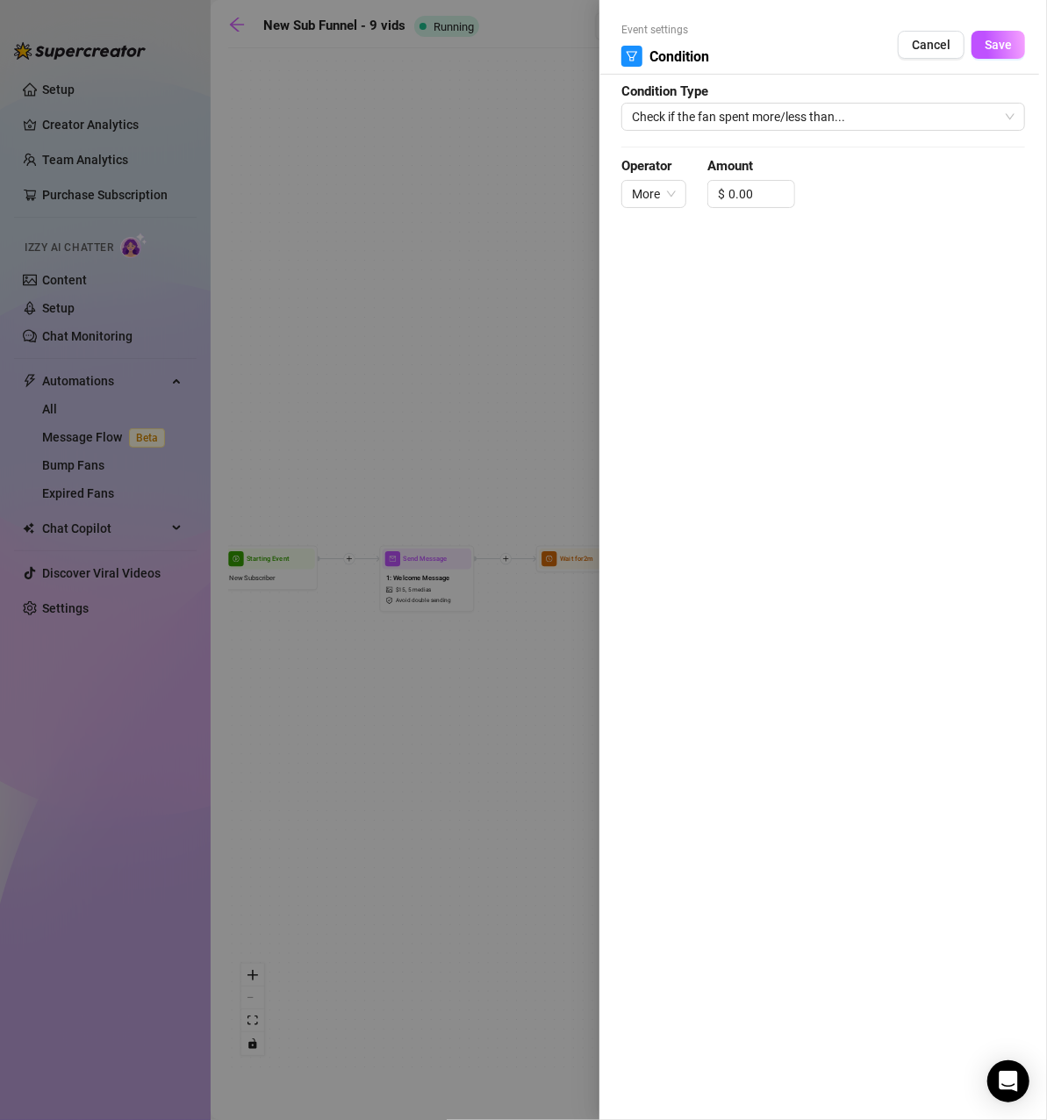
click at [820, 132] on form "Event settings Condition Cancel Save Condition Type Check if the fan spent more…" at bounding box center [823, 123] width 404 height 202
click at [822, 123] on span "Check if the fan spent more/less than..." at bounding box center [823, 117] width 383 height 26
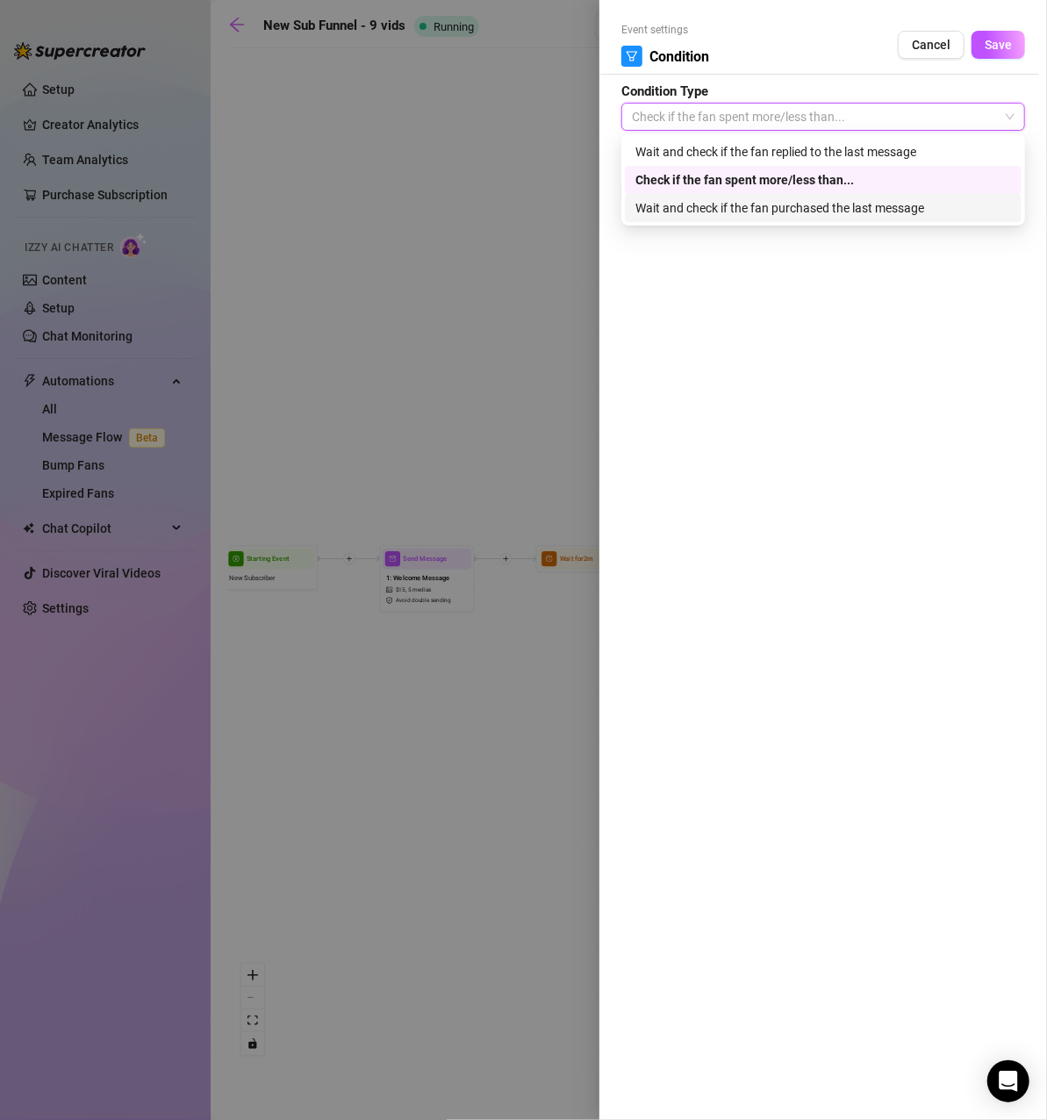
click at [824, 209] on div "Wait and check if the fan purchased the last message" at bounding box center [823, 207] width 376 height 19
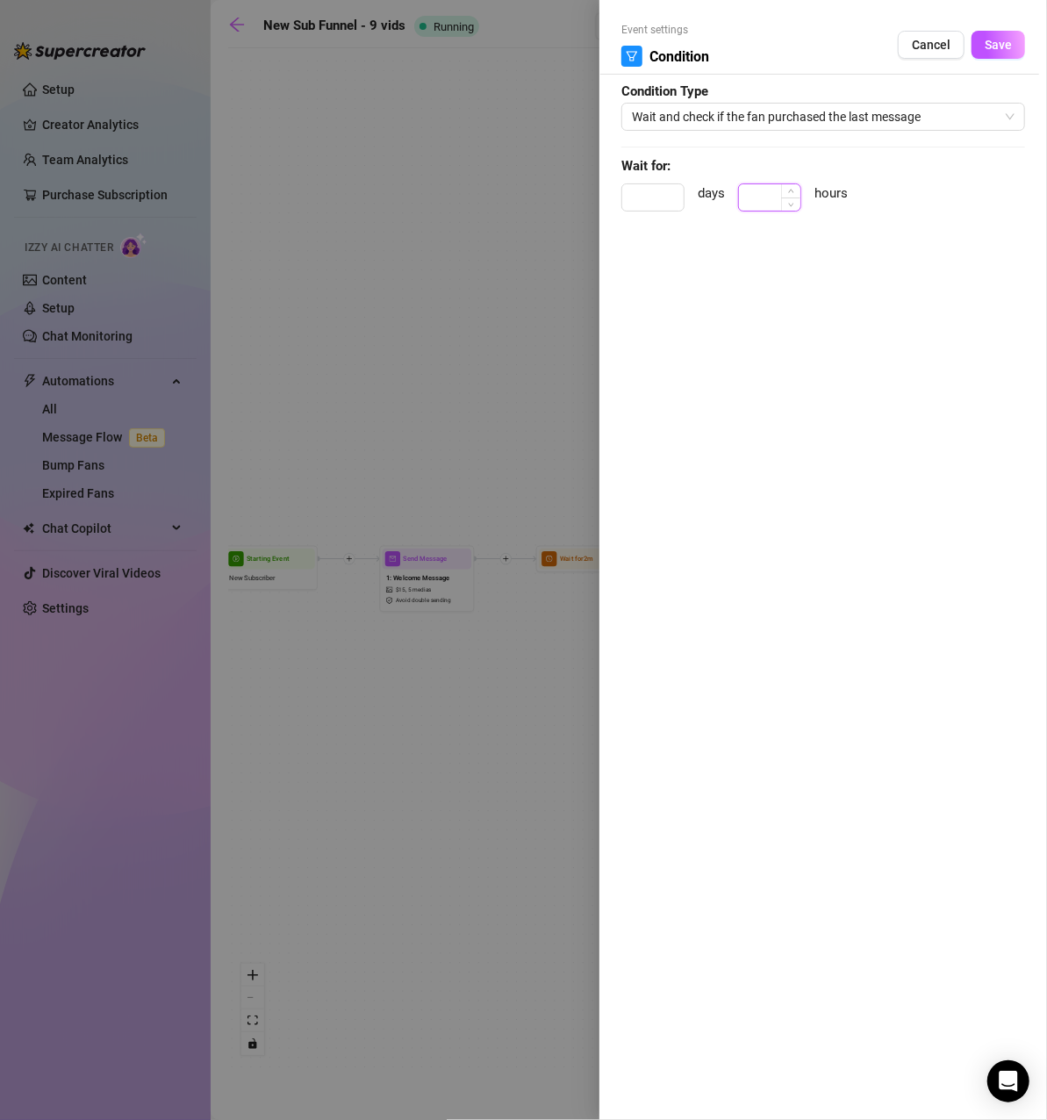
click at [756, 207] on input at bounding box center [769, 197] width 61 height 26
type input "0"
click at [998, 37] on button "Save" at bounding box center [998, 45] width 54 height 28
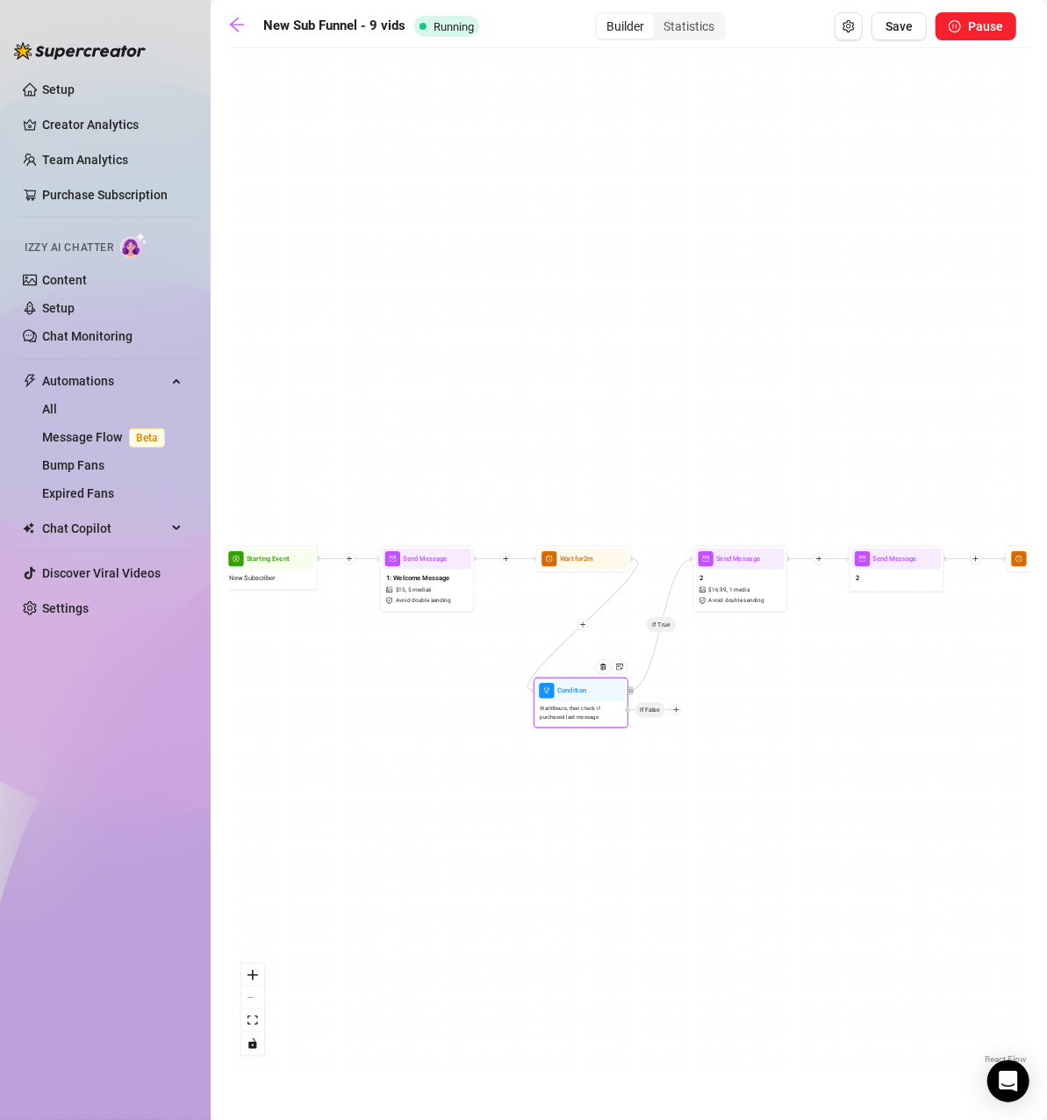
drag, startPoint x: 676, startPoint y: 705, endPoint x: 628, endPoint y: 699, distance: 47.7
click at [606, 695] on div at bounding box center [606, 673] width 41 height 48
click at [638, 691] on div at bounding box center [635, 692] width 10 height 10
click at [638, 691] on icon "retweet" at bounding box center [636, 692] width 4 height 4
click at [684, 711] on icon "plus" at bounding box center [681, 710] width 7 height 7
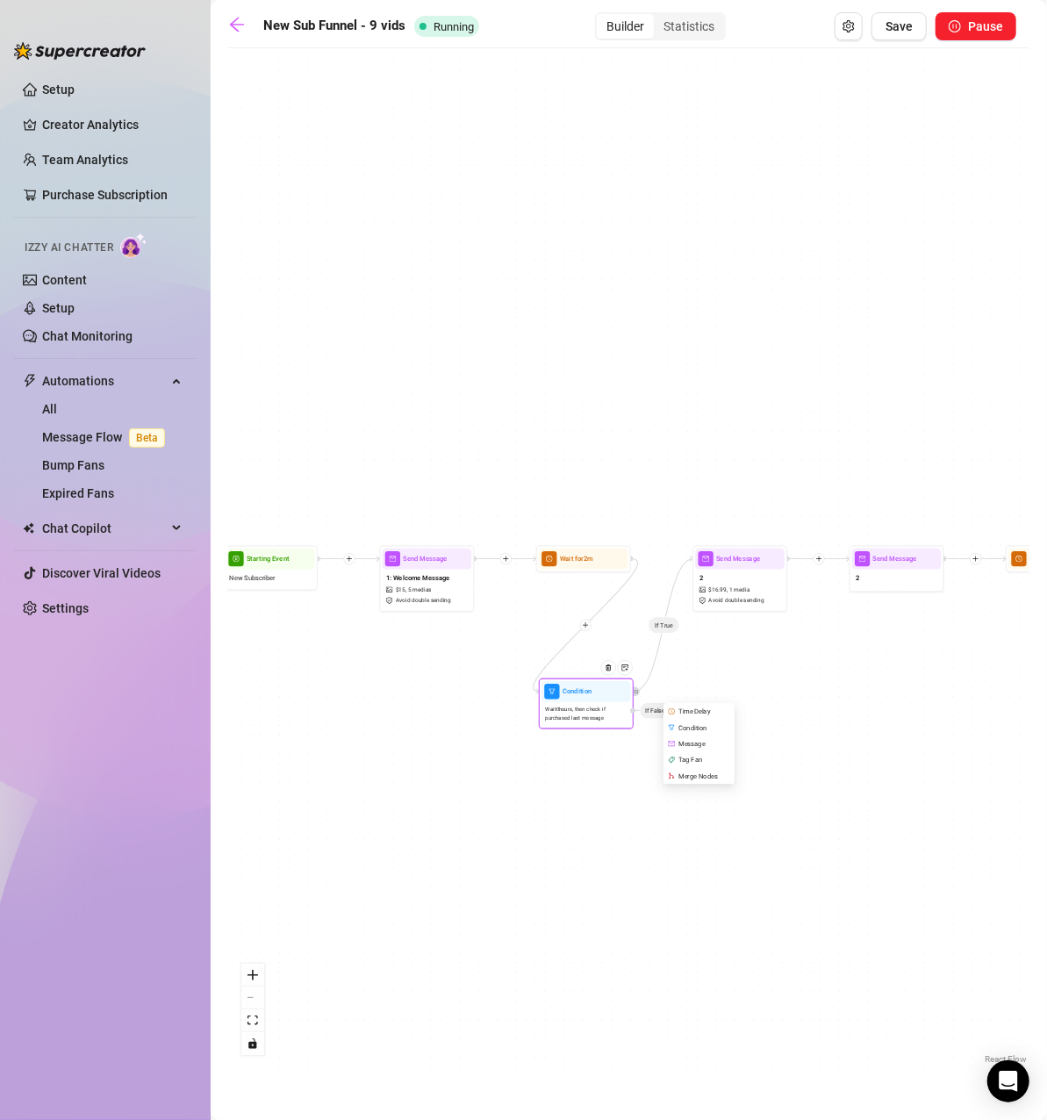
click at [715, 772] on div "Merge Nodes" at bounding box center [699, 776] width 69 height 16
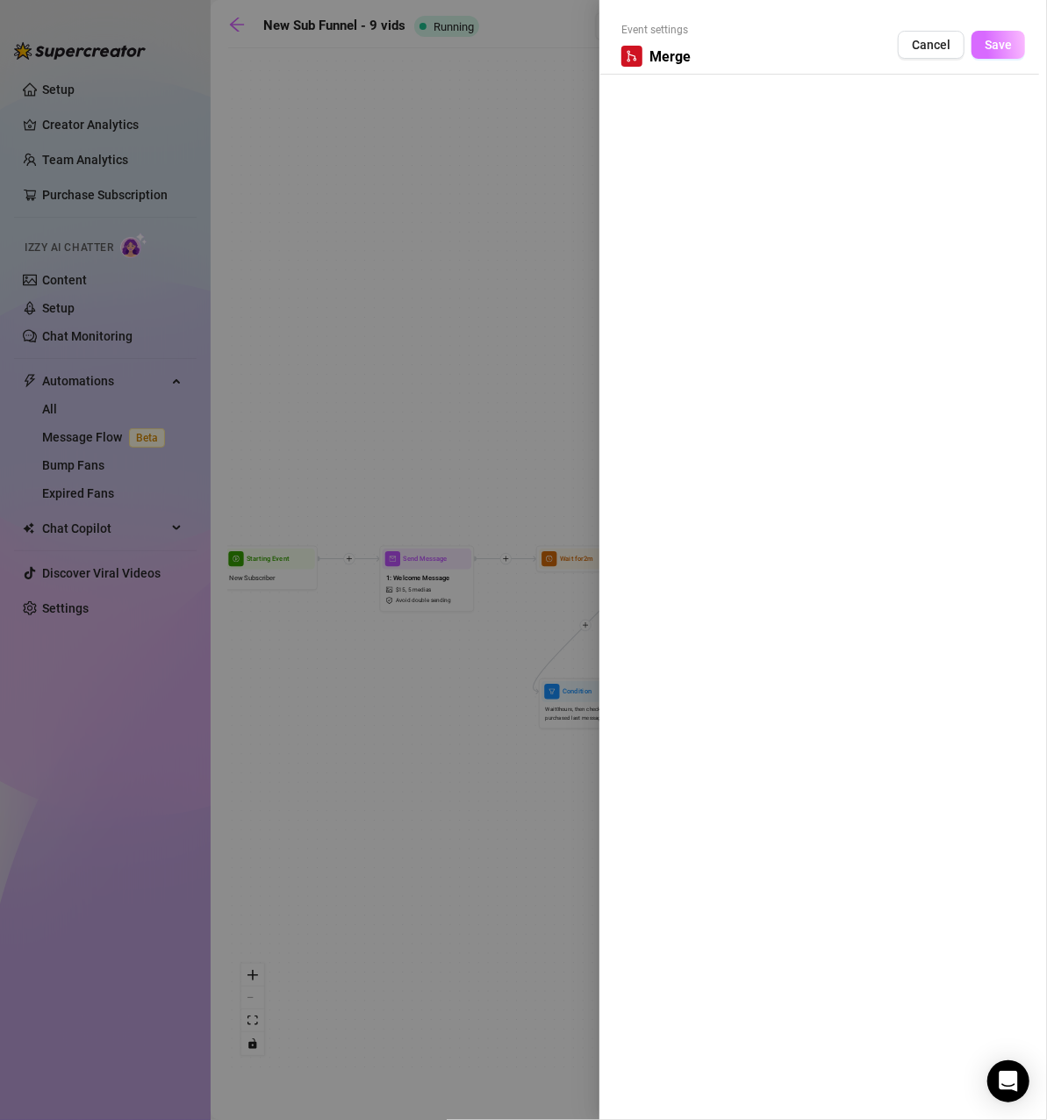
drag, startPoint x: 712, startPoint y: 774, endPoint x: 1003, endPoint y: 43, distance: 786.8
click at [1003, 43] on span "Save" at bounding box center [997, 45] width 27 height 14
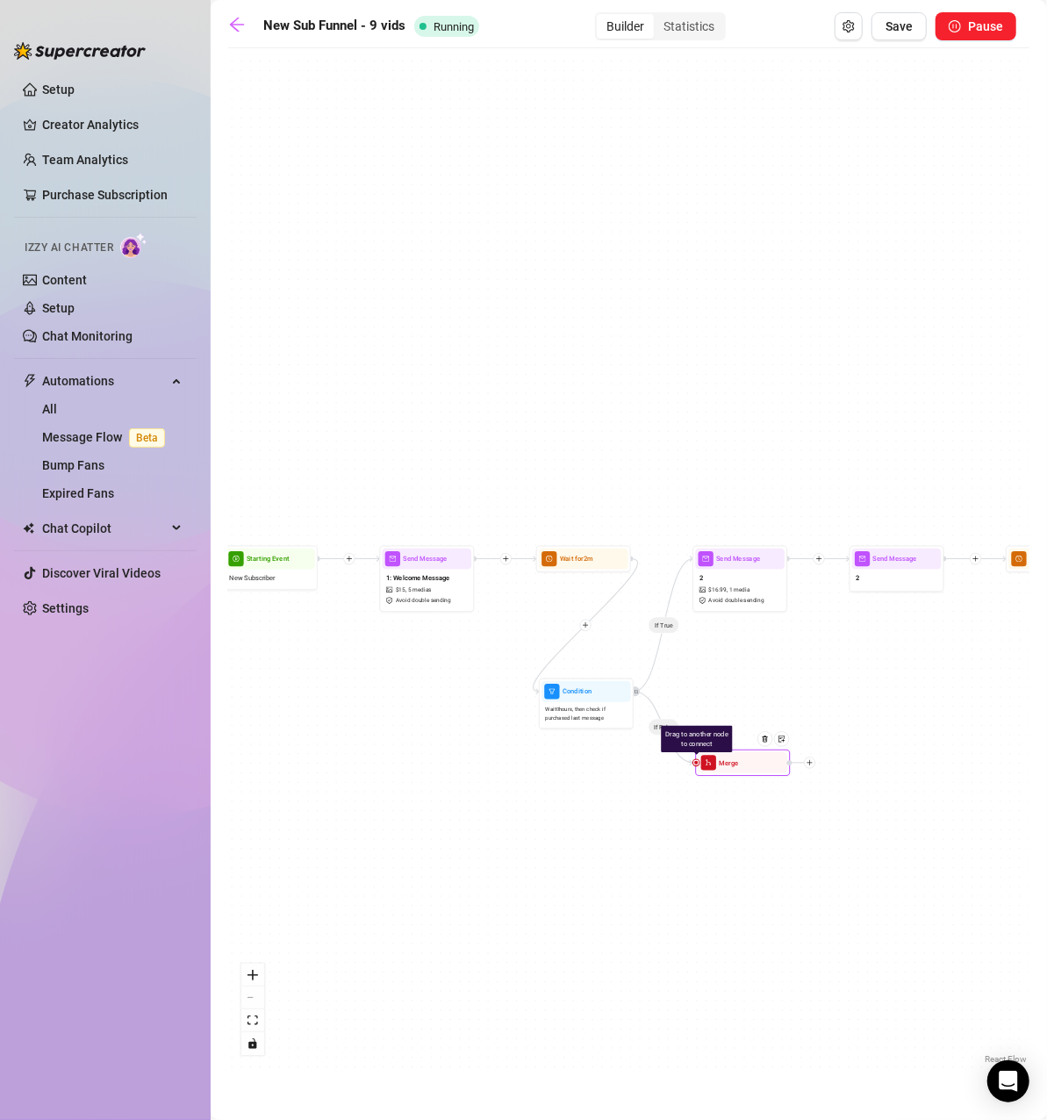
click at [777, 767] on div at bounding box center [768, 746] width 41 height 48
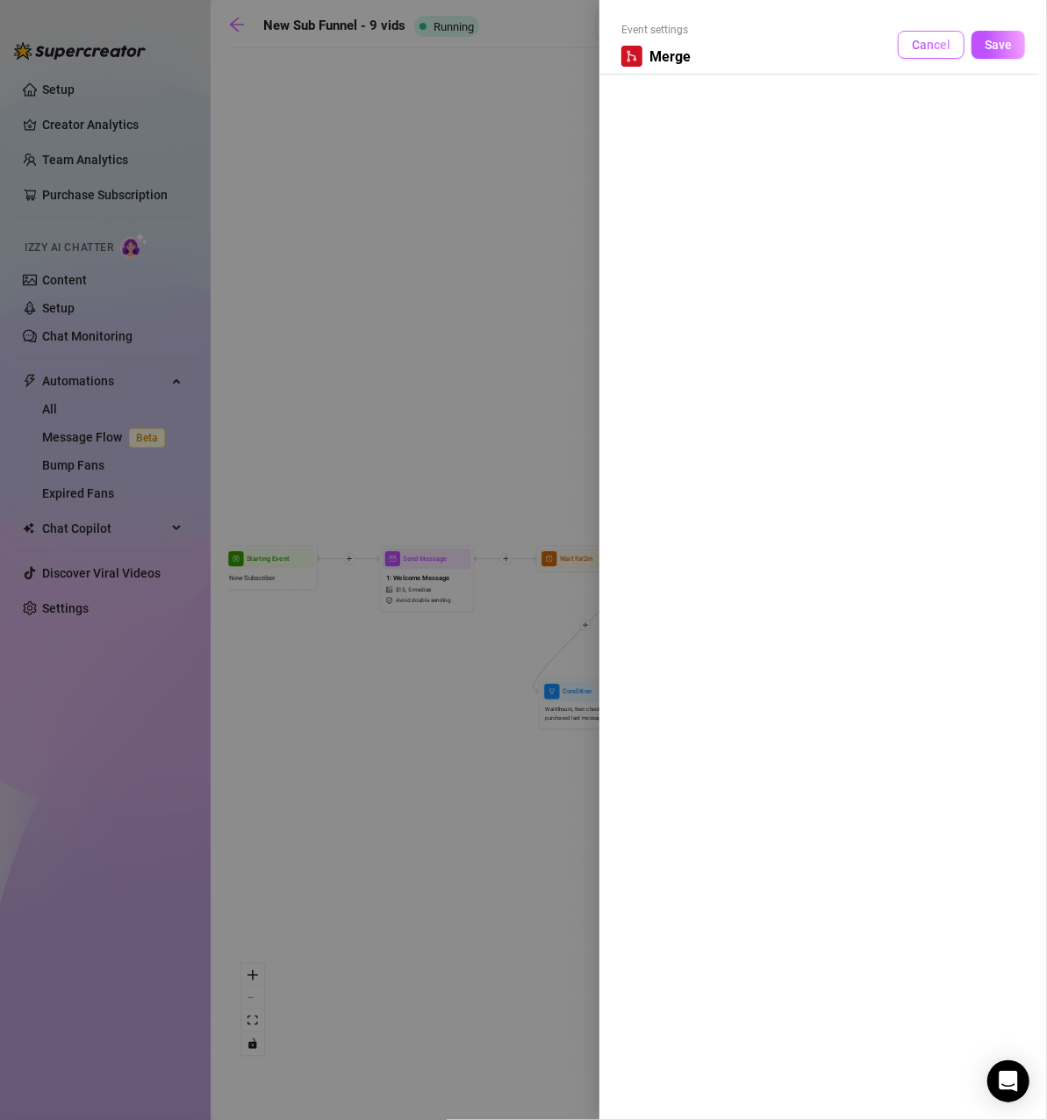
click at [941, 39] on span "Cancel" at bounding box center [931, 45] width 39 height 14
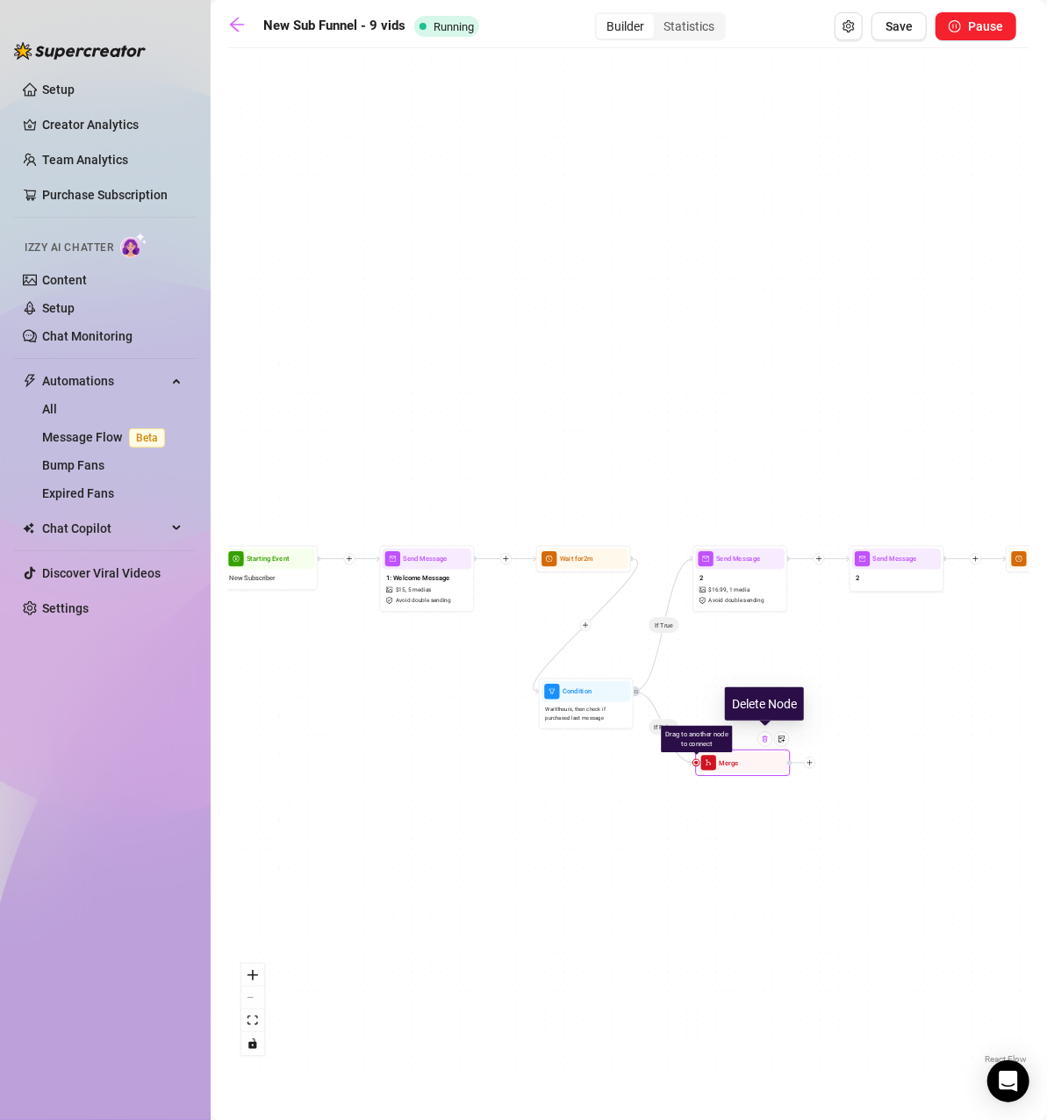
click at [765, 738] on img at bounding box center [766, 739] width 8 height 8
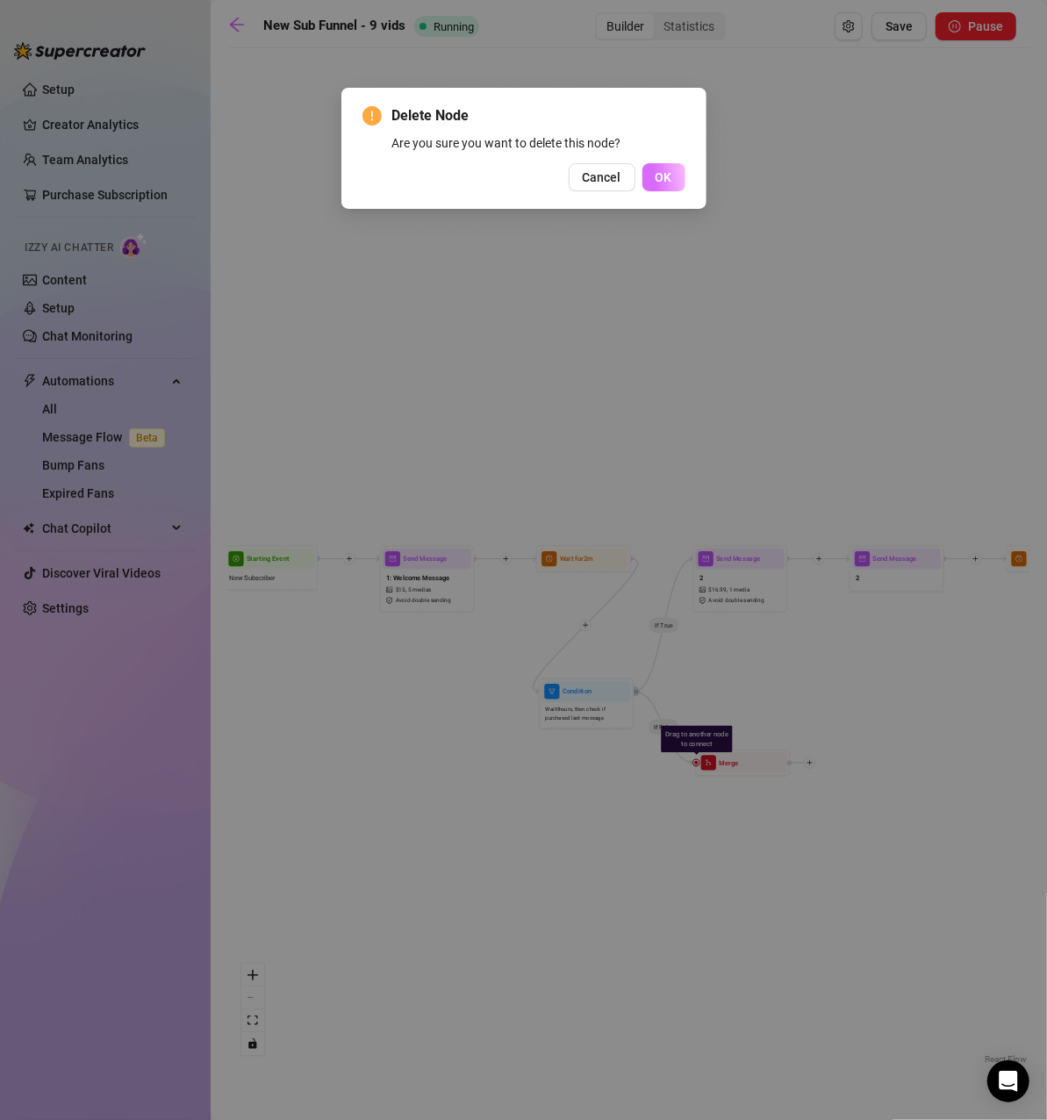
click at [659, 170] on span "OK" at bounding box center [663, 177] width 17 height 14
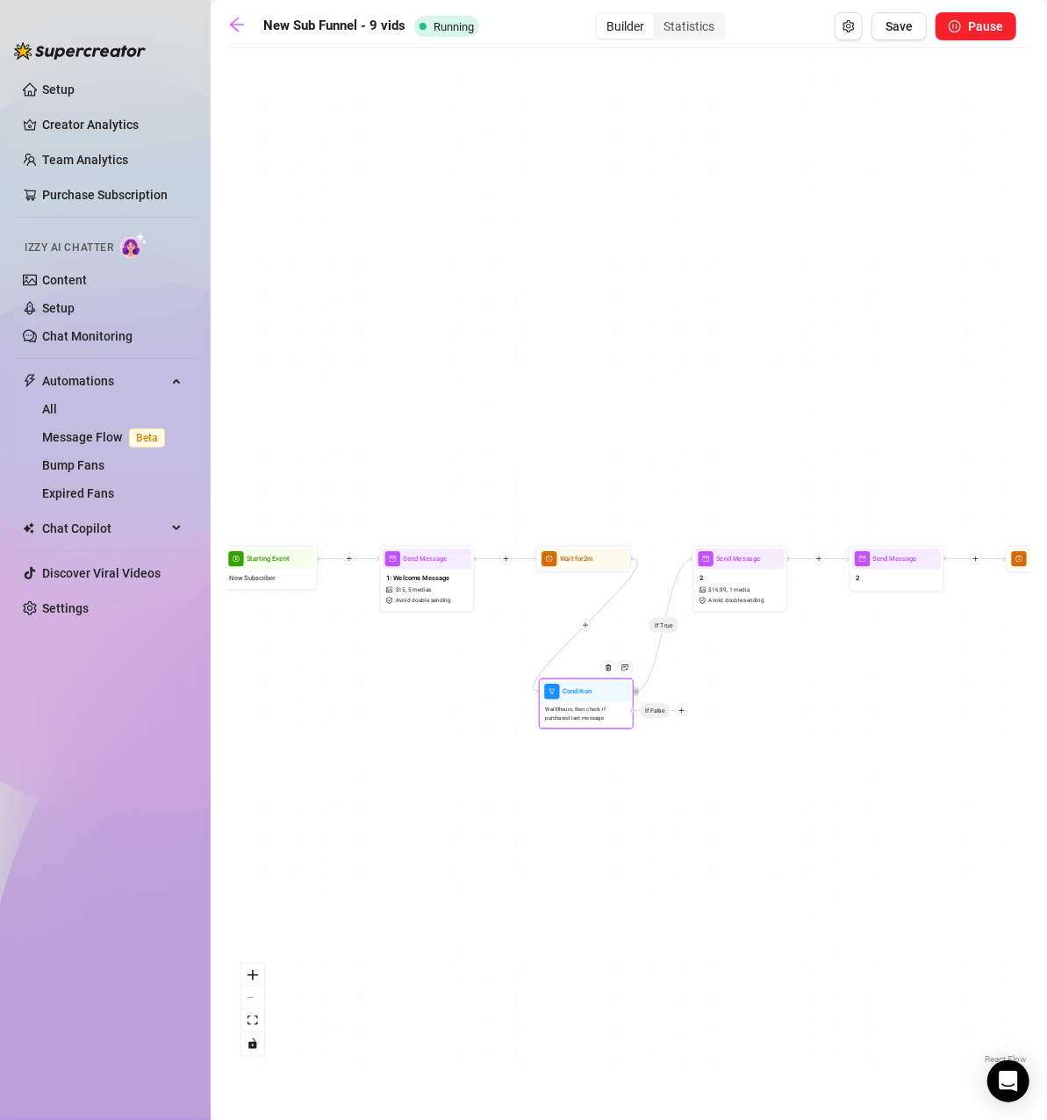
click at [680, 709] on icon "plus" at bounding box center [681, 710] width 7 height 7
click at [765, 718] on div "If True Condition Wait 0 hours, then check if purchased last message Time Delay…" at bounding box center [628, 562] width 801 height 1011
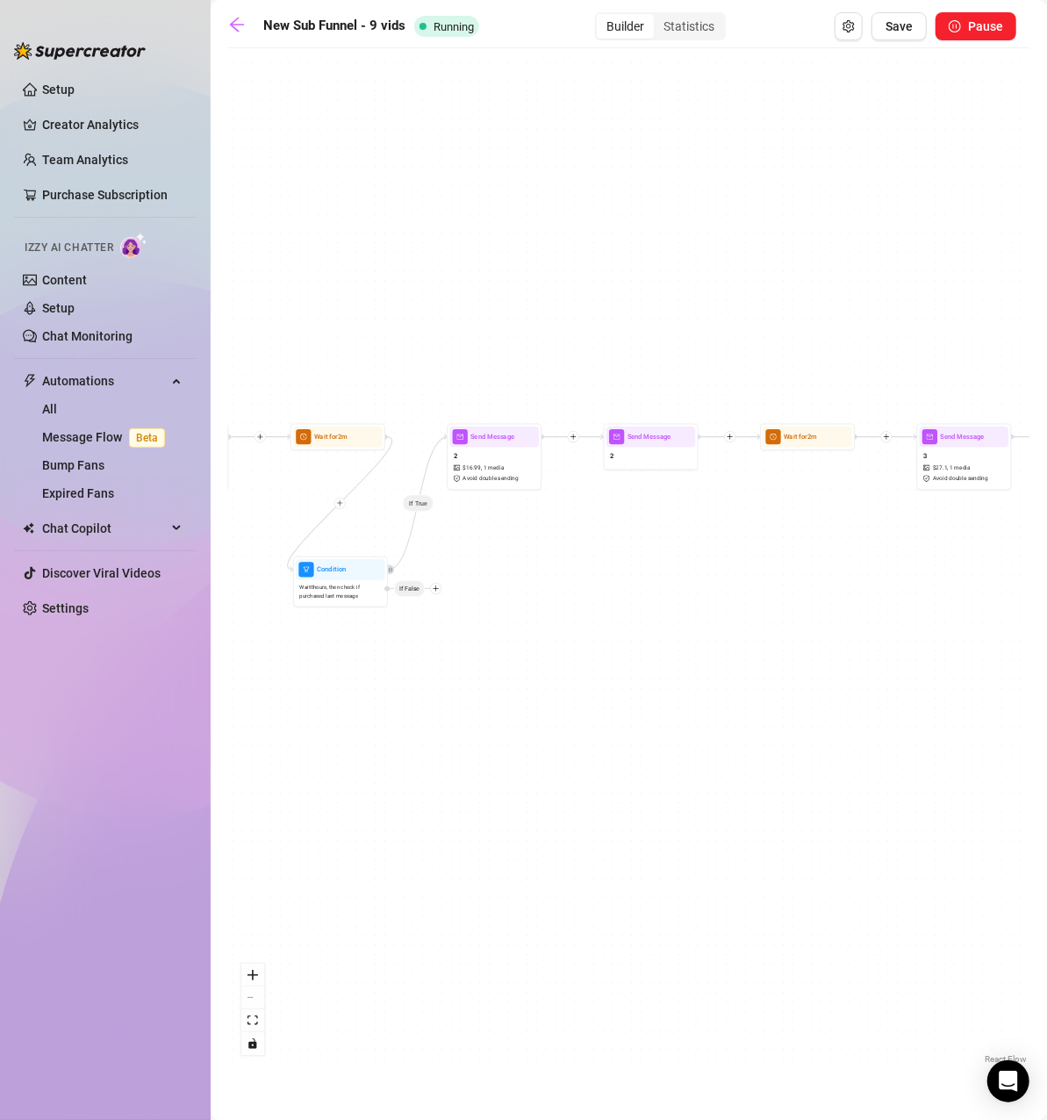
drag, startPoint x: 843, startPoint y: 721, endPoint x: 598, endPoint y: 599, distance: 274.3
click at [598, 599] on div "If True Condition Wait 0 hours, then check if purchased last message If False W…" at bounding box center [628, 562] width 801 height 1011
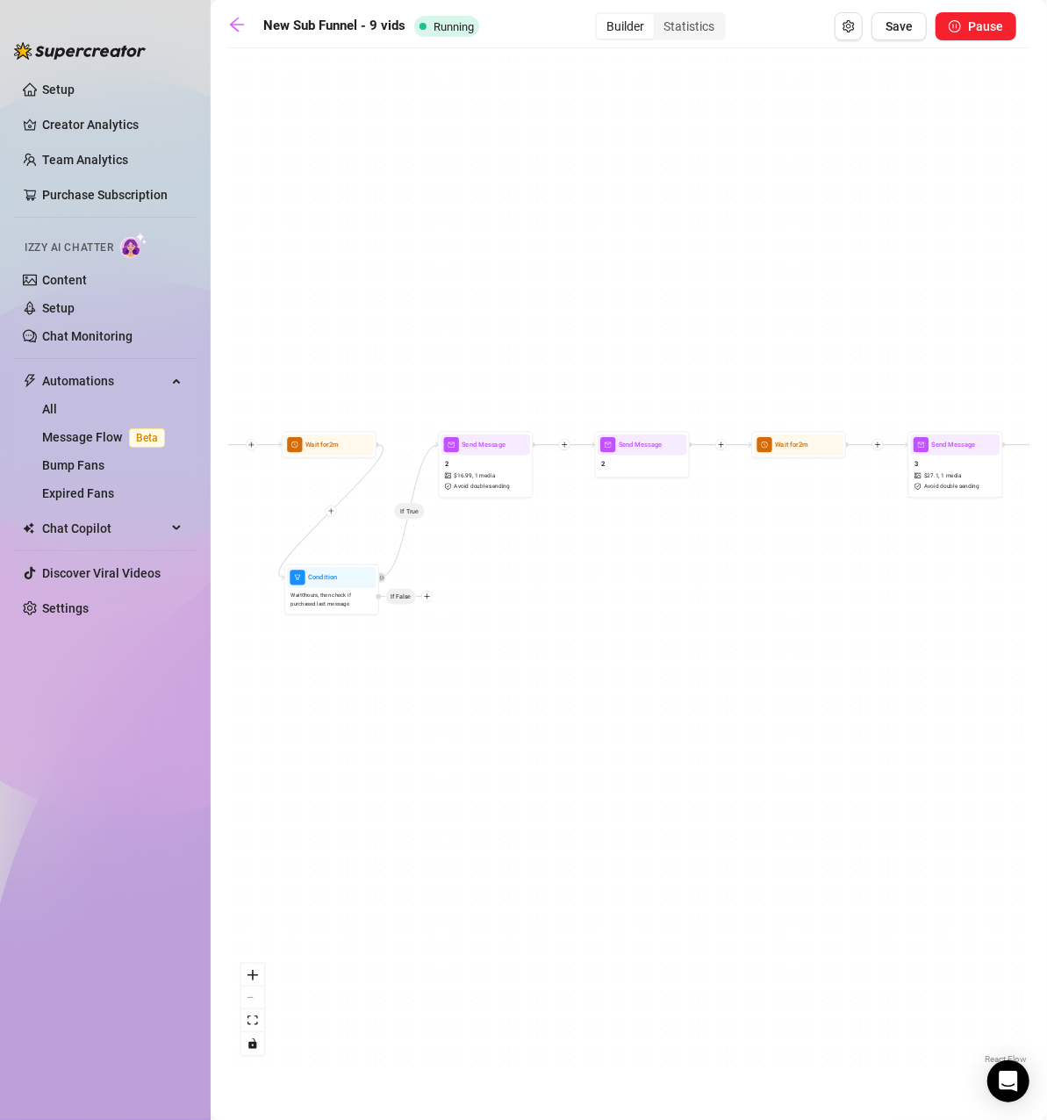
drag, startPoint x: 730, startPoint y: 585, endPoint x: 721, endPoint y: 593, distance: 11.8
click at [721, 593] on div "If True Condition Wait 0 hours, then check if purchased last message If False W…" at bounding box center [628, 562] width 801 height 1011
drag, startPoint x: 840, startPoint y: 526, endPoint x: 664, endPoint y: 546, distance: 176.5
click at [664, 546] on div "If True Condition Wait 0 hours, then check if purchased last message If False W…" at bounding box center [628, 562] width 801 height 1011
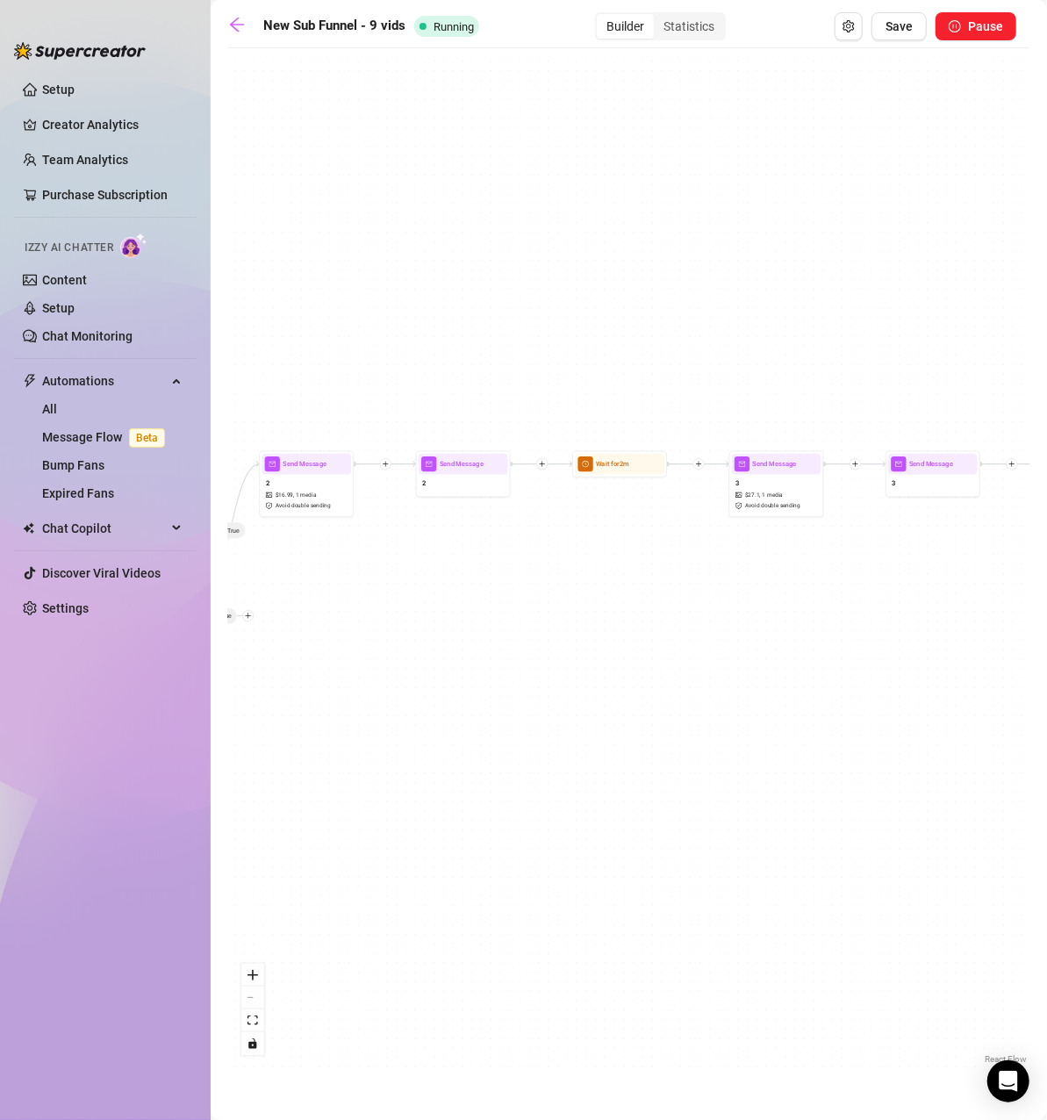
click at [701, 465] on icon "plus" at bounding box center [698, 464] width 7 height 7
click at [737, 478] on div "Condition" at bounding box center [744, 481] width 69 height 16
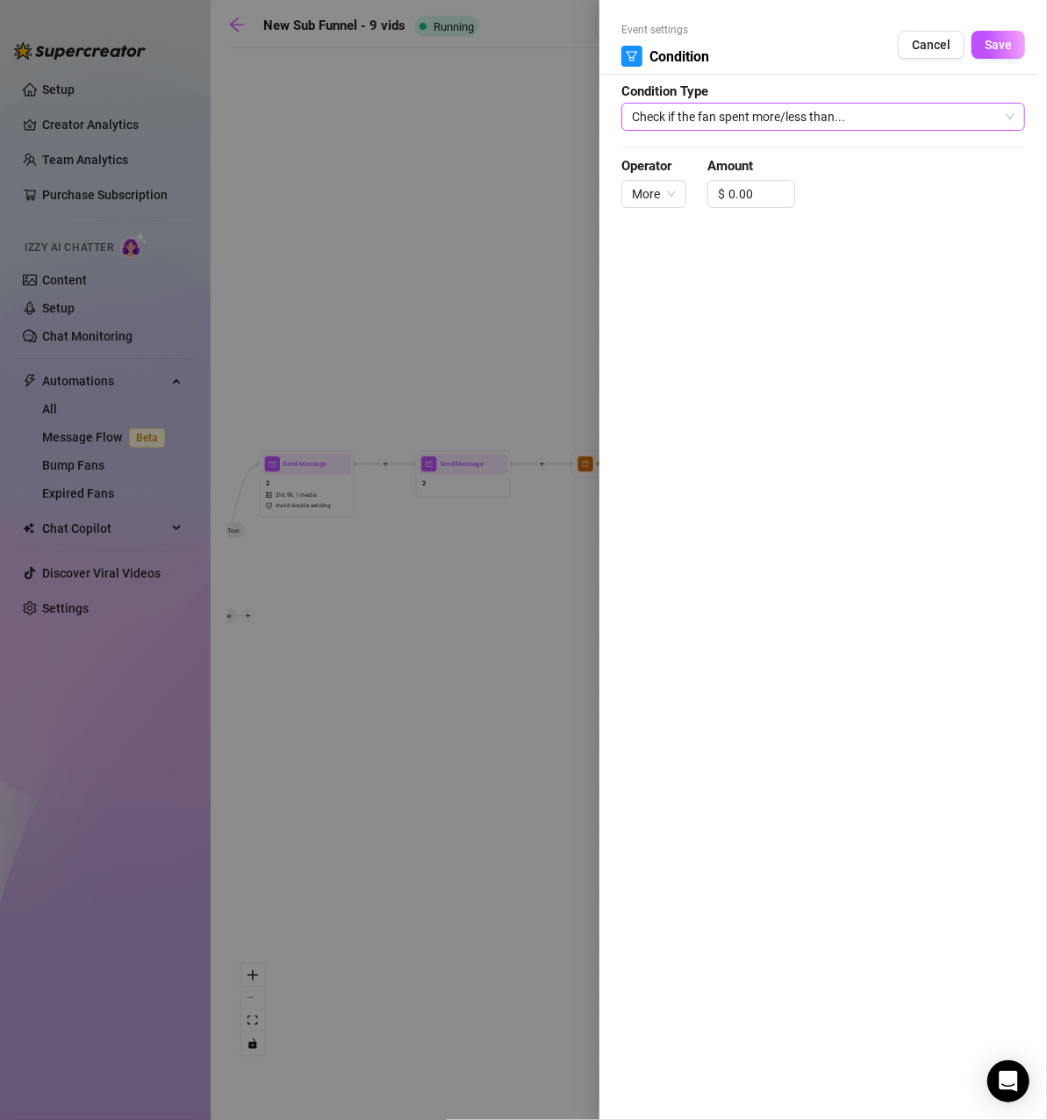
click at [839, 117] on span "Check if the fan spent more/less than..." at bounding box center [823, 117] width 383 height 26
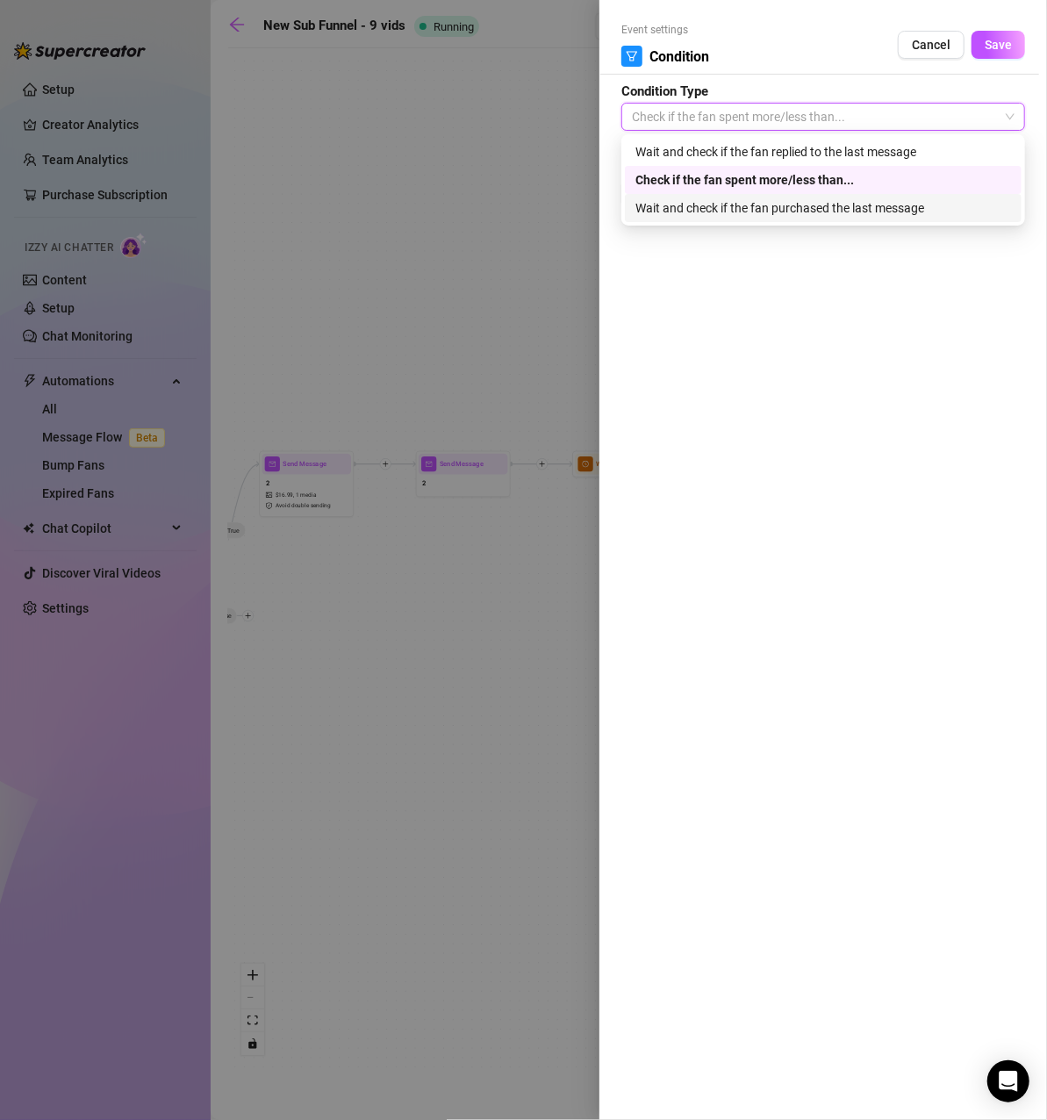
click at [818, 211] on div "Wait and check if the fan purchased the last message" at bounding box center [823, 207] width 376 height 19
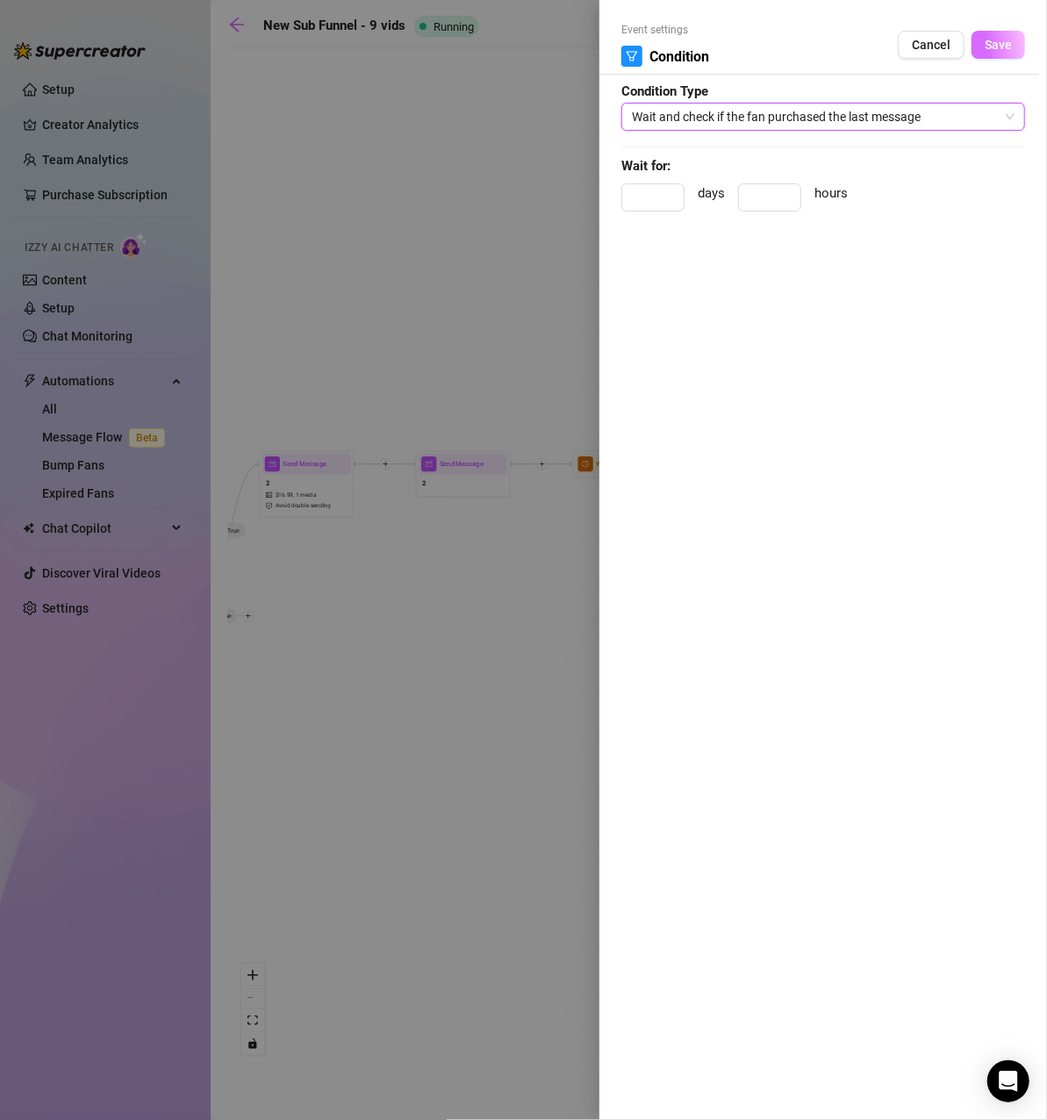
click at [992, 44] on span "Save" at bounding box center [997, 45] width 27 height 14
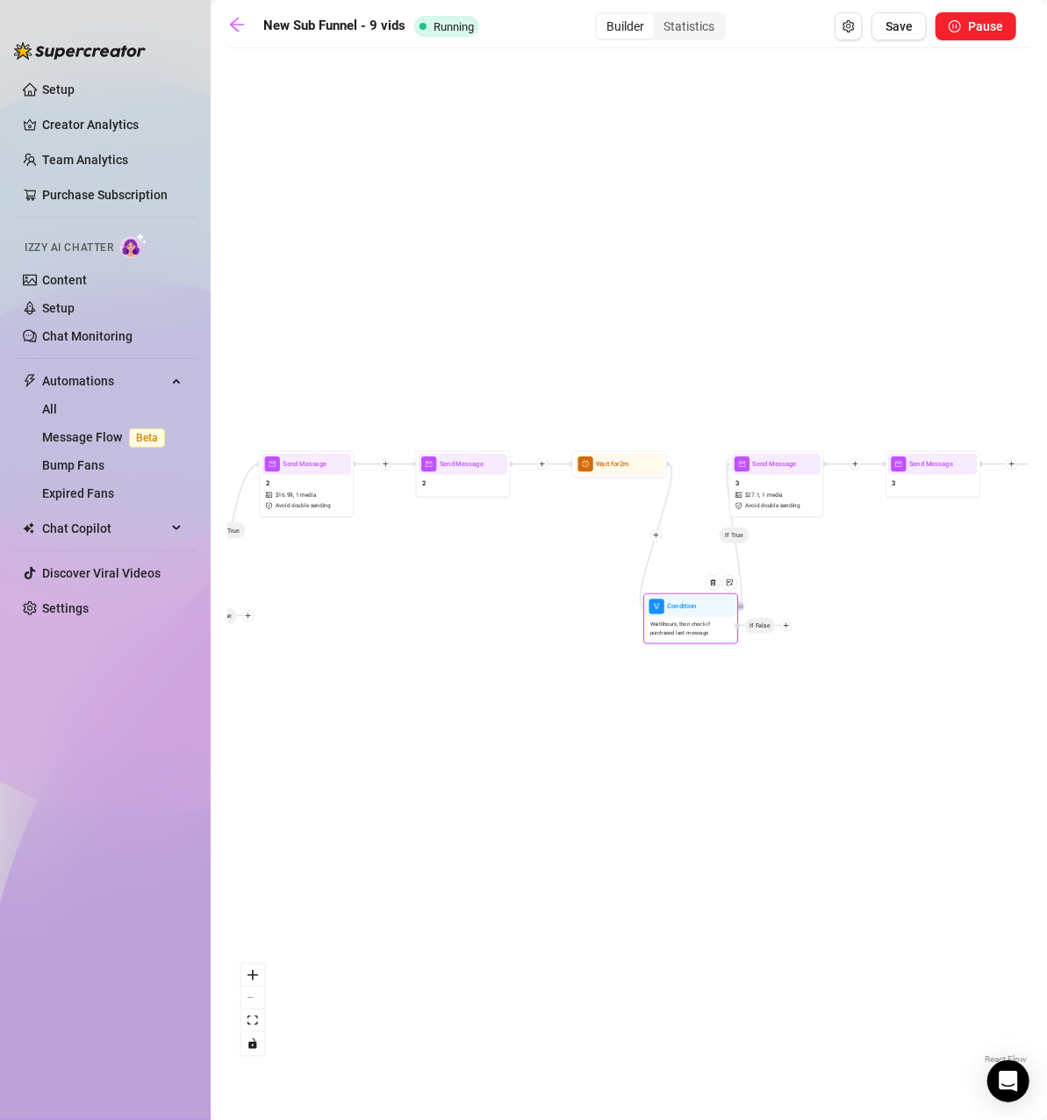
click at [700, 618] on div "Wait 0 hours, then check if purchased last message" at bounding box center [690, 629] width 89 height 24
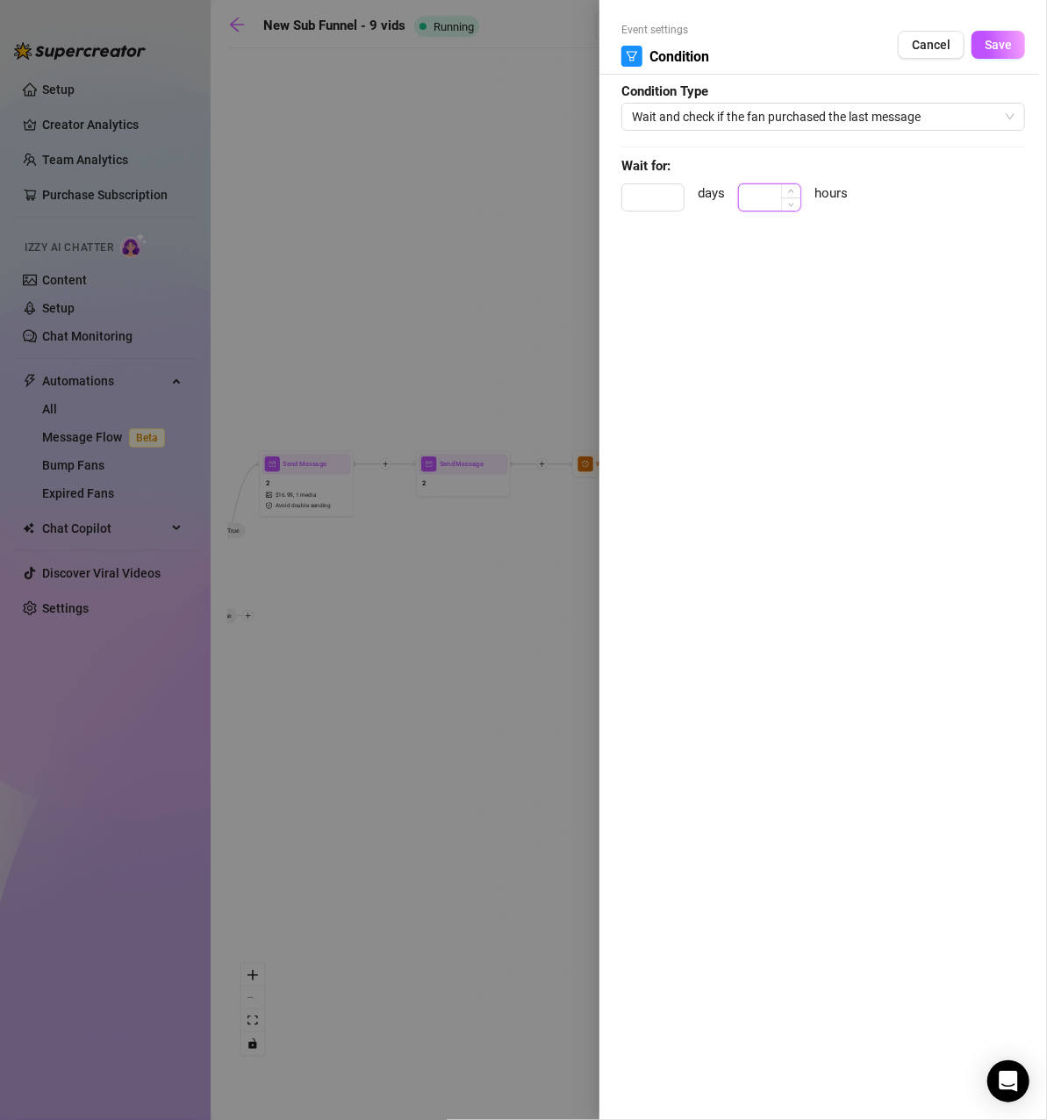
click at [743, 190] on input at bounding box center [769, 197] width 61 height 26
type input "0"
click at [989, 40] on span "Save" at bounding box center [997, 45] width 27 height 14
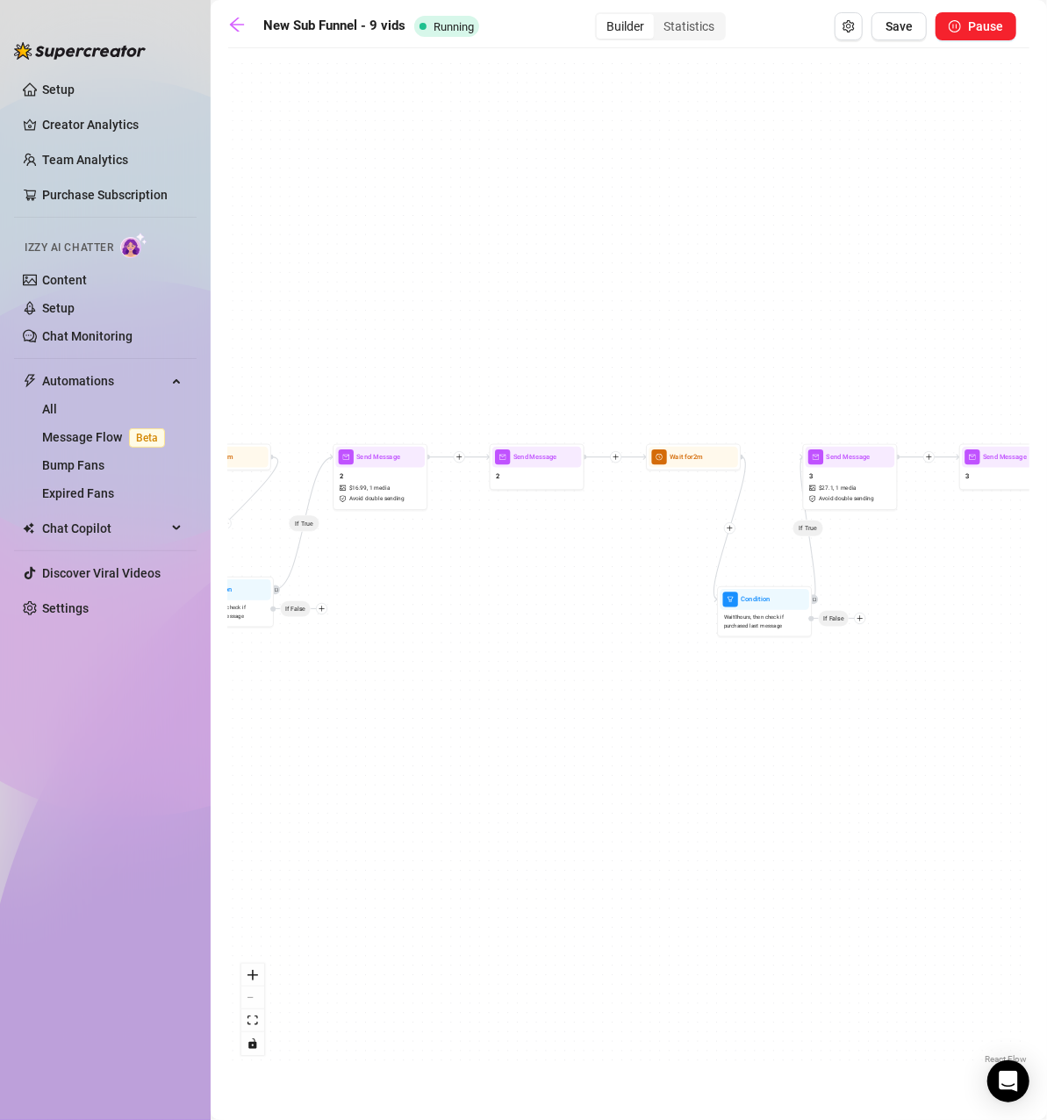
drag, startPoint x: 696, startPoint y: 559, endPoint x: 770, endPoint y: 552, distance: 74.0
click at [770, 552] on div "If True If True Condition Wait 0 hours, then check if purchased last message If…" at bounding box center [628, 562] width 801 height 1011
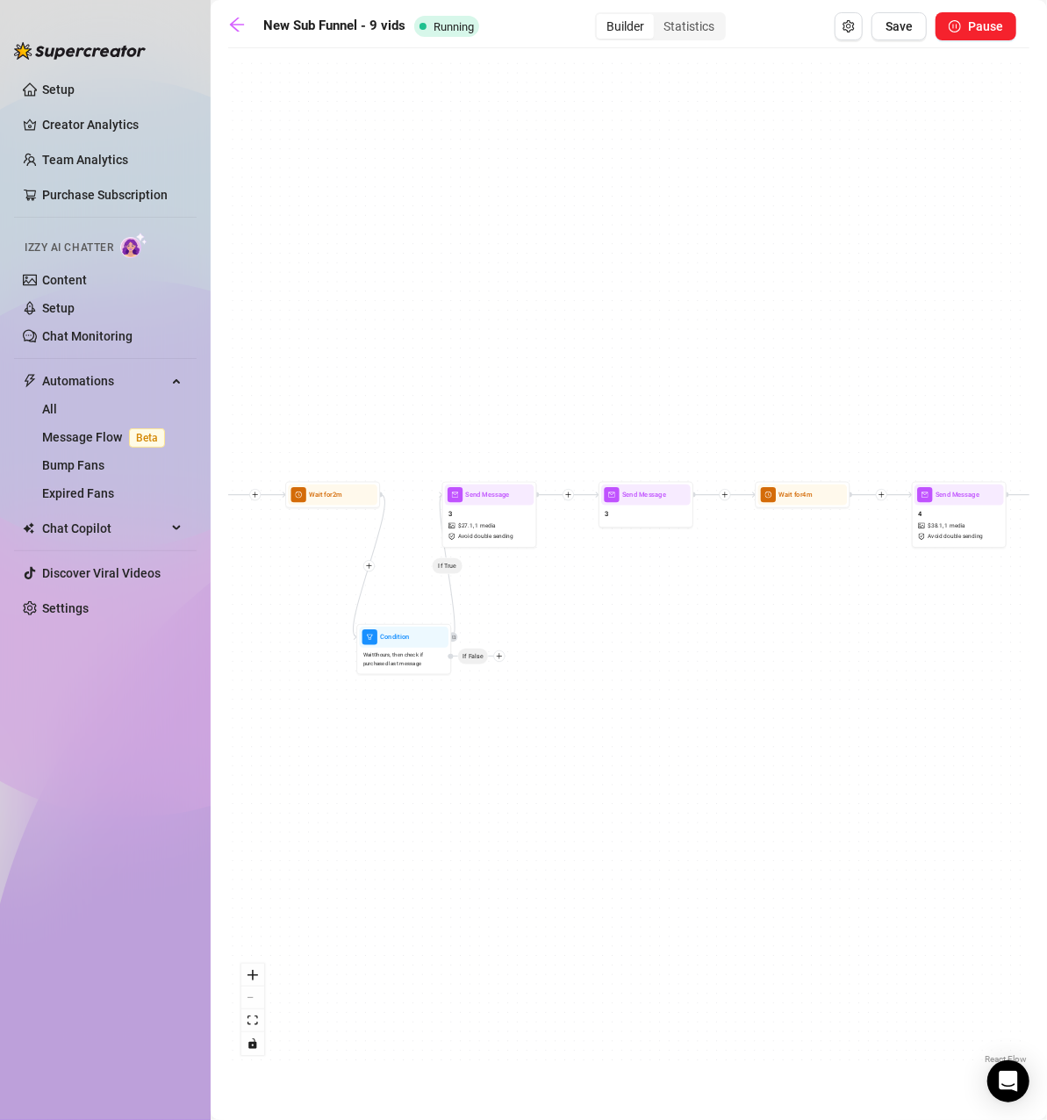
drag, startPoint x: 770, startPoint y: 552, endPoint x: 407, endPoint y: 590, distance: 364.3
click at [407, 590] on div "If True If True Condition Wait 0 hours, then check if purchased last message If…" at bounding box center [628, 562] width 801 height 1011
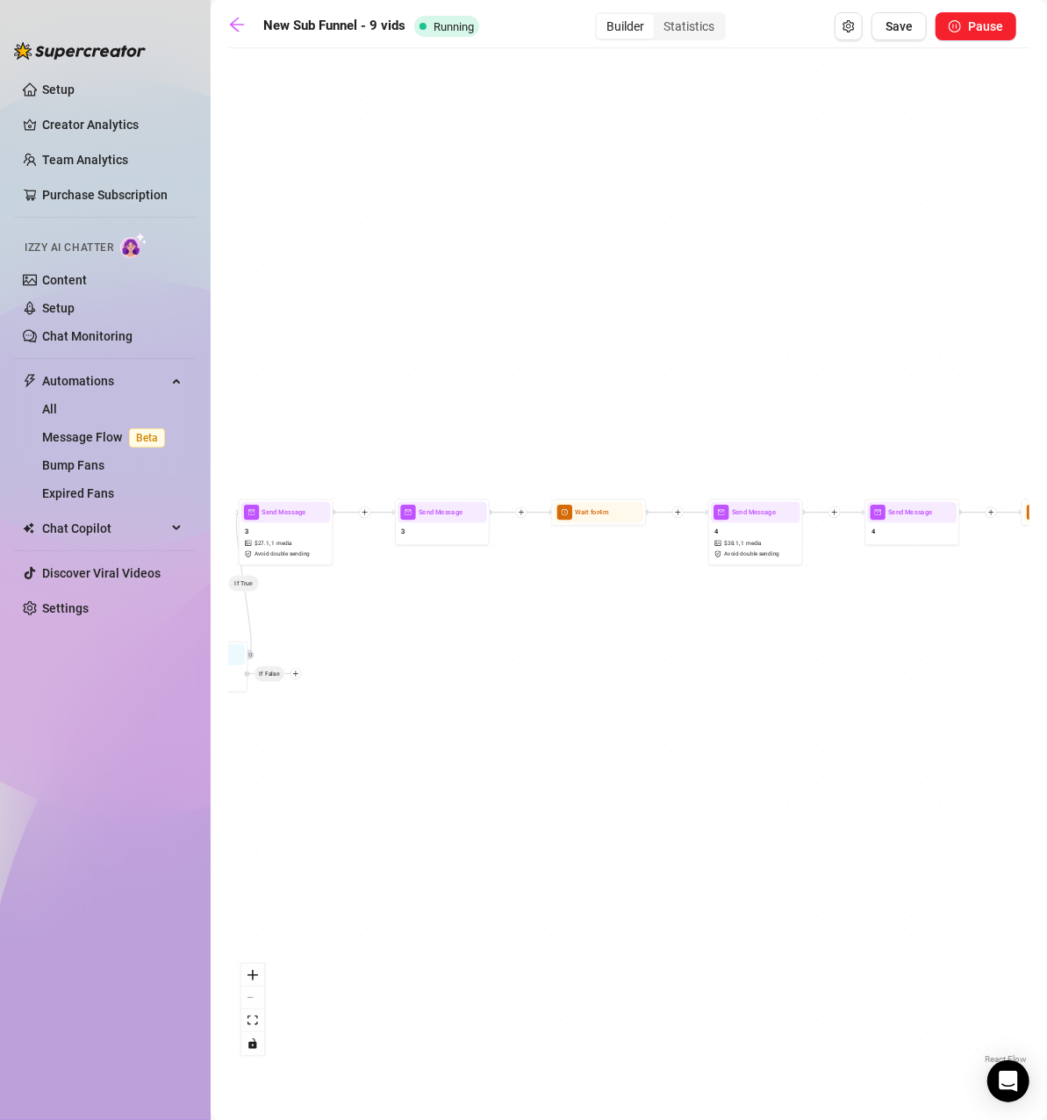
drag, startPoint x: 768, startPoint y: 597, endPoint x: 540, endPoint y: 615, distance: 228.9
click at [538, 618] on div "If True If True Condition Wait 0 hours, then check if purchased last message If…" at bounding box center [628, 562] width 801 height 1011
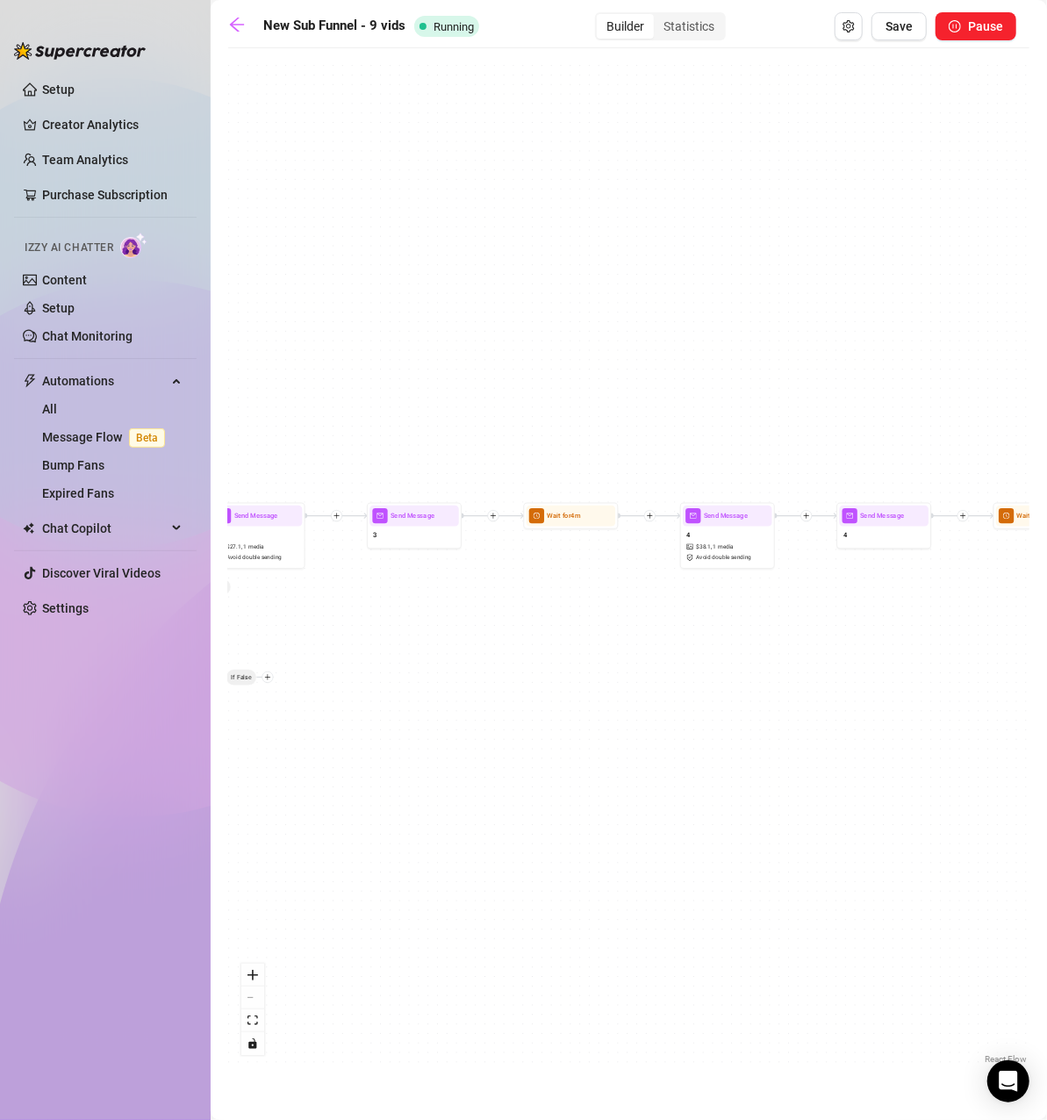
click at [647, 516] on icon "plus" at bounding box center [650, 515] width 7 height 7
click at [679, 528] on div "Condition" at bounding box center [695, 533] width 69 height 16
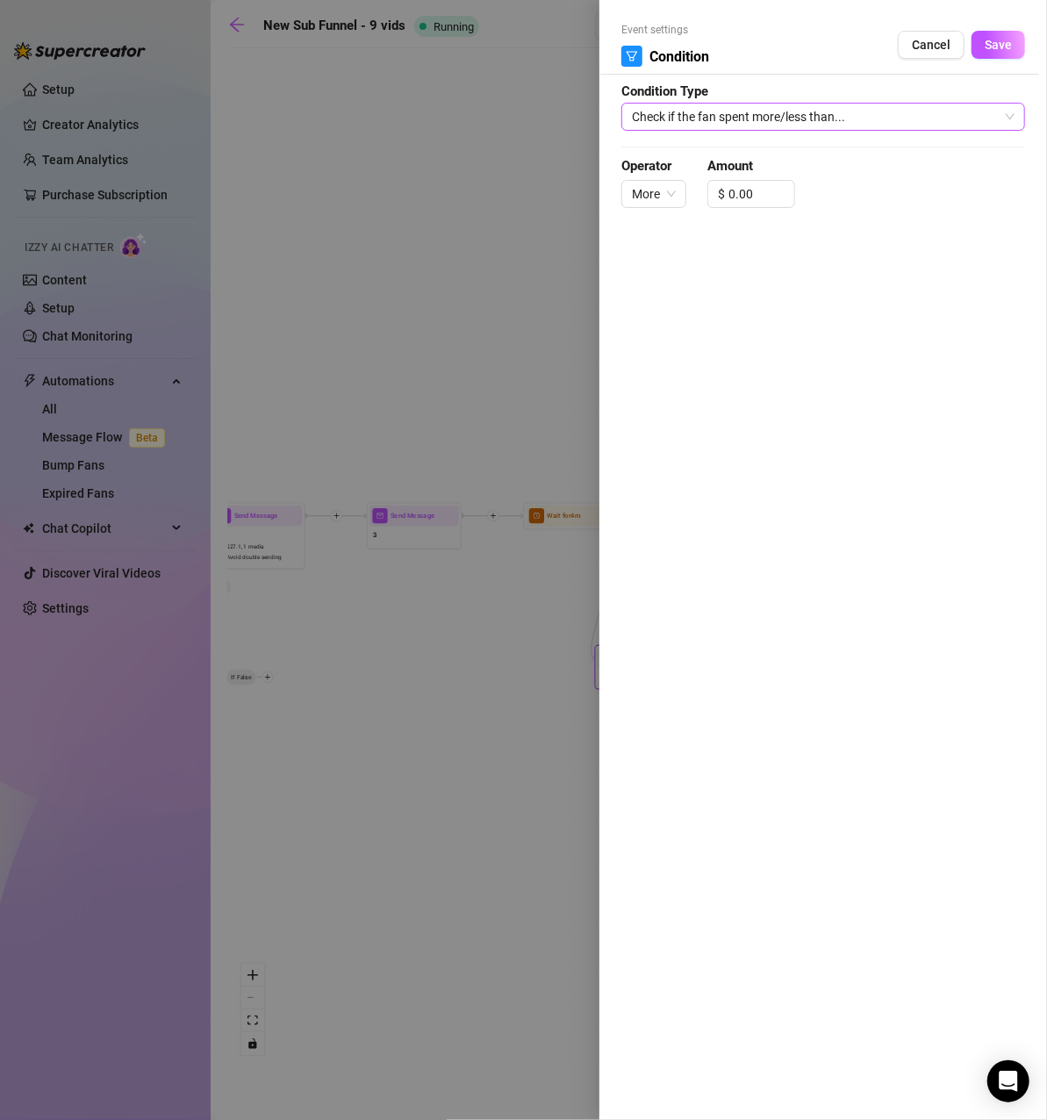
click at [796, 109] on span "Check if the fan spent more/less than..." at bounding box center [823, 117] width 383 height 26
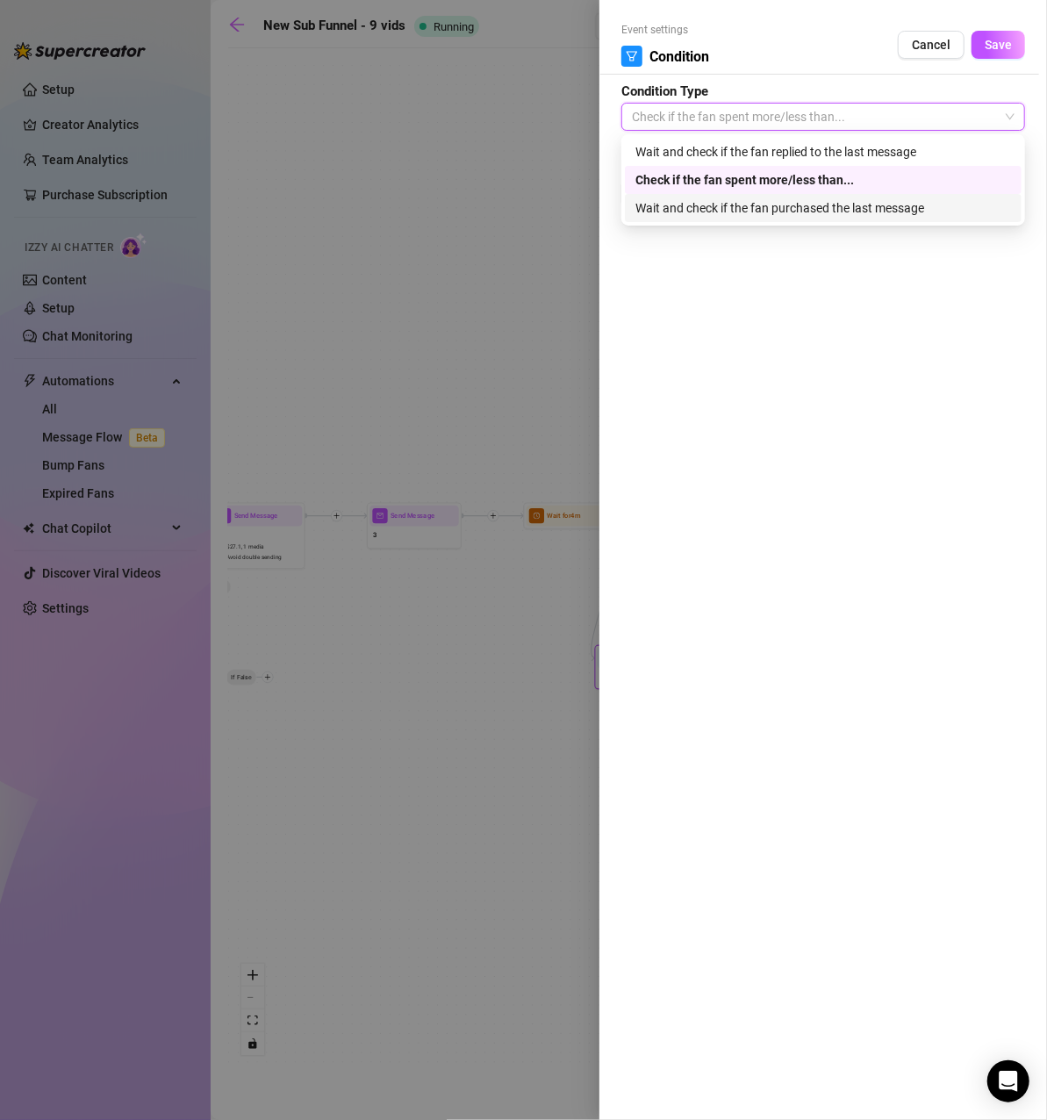
click at [792, 215] on div "Wait and check if the fan purchased the last message" at bounding box center [823, 207] width 376 height 19
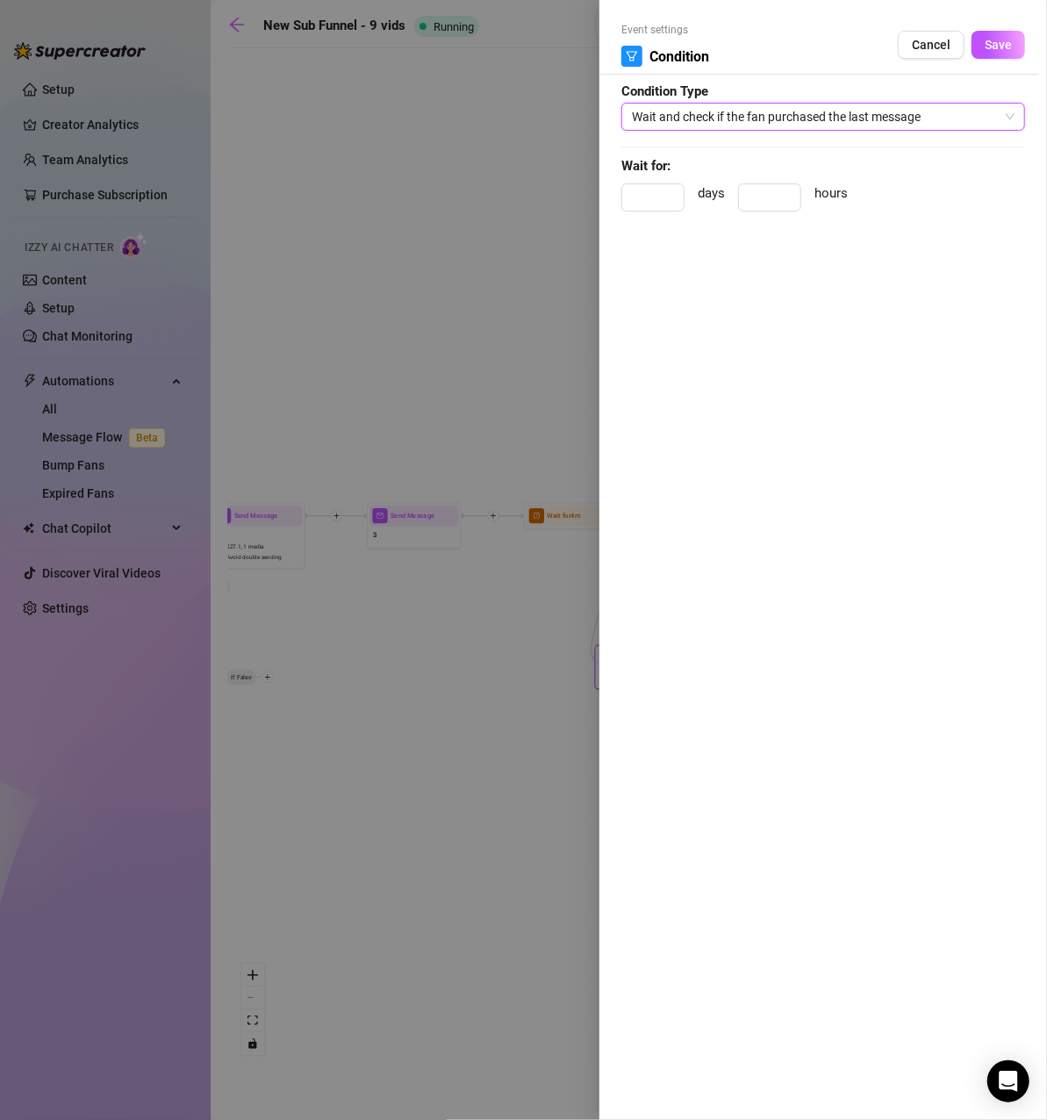
click at [997, 56] on button "Save" at bounding box center [998, 45] width 54 height 28
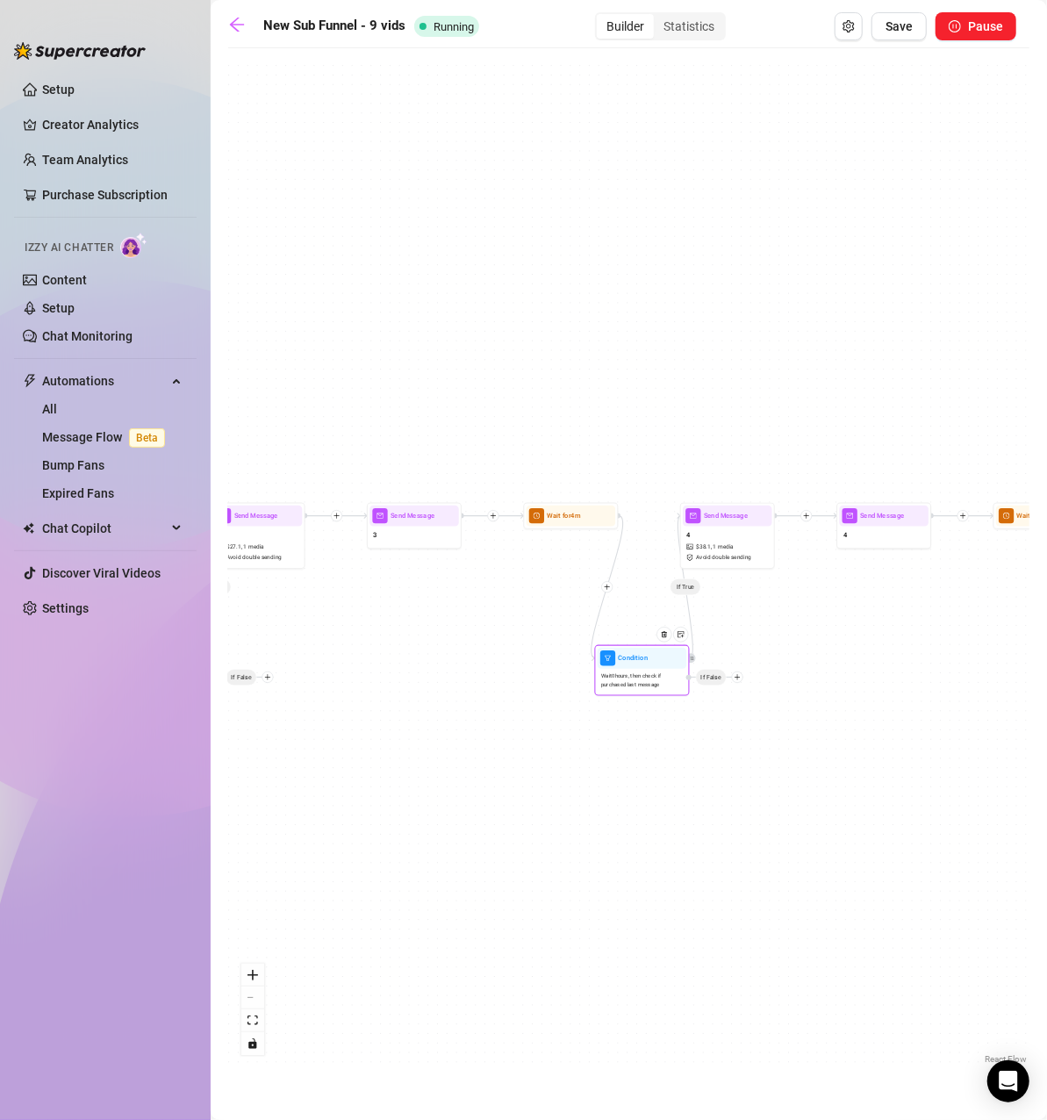
click at [666, 667] on div "Condition" at bounding box center [642, 658] width 89 height 21
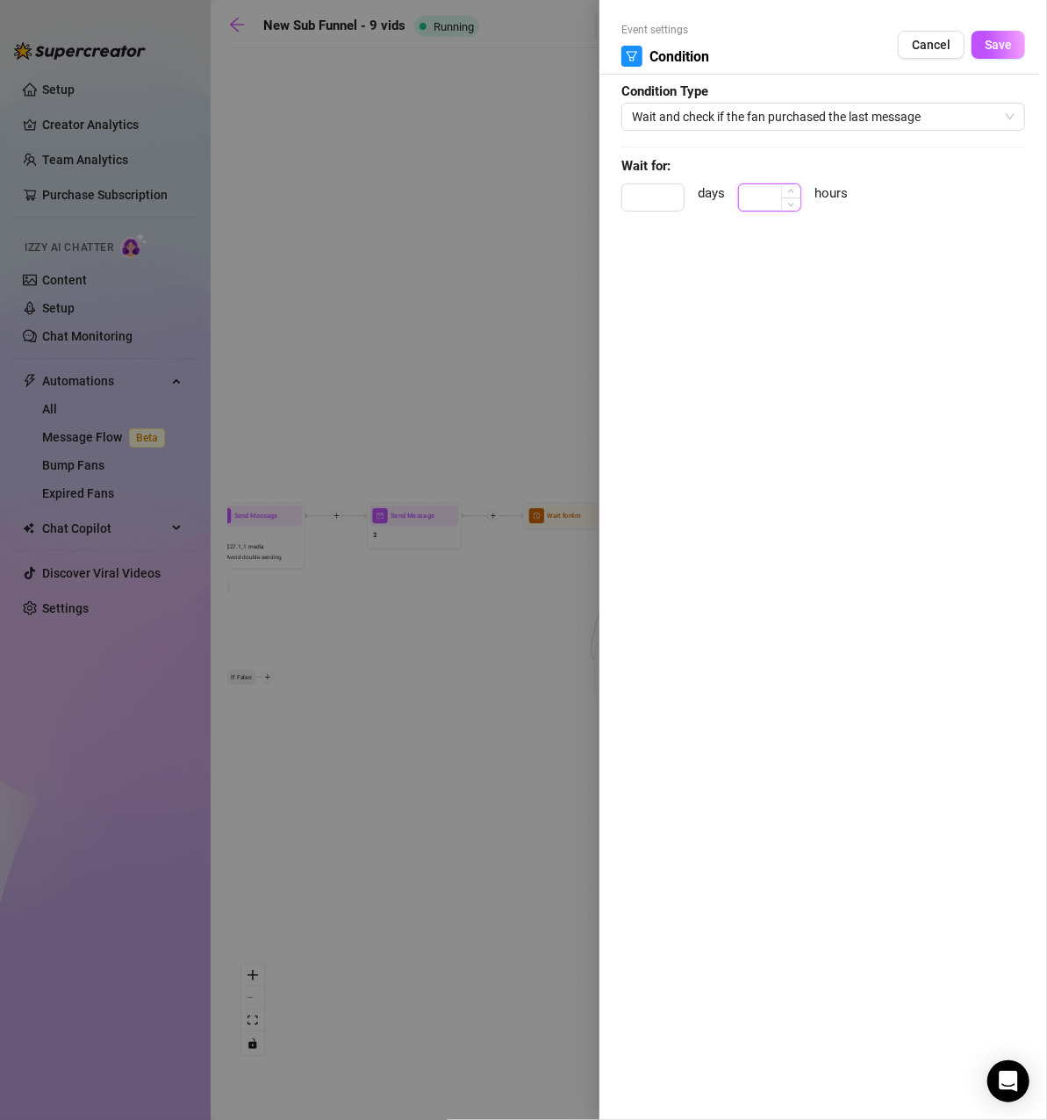
click at [781, 197] on input at bounding box center [769, 197] width 61 height 26
type input "0"
click at [1003, 47] on span "Save" at bounding box center [997, 45] width 27 height 14
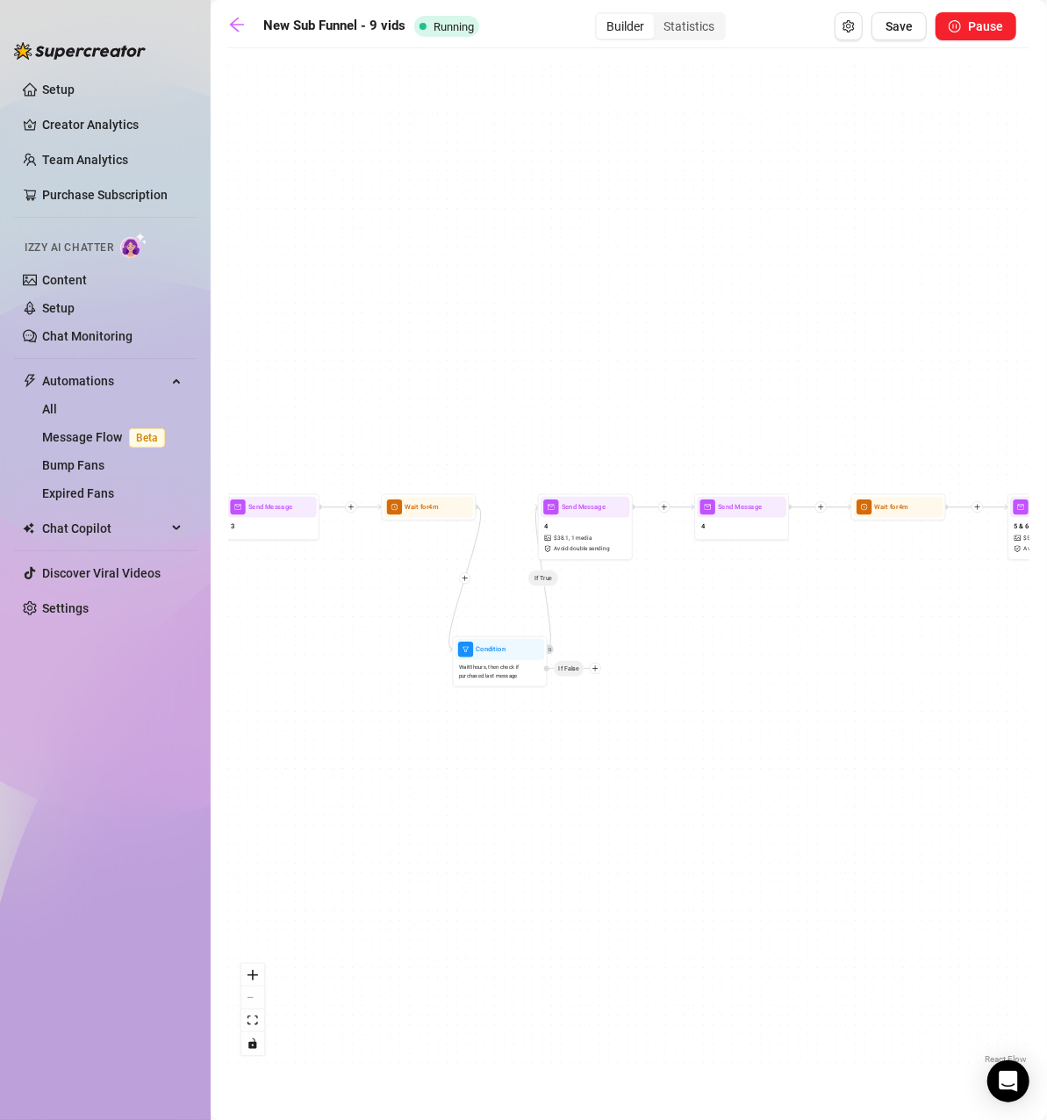
drag, startPoint x: 856, startPoint y: 674, endPoint x: 710, endPoint y: 667, distance: 146.7
click at [710, 667] on div "If True If True If True Condition Wait 0 hours, then check if purchased last me…" at bounding box center [628, 562] width 801 height 1011
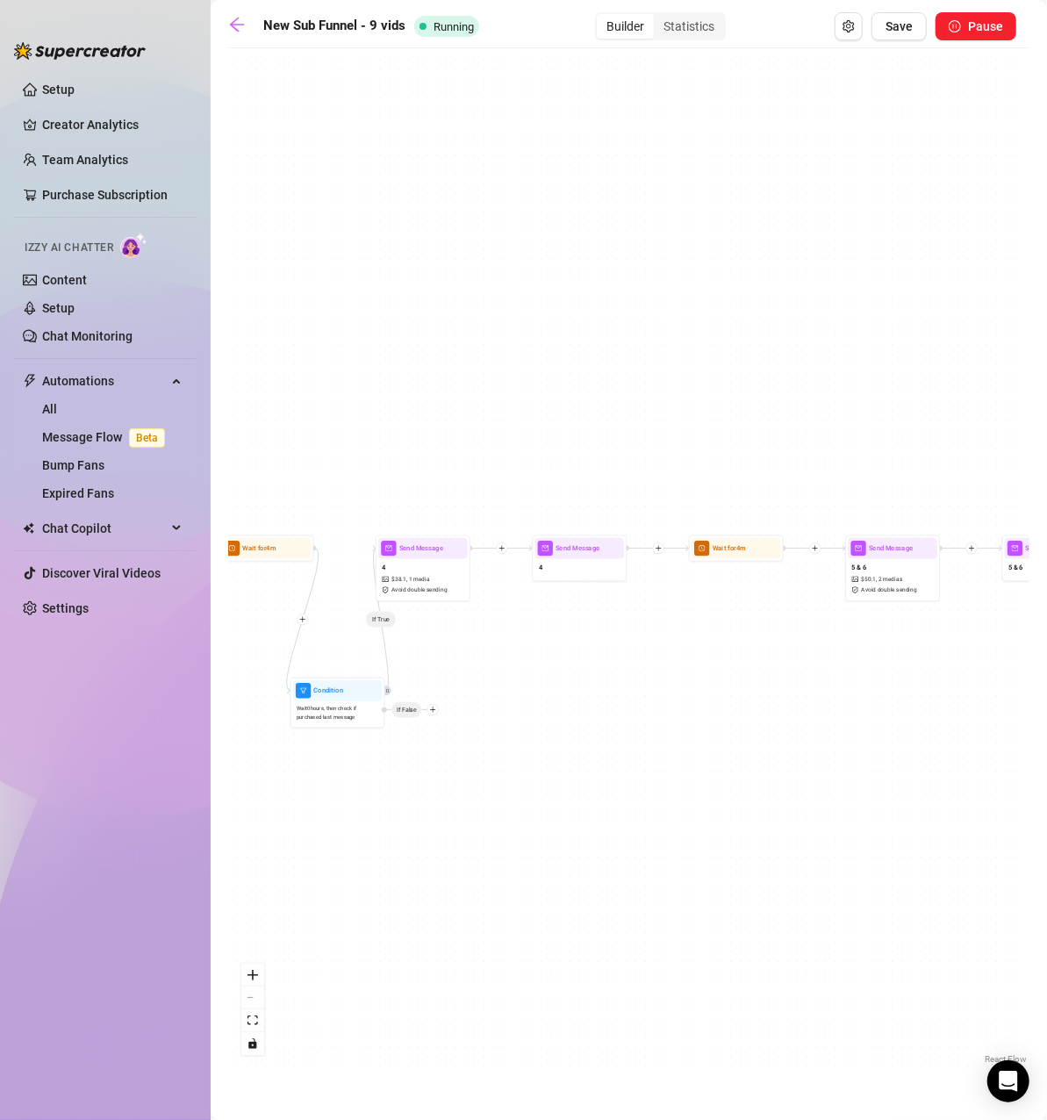
drag, startPoint x: 815, startPoint y: 655, endPoint x: 573, endPoint y: 727, distance: 252.6
click at [573, 727] on div "If True If True If True Condition Wait 0 hours, then check if purchased last me…" at bounding box center [628, 562] width 801 height 1011
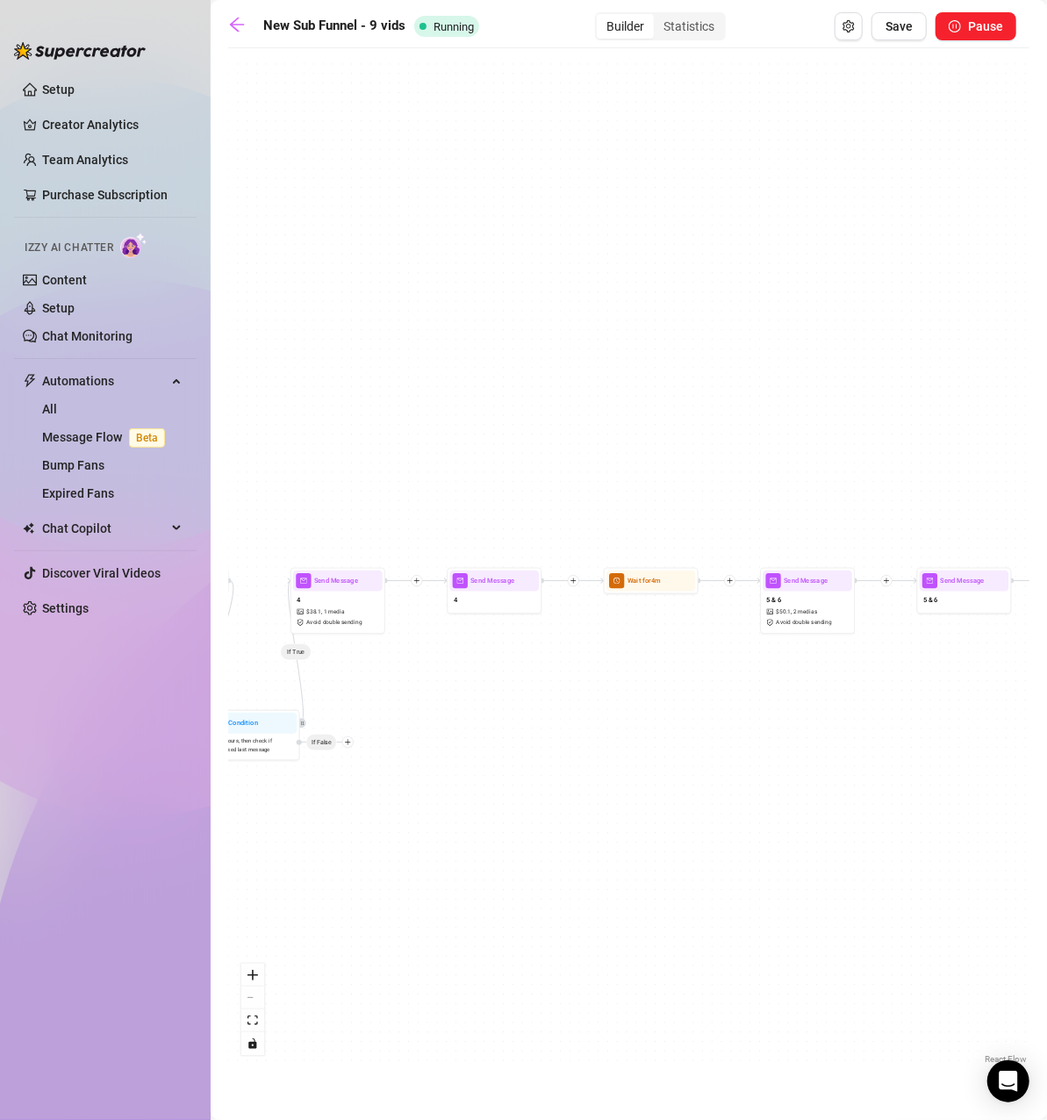
click at [734, 579] on div at bounding box center [729, 580] width 11 height 11
click at [770, 595] on div "Condition" at bounding box center [775, 598] width 69 height 16
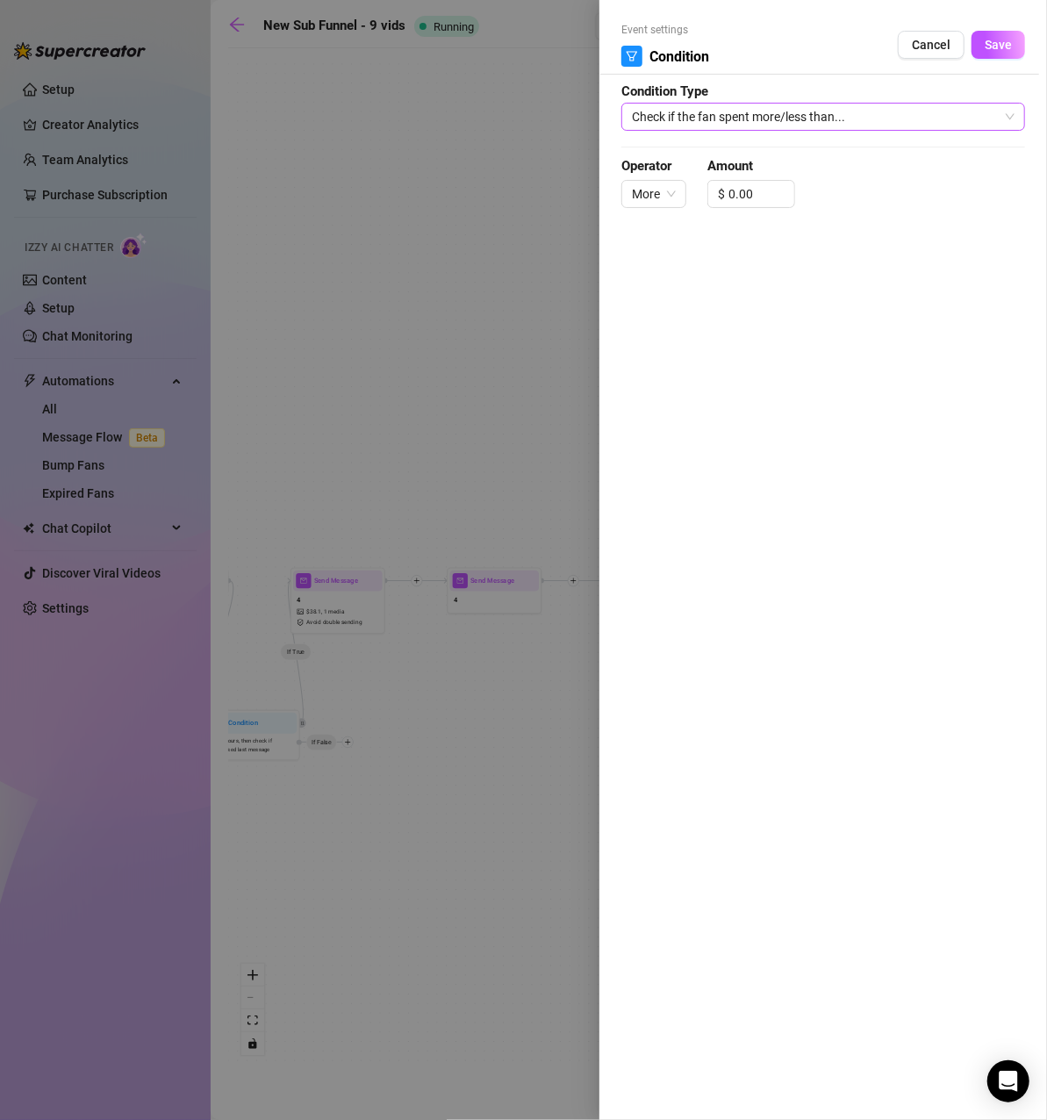
click at [812, 121] on span "Check if the fan spent more/less than..." at bounding box center [823, 117] width 383 height 26
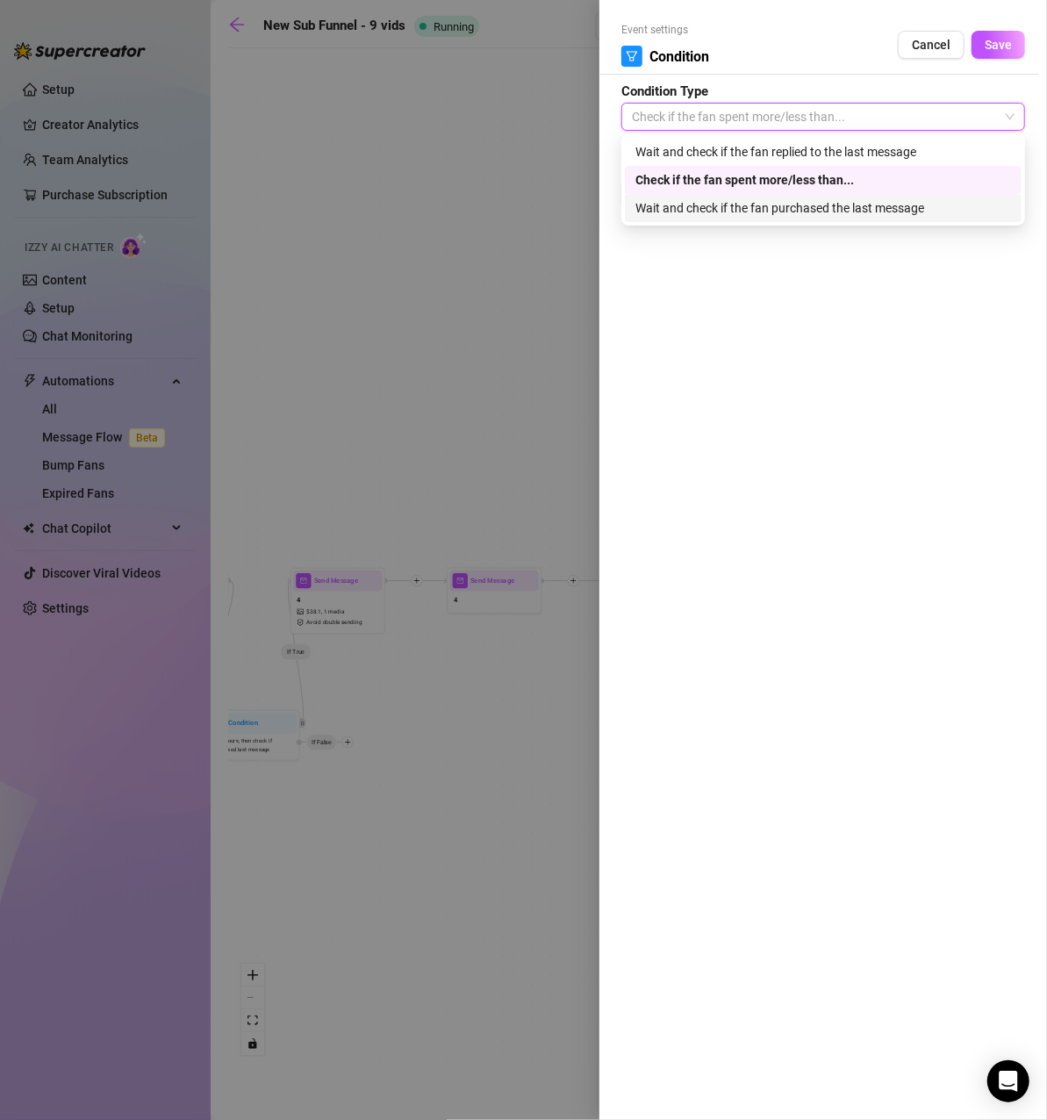
click at [826, 209] on div "Wait and check if the fan purchased the last message" at bounding box center [823, 207] width 376 height 19
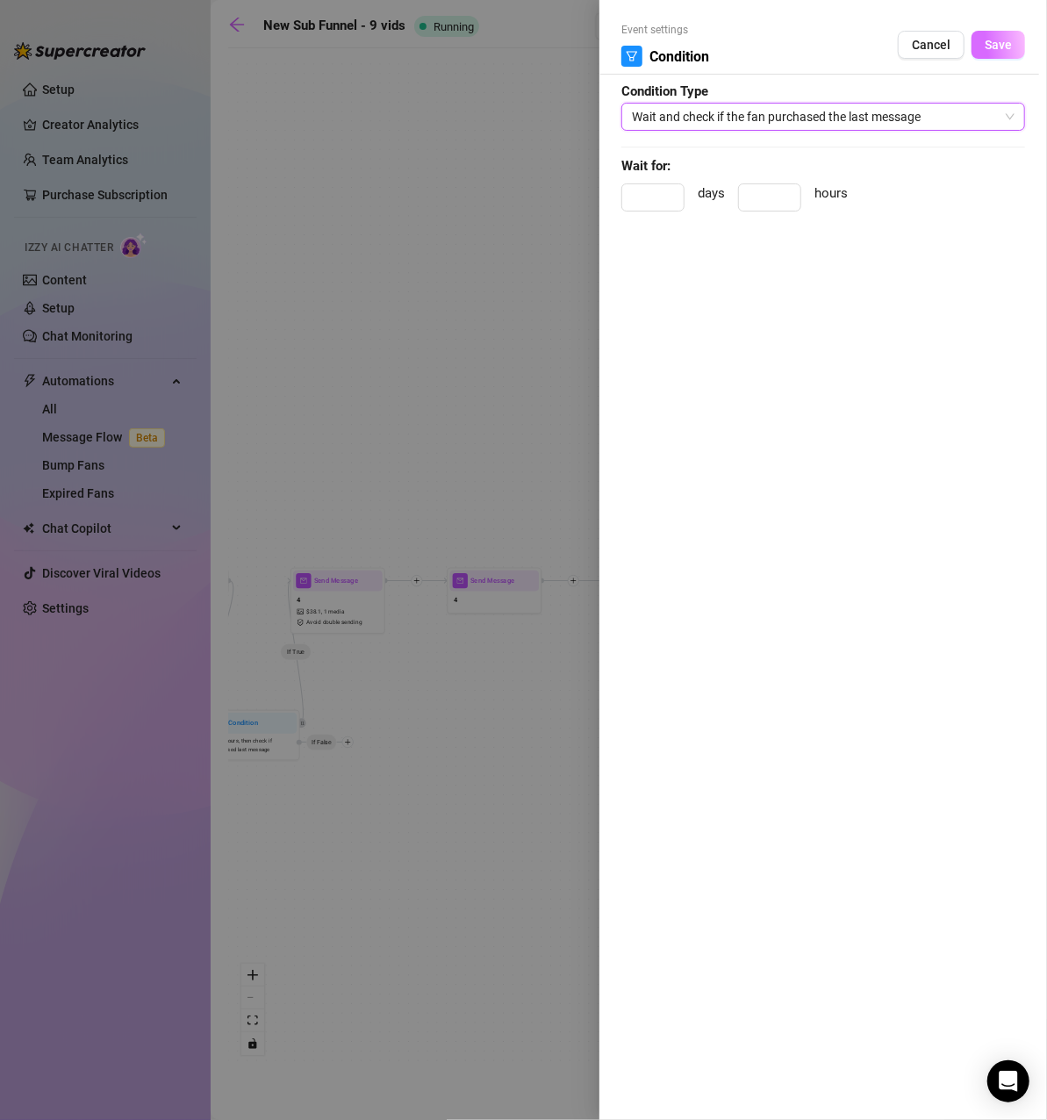
click at [991, 57] on button "Save" at bounding box center [998, 45] width 54 height 28
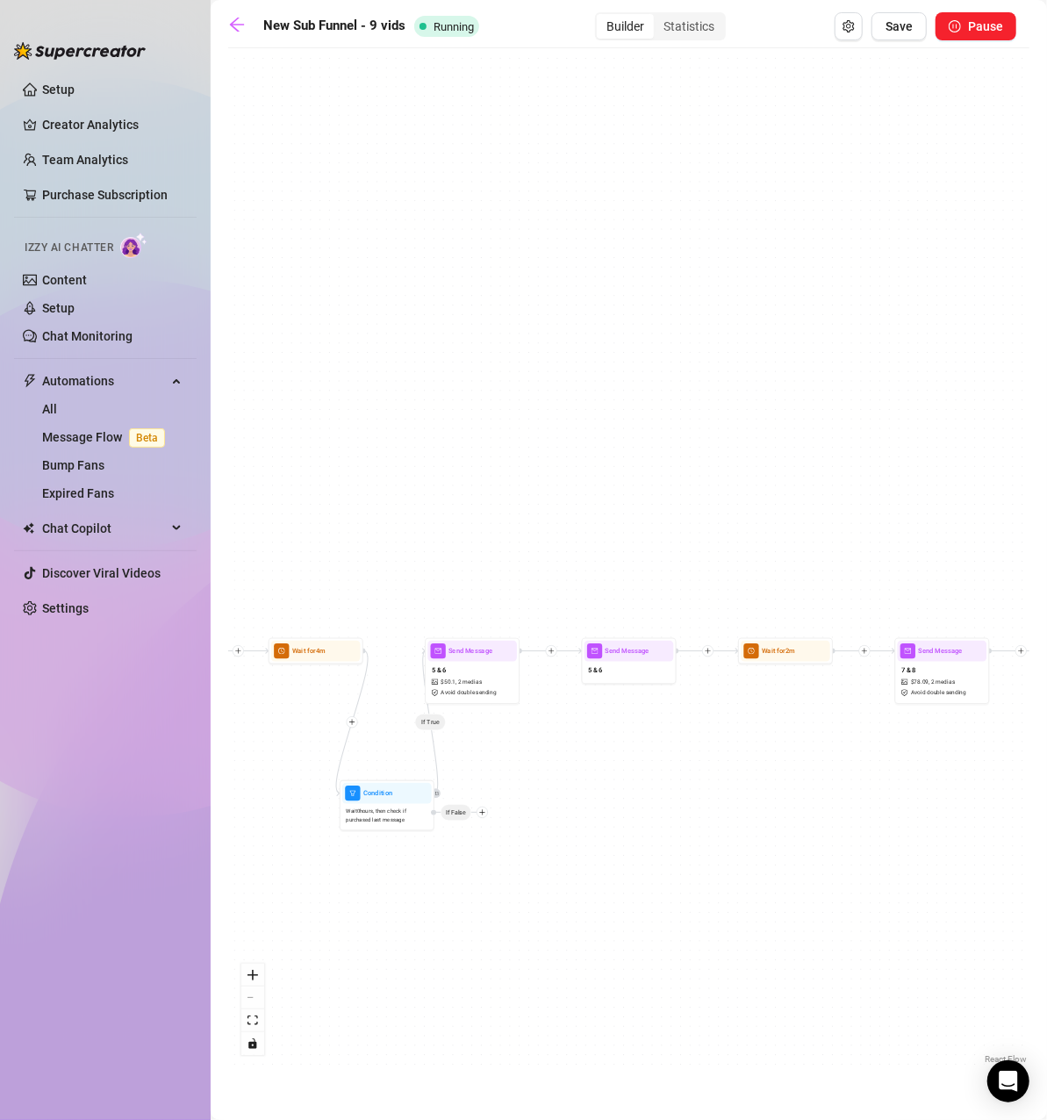
drag, startPoint x: 852, startPoint y: 834, endPoint x: 489, endPoint y: 899, distance: 369.0
click at [477, 911] on div "If True If True If True If True Condition Wait 0 hours, then check if purchased…" at bounding box center [628, 562] width 801 height 1011
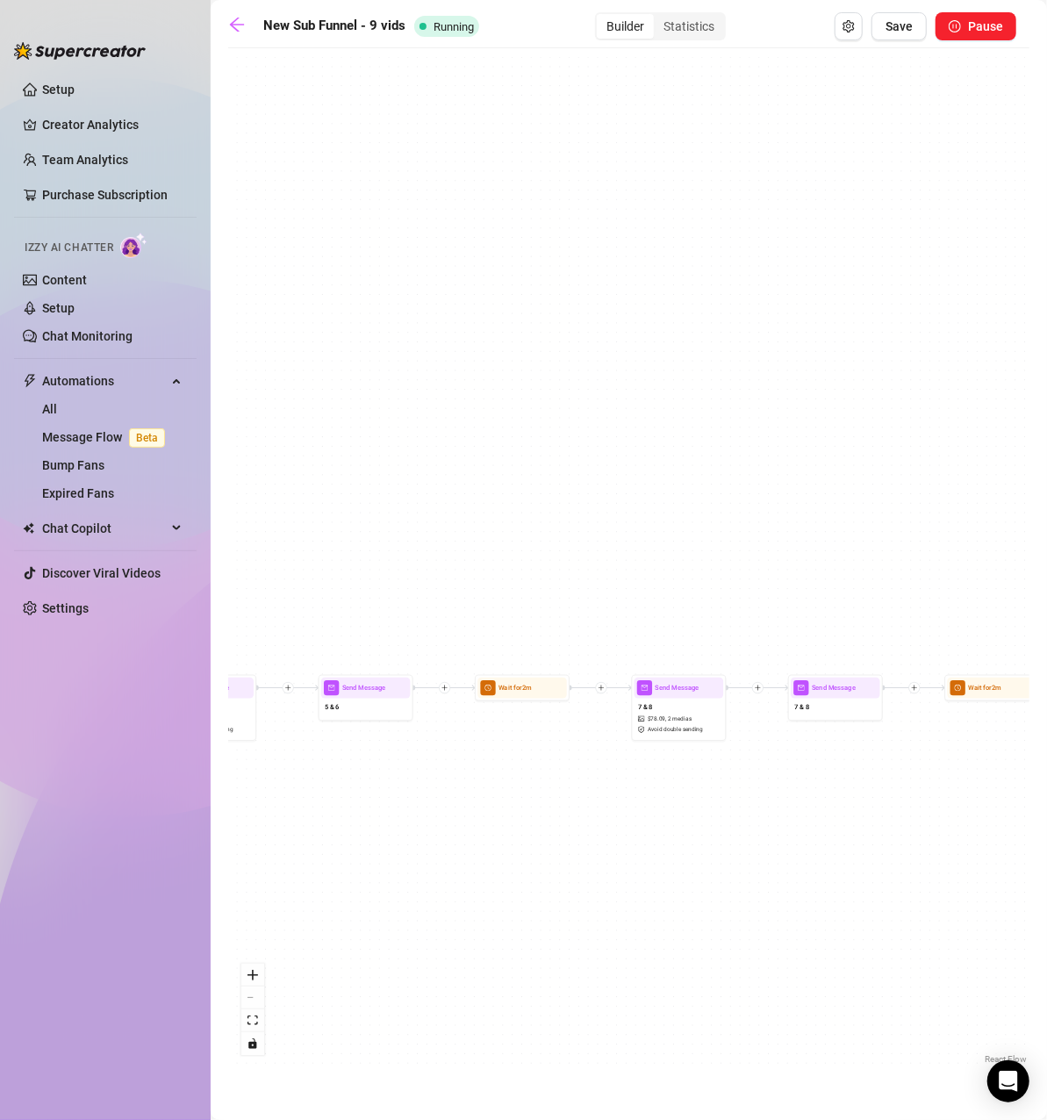
drag, startPoint x: 777, startPoint y: 781, endPoint x: 557, endPoint y: 813, distance: 222.5
click at [557, 813] on div "If True If True If True If True Condition Wait 0 hours, then check if purchased…" at bounding box center [628, 562] width 801 height 1011
click at [604, 684] on icon "plus" at bounding box center [601, 687] width 7 height 7
click at [624, 704] on div "Condition" at bounding box center [646, 705] width 69 height 16
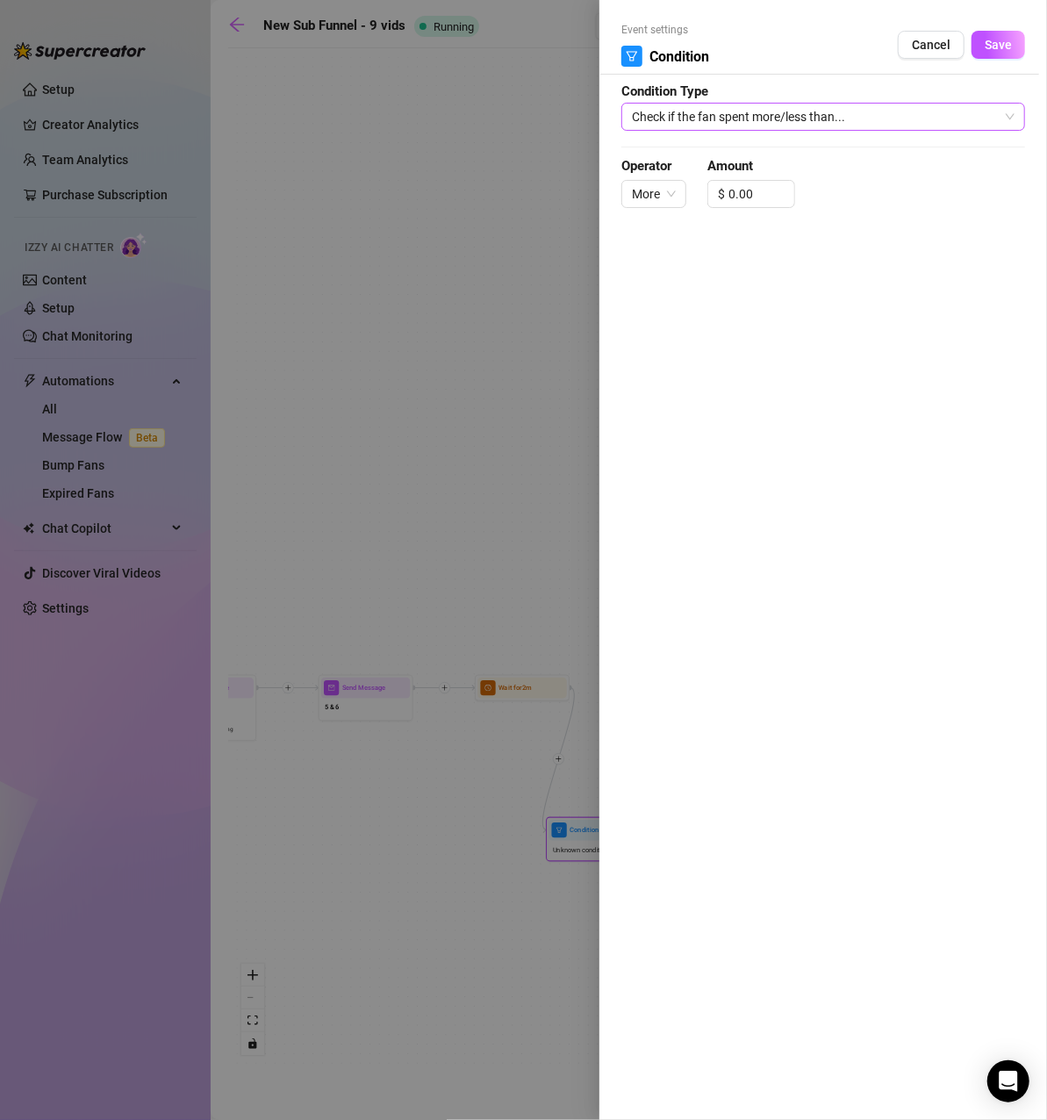
click at [843, 104] on form "Event settings Condition Cancel Save Condition Type Check if the fan spent more…" at bounding box center [823, 123] width 404 height 202
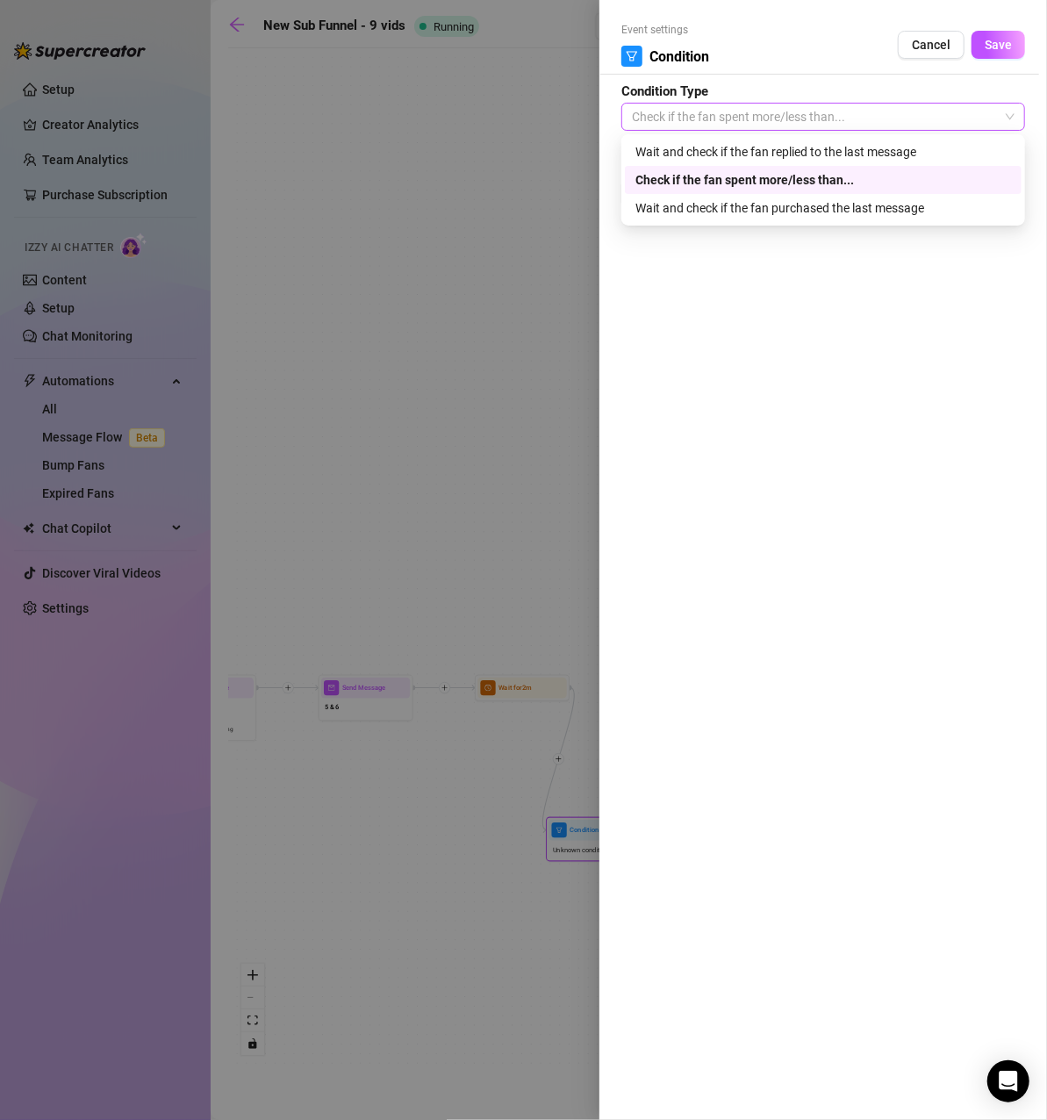
click at [843, 125] on span "Check if the fan spent more/less than..." at bounding box center [823, 117] width 383 height 26
click at [857, 197] on div "Wait and check if the fan purchased the last message" at bounding box center [823, 208] width 397 height 28
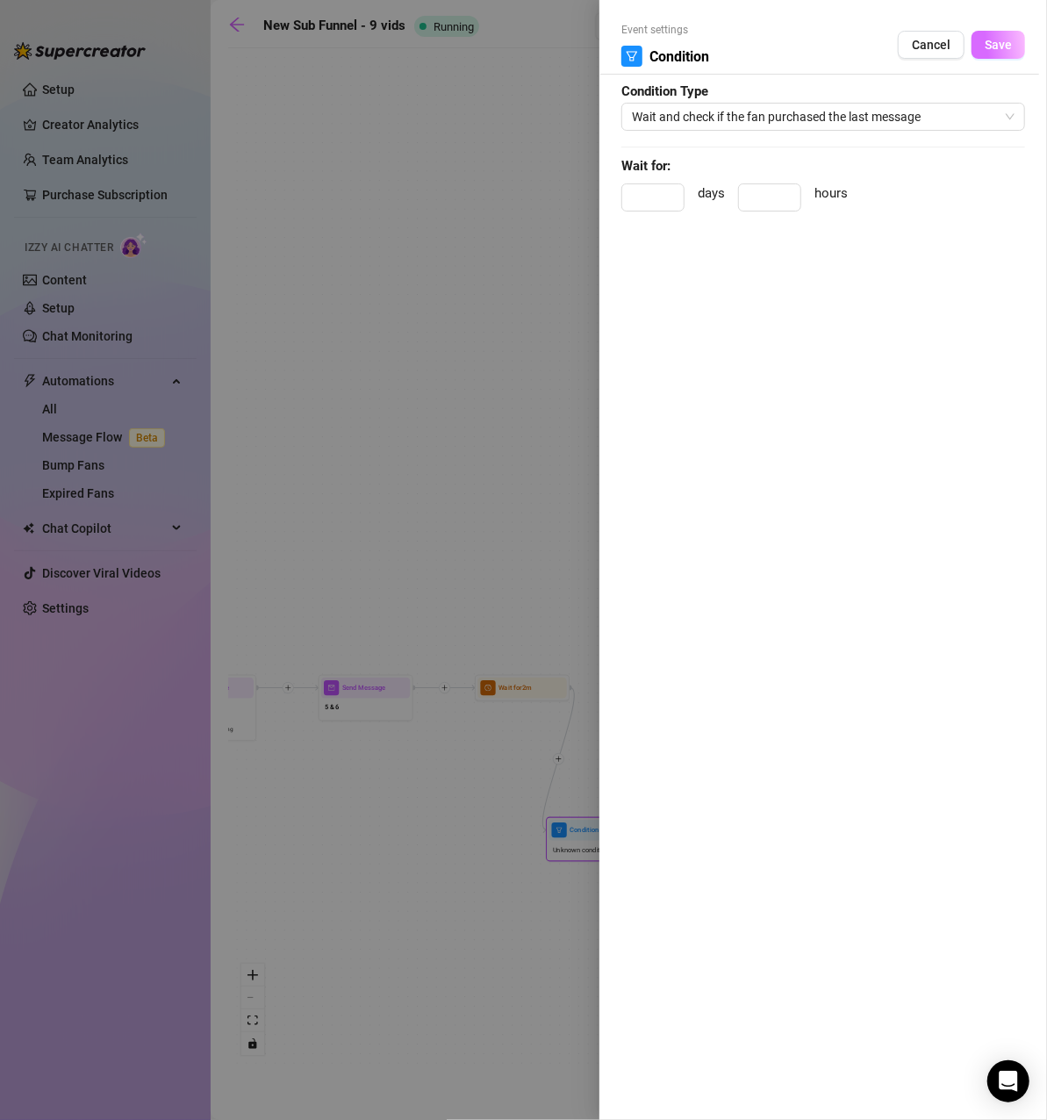
click at [984, 53] on button "Save" at bounding box center [998, 45] width 54 height 28
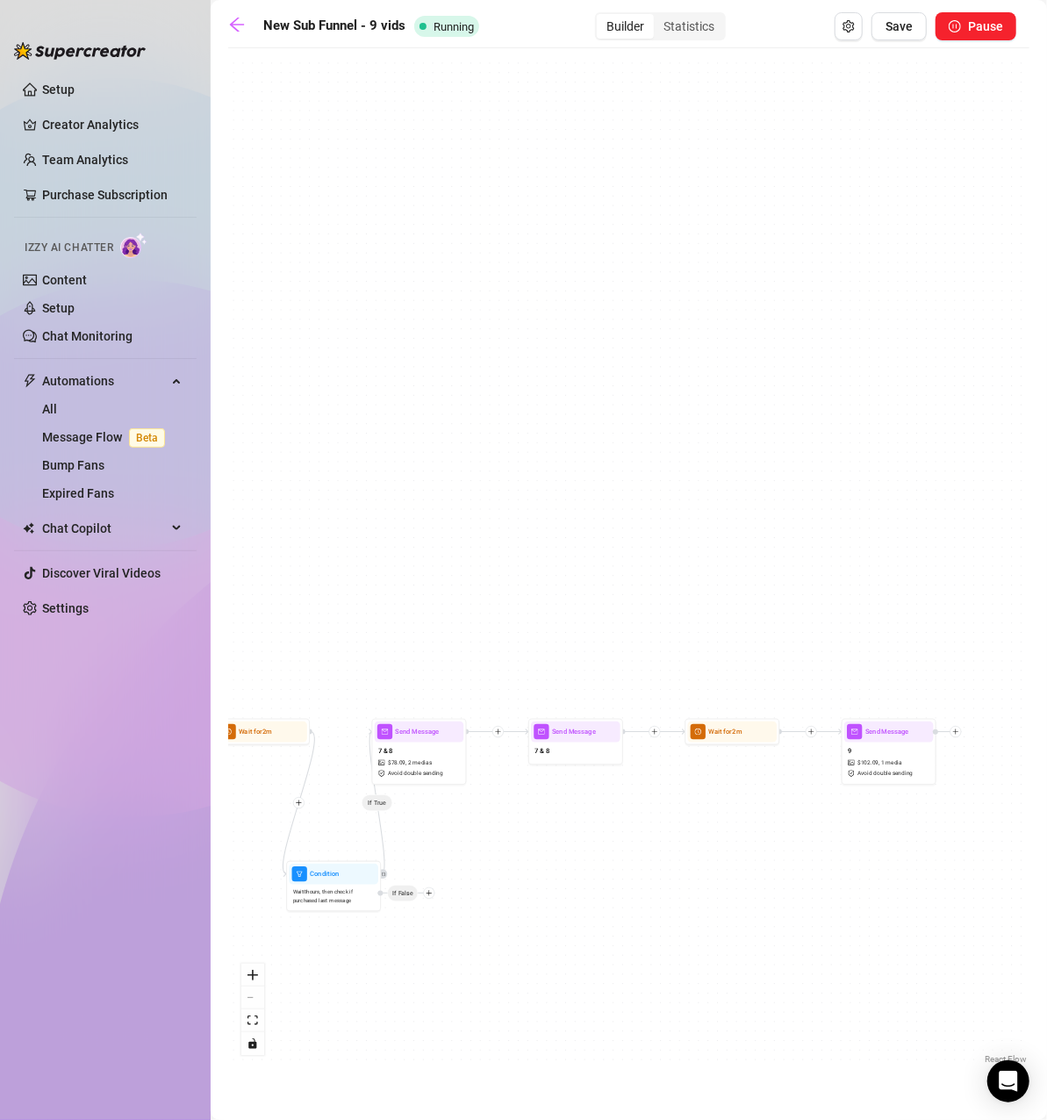
drag, startPoint x: 723, startPoint y: 783, endPoint x: 463, endPoint y: 827, distance: 263.4
click at [463, 827] on div "If True If True If True If True If True Condition Wait 0 hours, then check if p…" at bounding box center [628, 562] width 801 height 1011
click at [812, 733] on icon "plus" at bounding box center [811, 731] width 7 height 7
click at [848, 747] on div "Condition" at bounding box center [856, 749] width 69 height 16
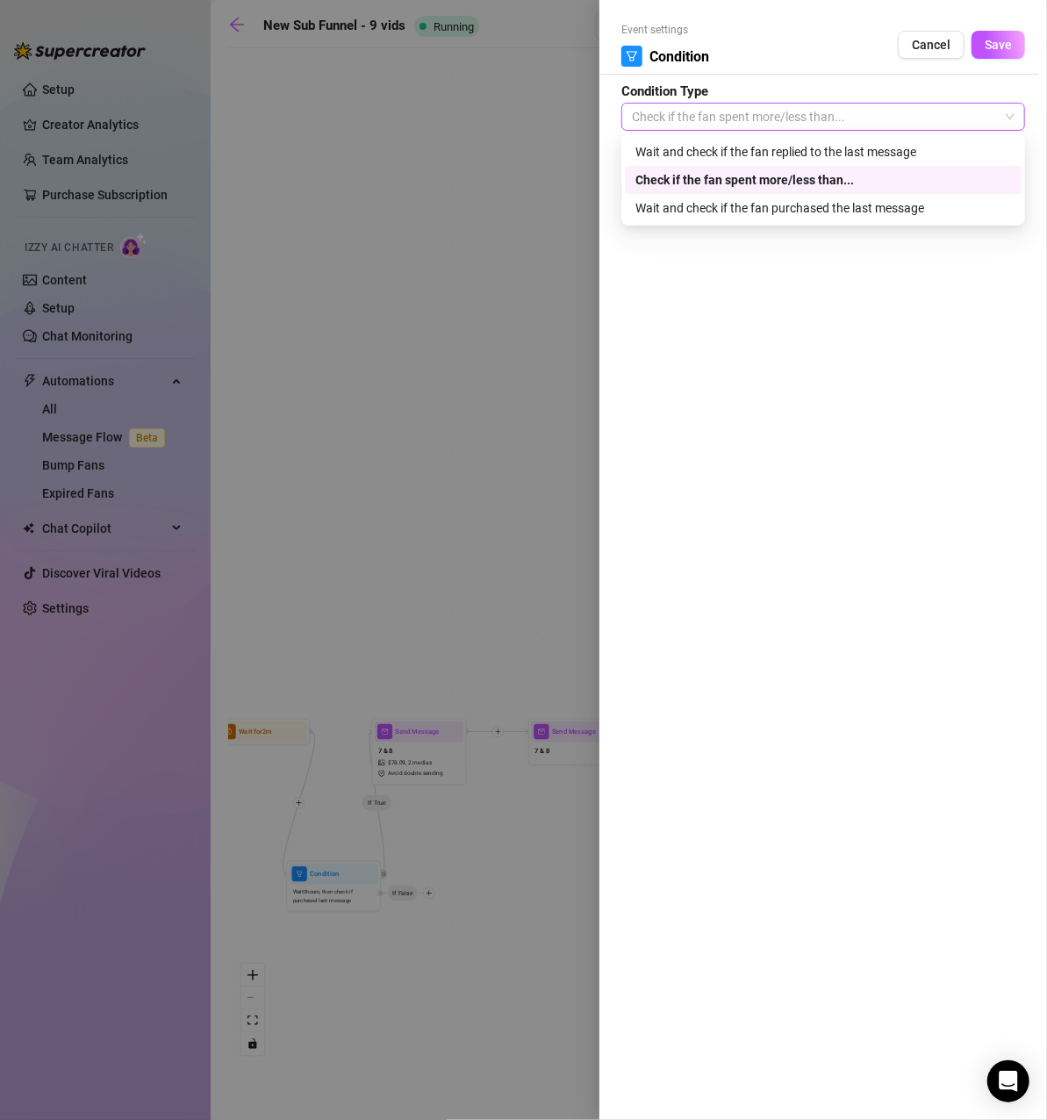
click at [860, 105] on span "Check if the fan spent more/less than..." at bounding box center [823, 117] width 383 height 26
click at [864, 211] on div "Wait and check if the fan purchased the last message" at bounding box center [823, 207] width 376 height 19
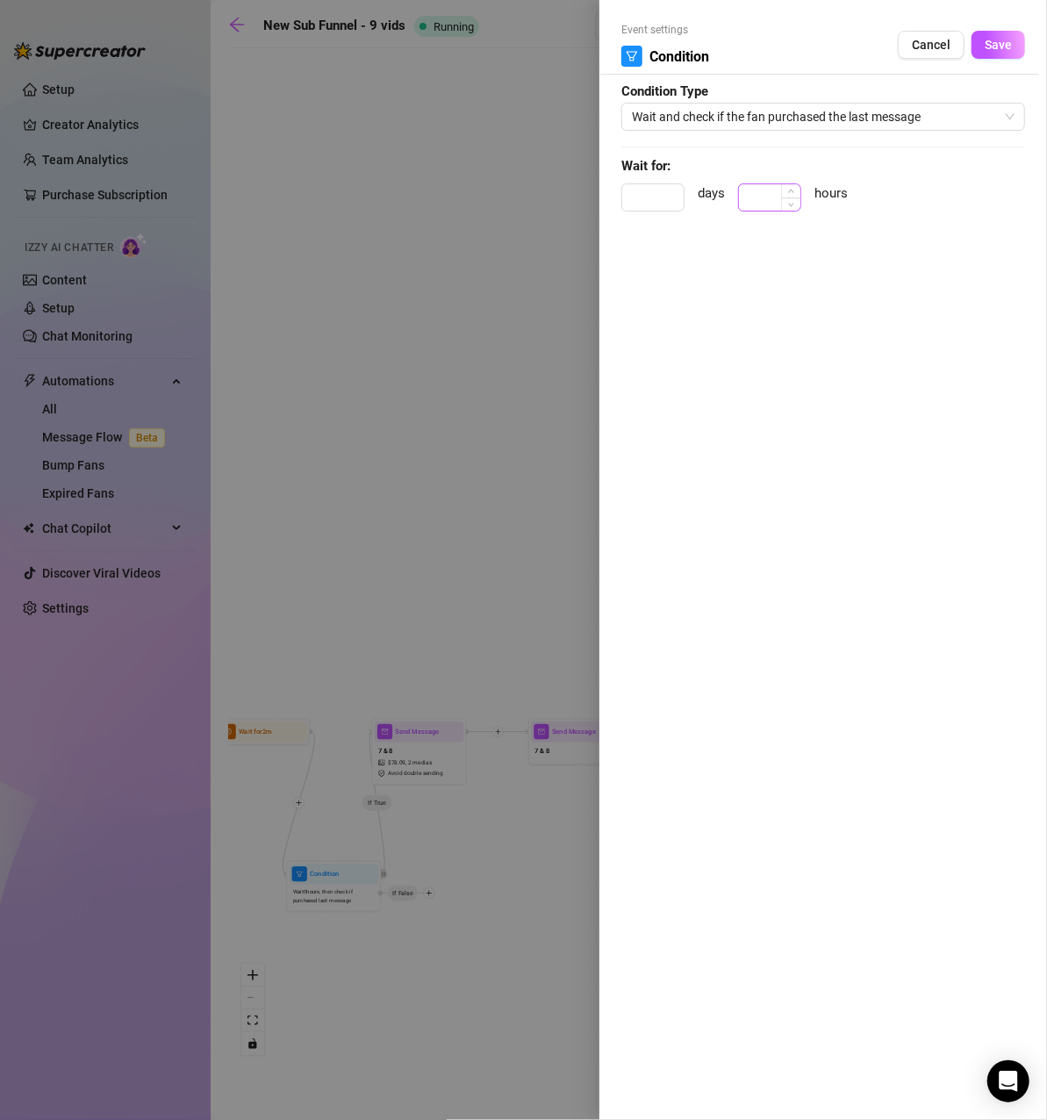
drag, startPoint x: 1005, startPoint y: 45, endPoint x: 777, endPoint y: 200, distance: 276.0
click at [775, 201] on form "Event settings Condition Cancel Save Condition Type Wait and check if the fan p…" at bounding box center [823, 124] width 404 height 205
drag, startPoint x: 751, startPoint y: 217, endPoint x: 770, endPoint y: 191, distance: 31.4
click at [752, 214] on div "days hours" at bounding box center [823, 205] width 404 height 44
click at [775, 190] on input at bounding box center [769, 197] width 61 height 26
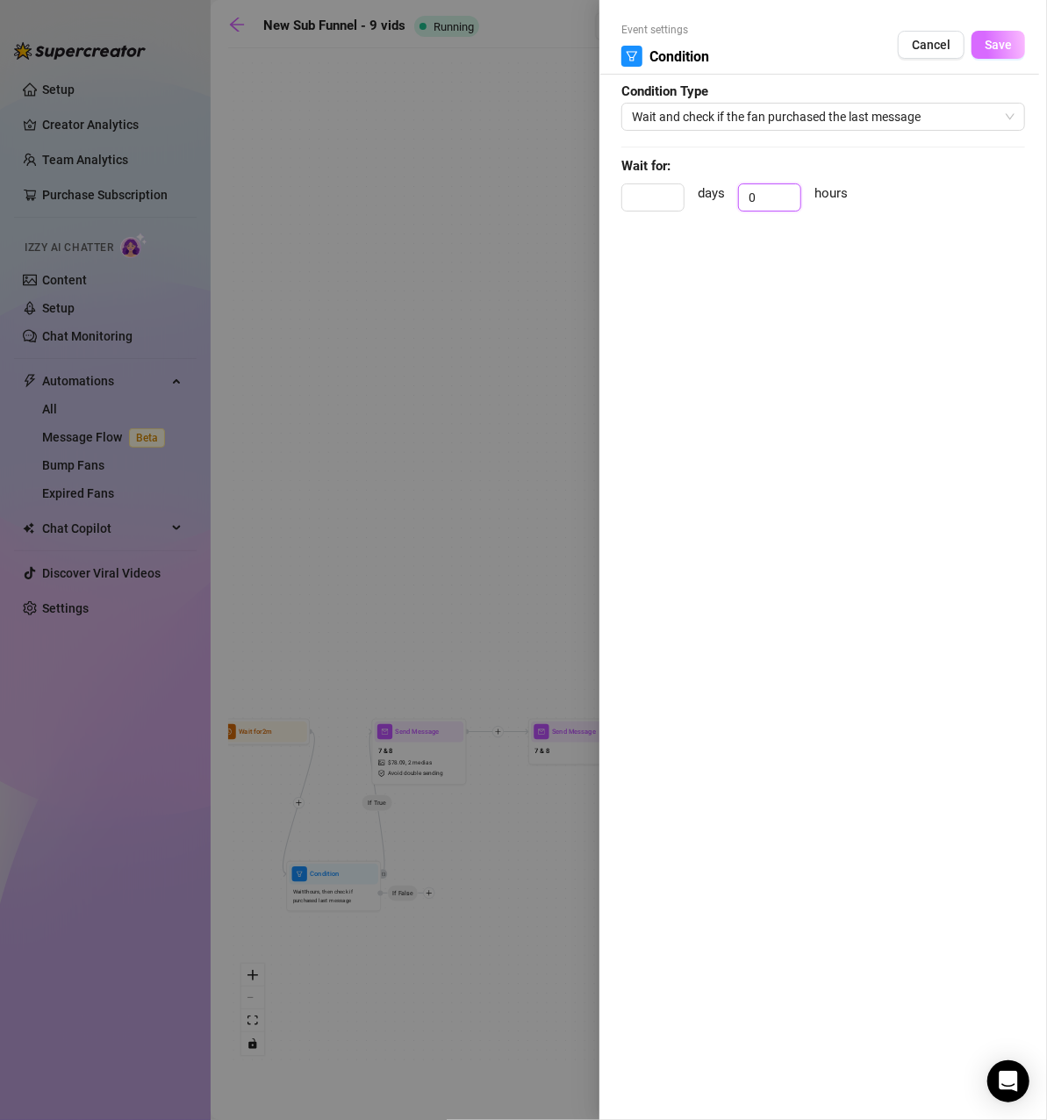
type input "0"
click at [1023, 45] on button "Save" at bounding box center [998, 45] width 54 height 28
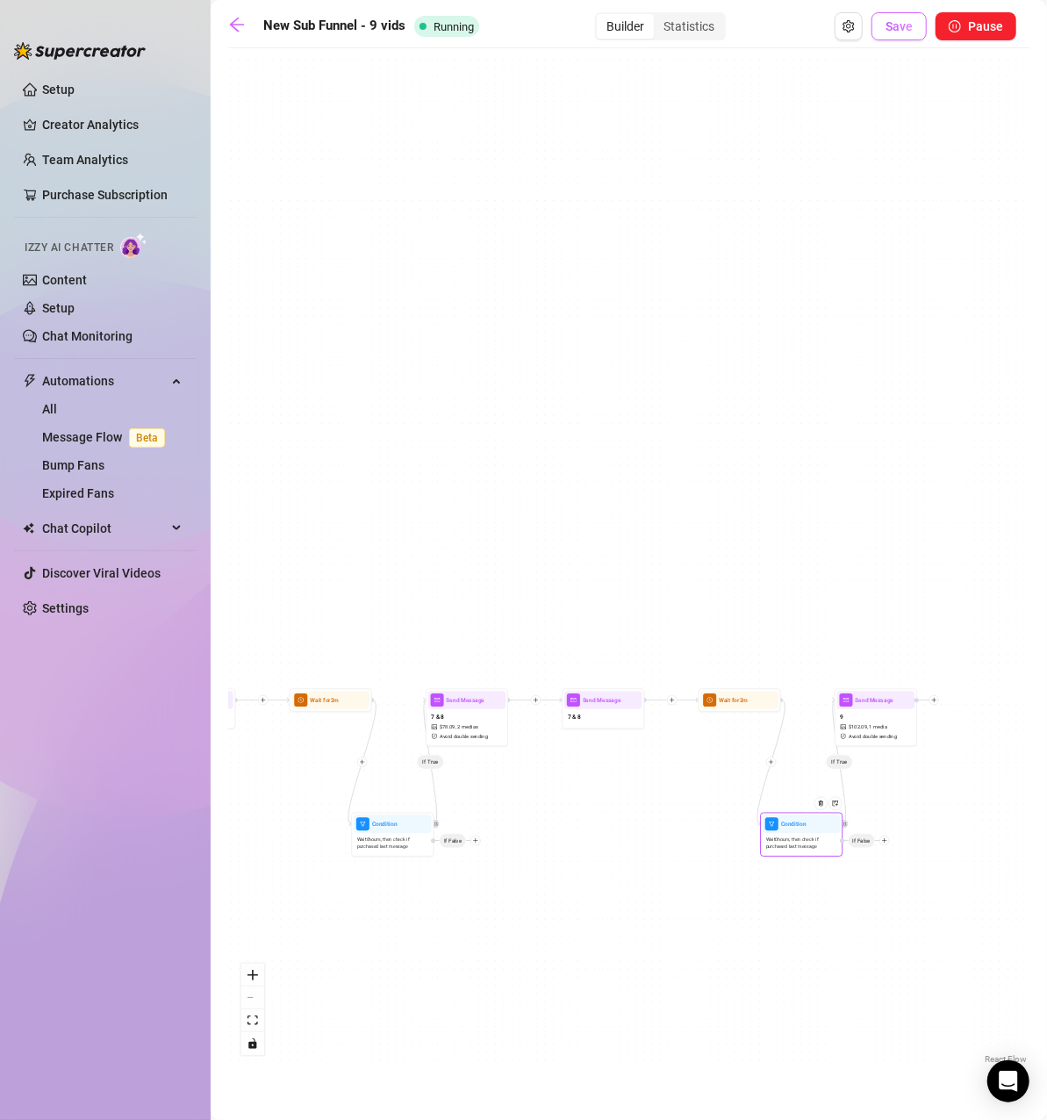
click at [912, 37] on button "Save" at bounding box center [898, 26] width 55 height 28
drag, startPoint x: 910, startPoint y: 33, endPoint x: 885, endPoint y: 394, distance: 361.5
click at [906, 88] on div "New Sub Funnel - 9 vids Running Builder Statistics Save Pause If True If True I…" at bounding box center [628, 539] width 801 height 1055
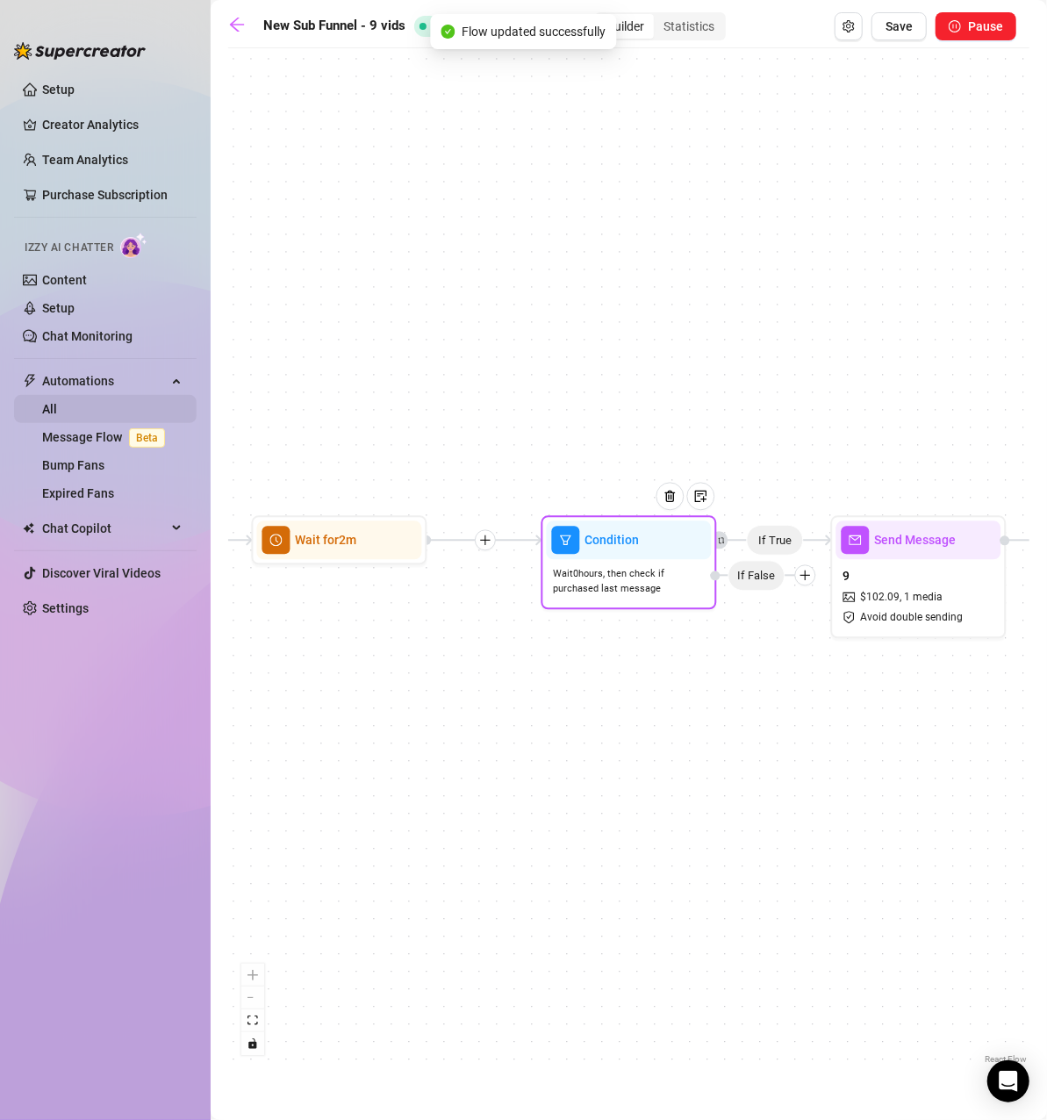
click at [51, 416] on link "All" at bounding box center [49, 409] width 15 height 14
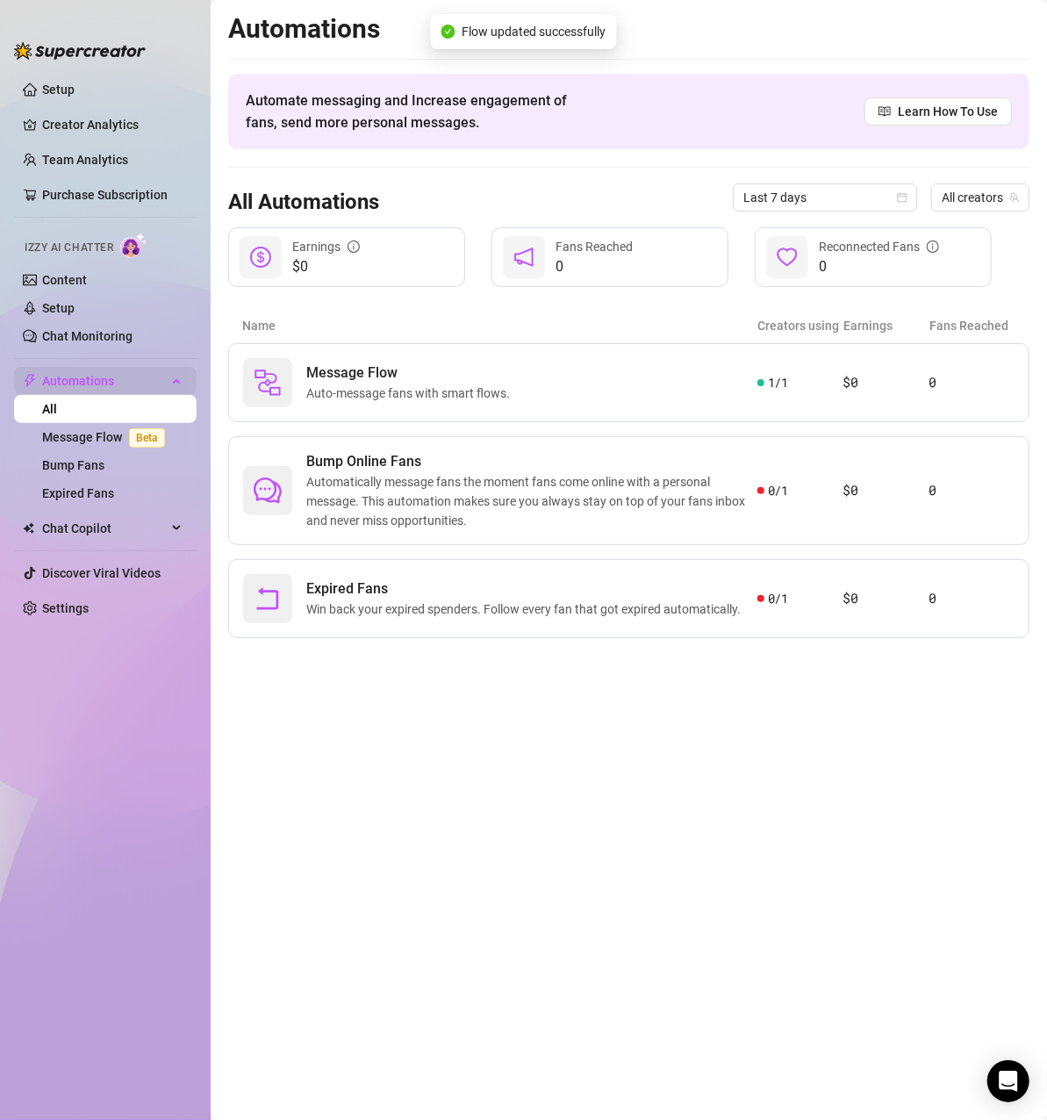
click at [50, 390] on span "Automations" at bounding box center [104, 381] width 125 height 28
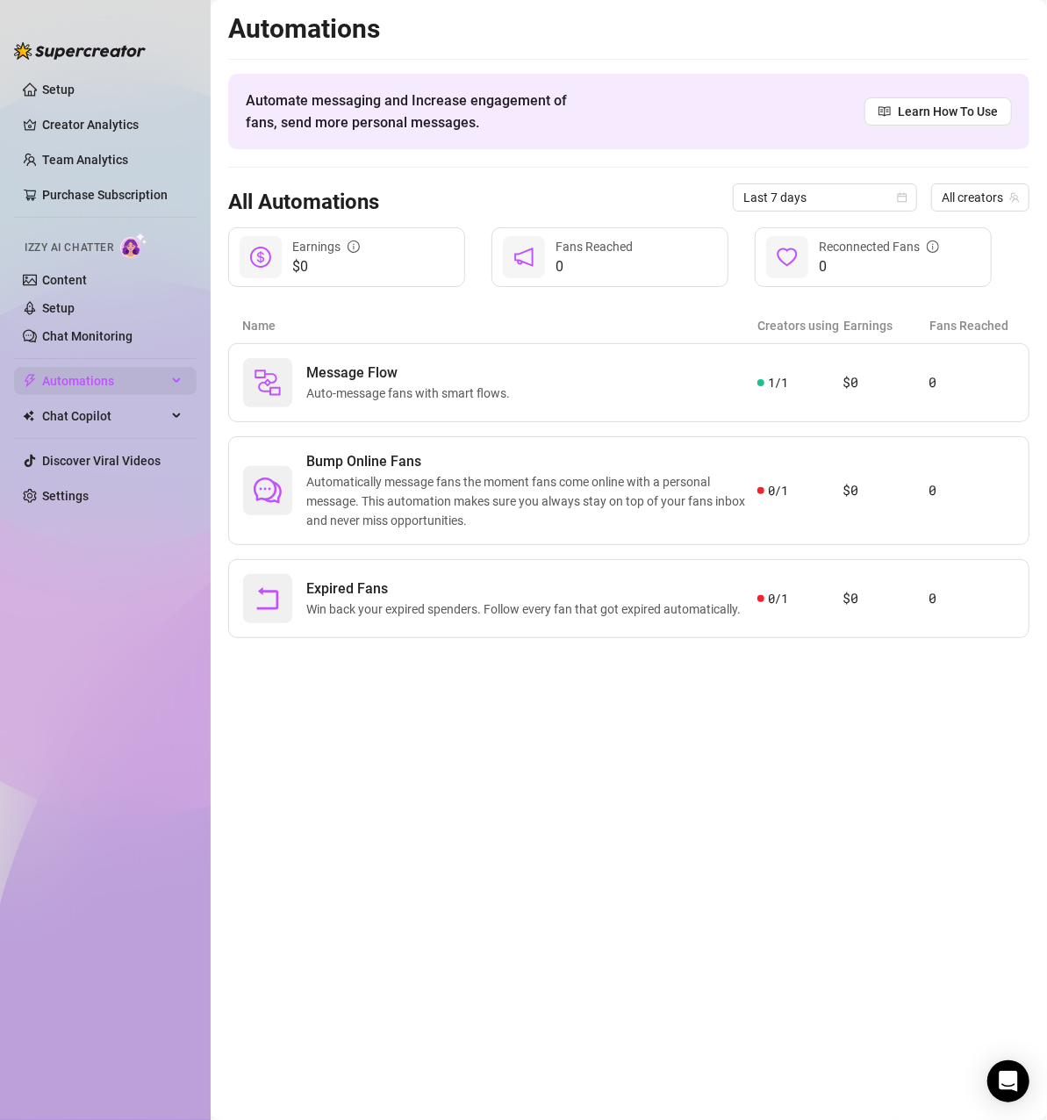
click at [53, 376] on span "Automations" at bounding box center [104, 381] width 125 height 28
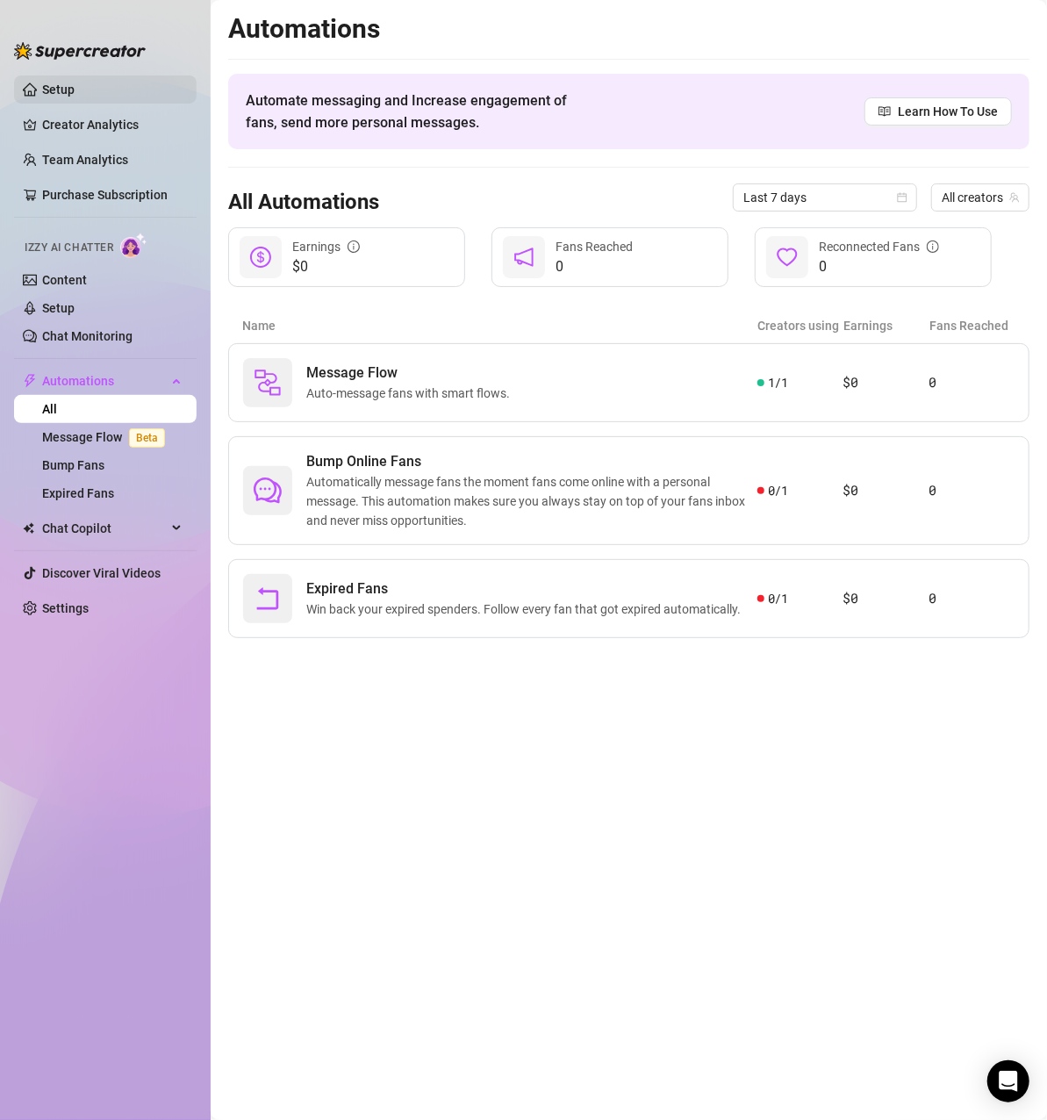
click at [75, 82] on link "Setup" at bounding box center [58, 89] width 32 height 14
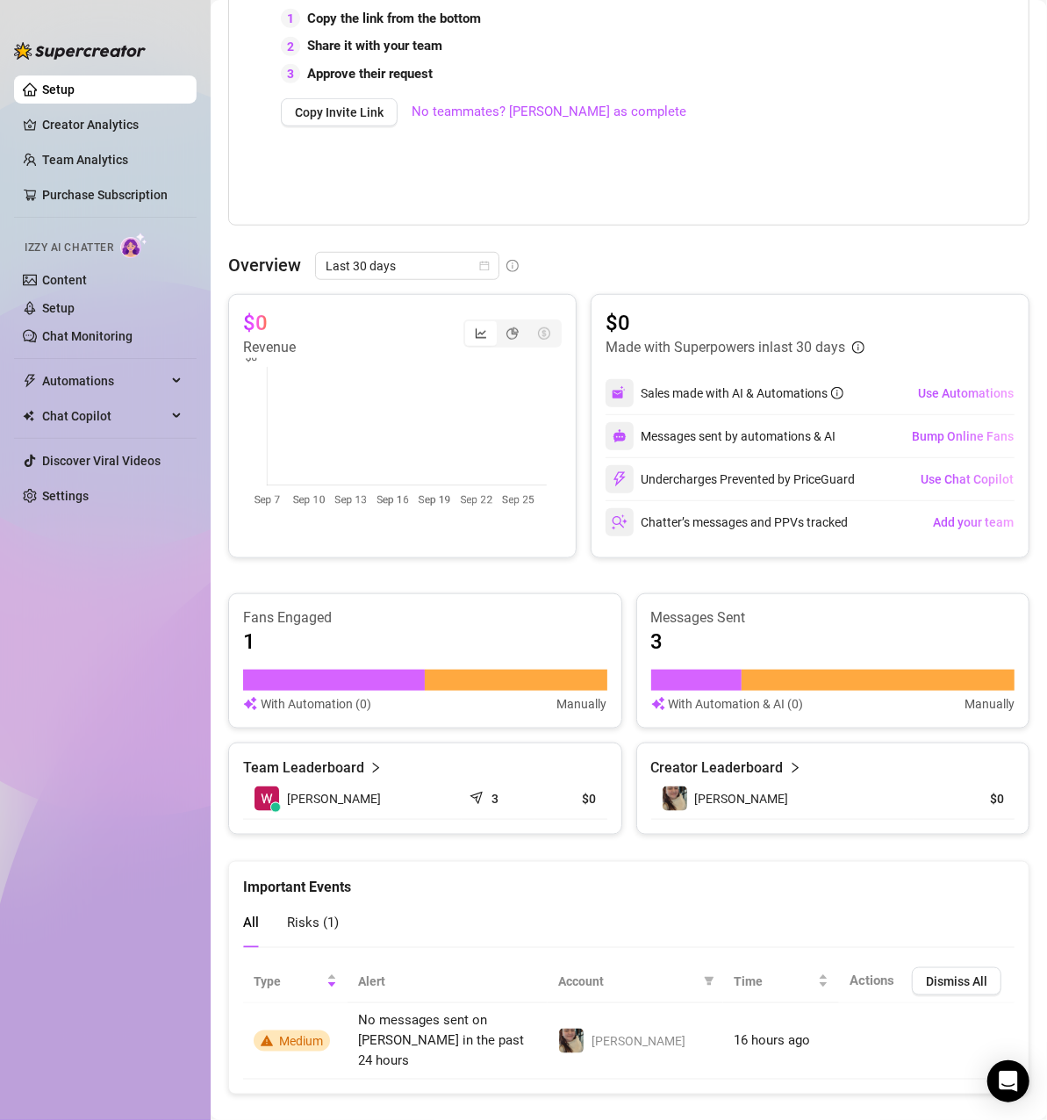
scroll to position [520, 0]
